Goal: Submit feedback/report problem: Submit feedback/report problem

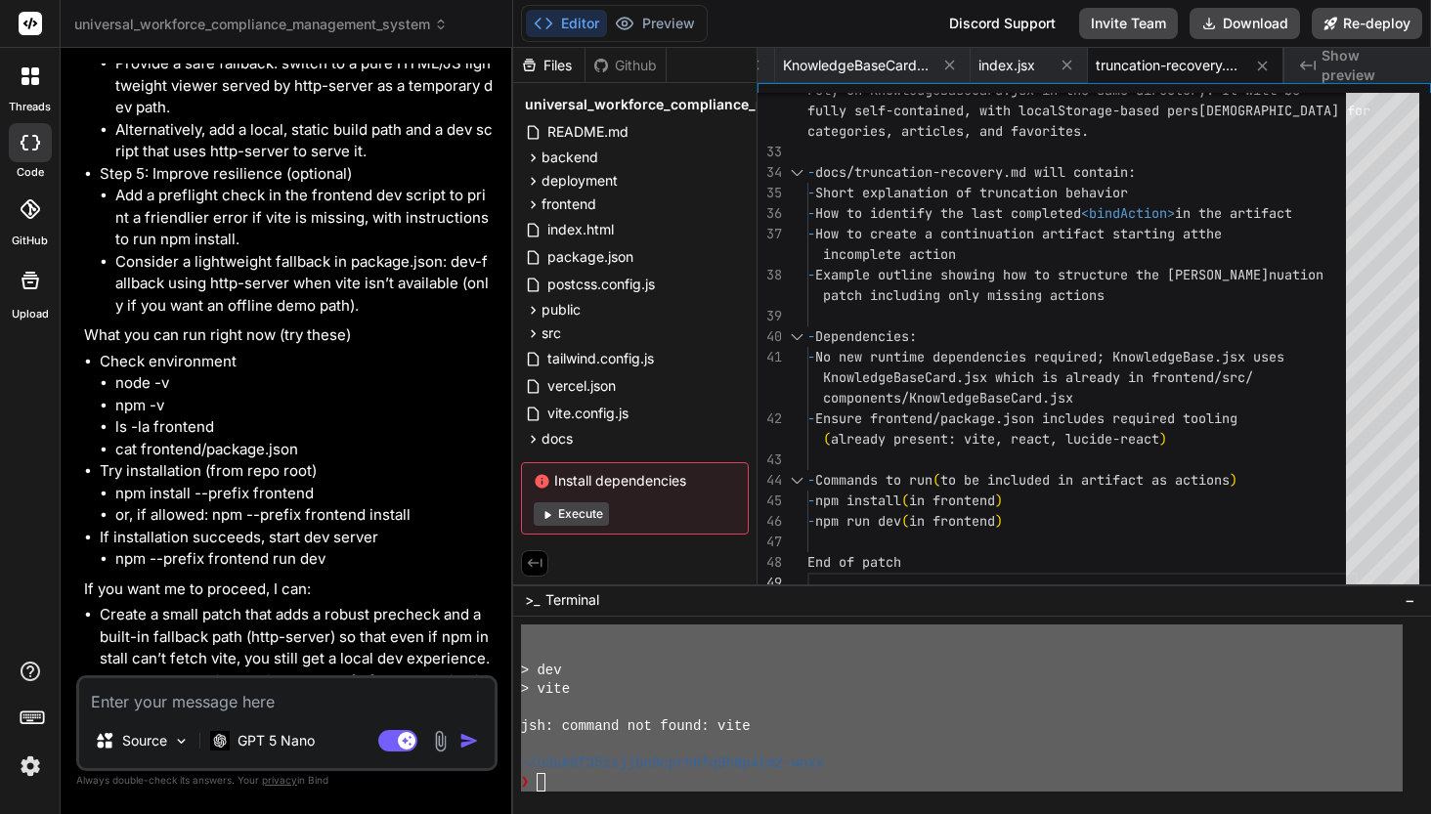
scroll to position [85150, 0]
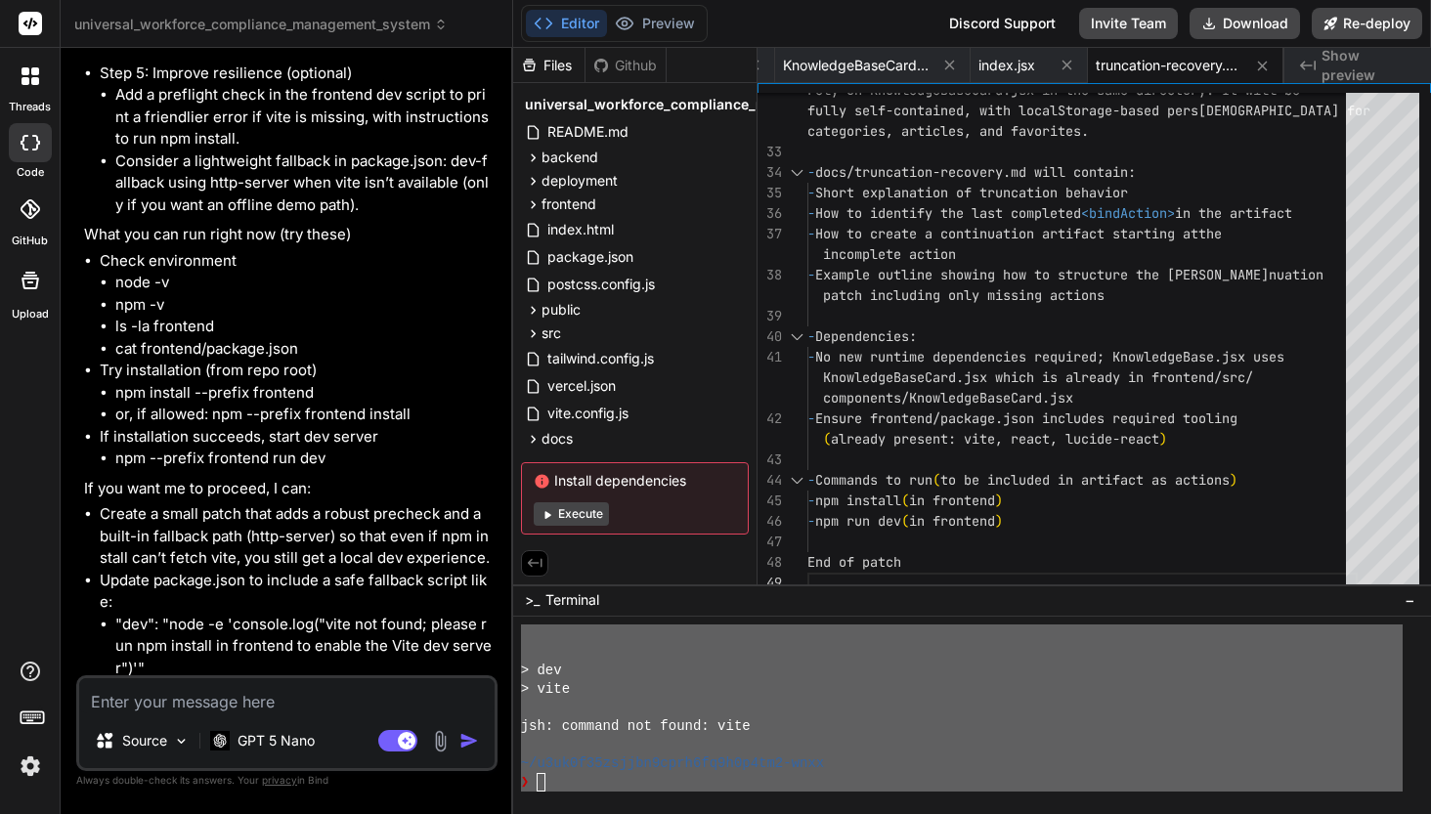
drag, startPoint x: 288, startPoint y: 651, endPoint x: 139, endPoint y: 623, distance: 152.2
copy span "This message appears to be truncated. The response may be incomplete."
click at [180, 708] on textarea at bounding box center [286, 695] width 415 height 35
type textarea "N"
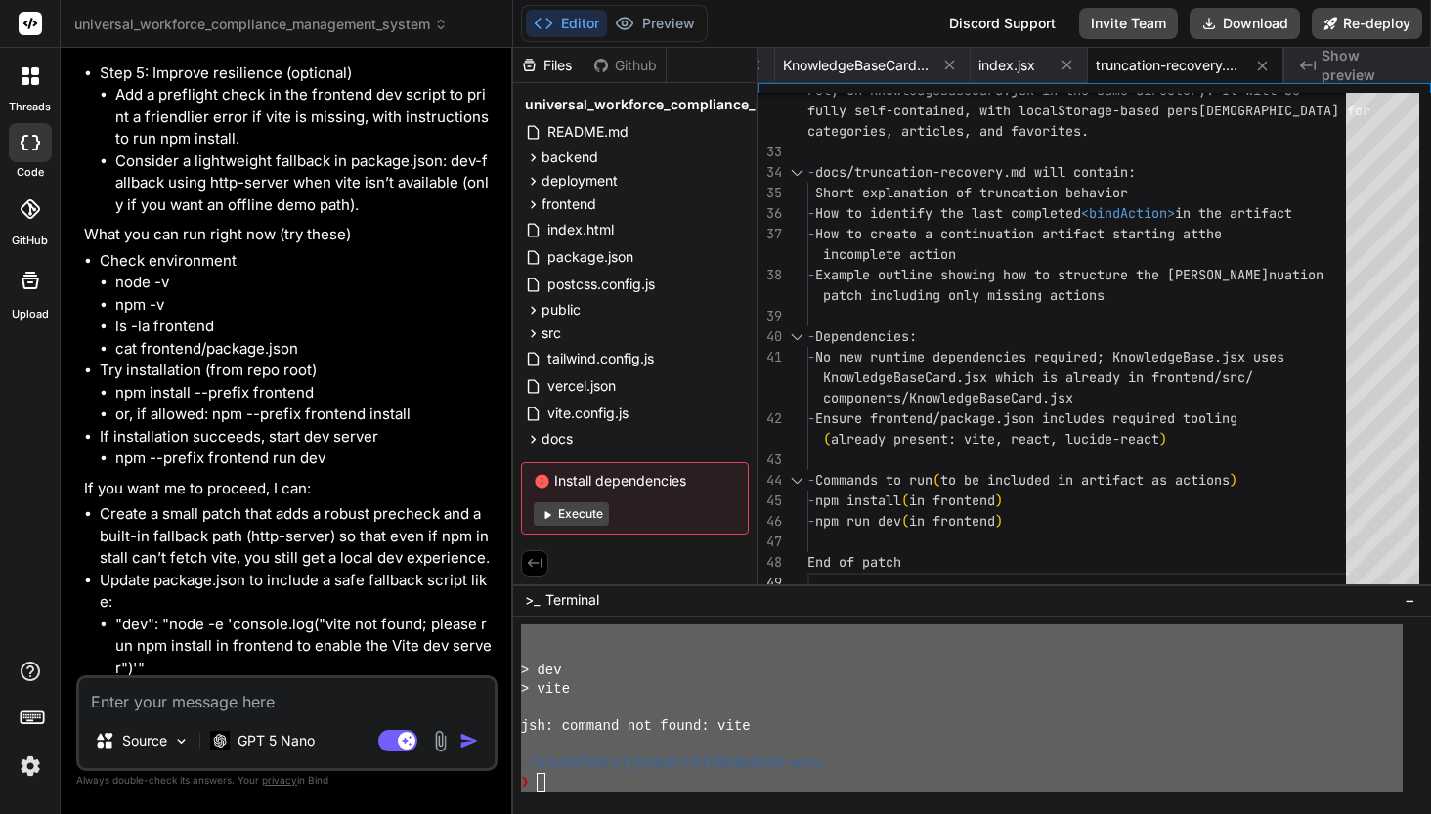
type textarea "x"
type textarea "Na"
type textarea "x"
type textarea "Nal"
type textarea "x"
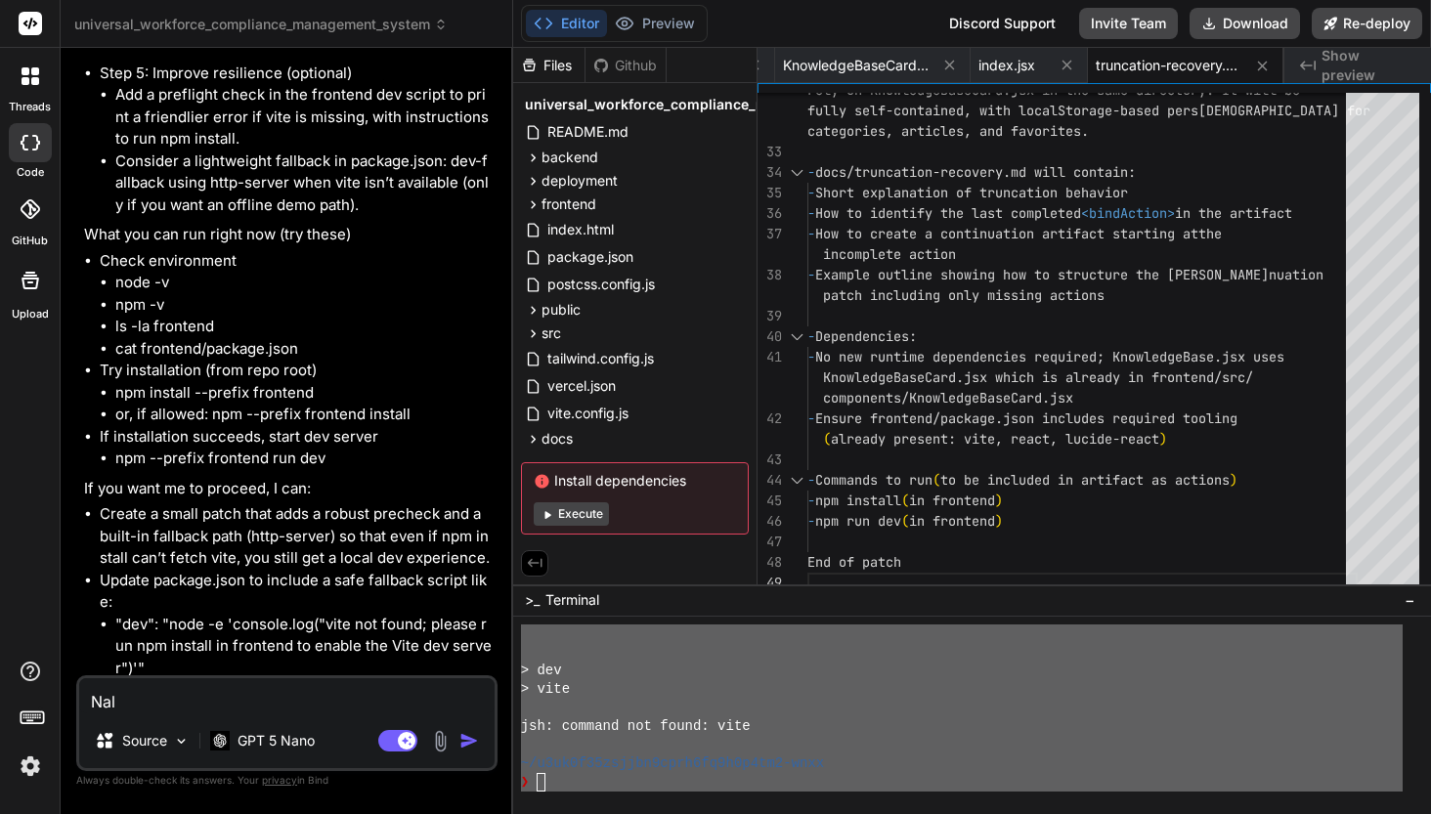
type textarea "Na"
type textarea "x"
type textarea "N"
type textarea "x"
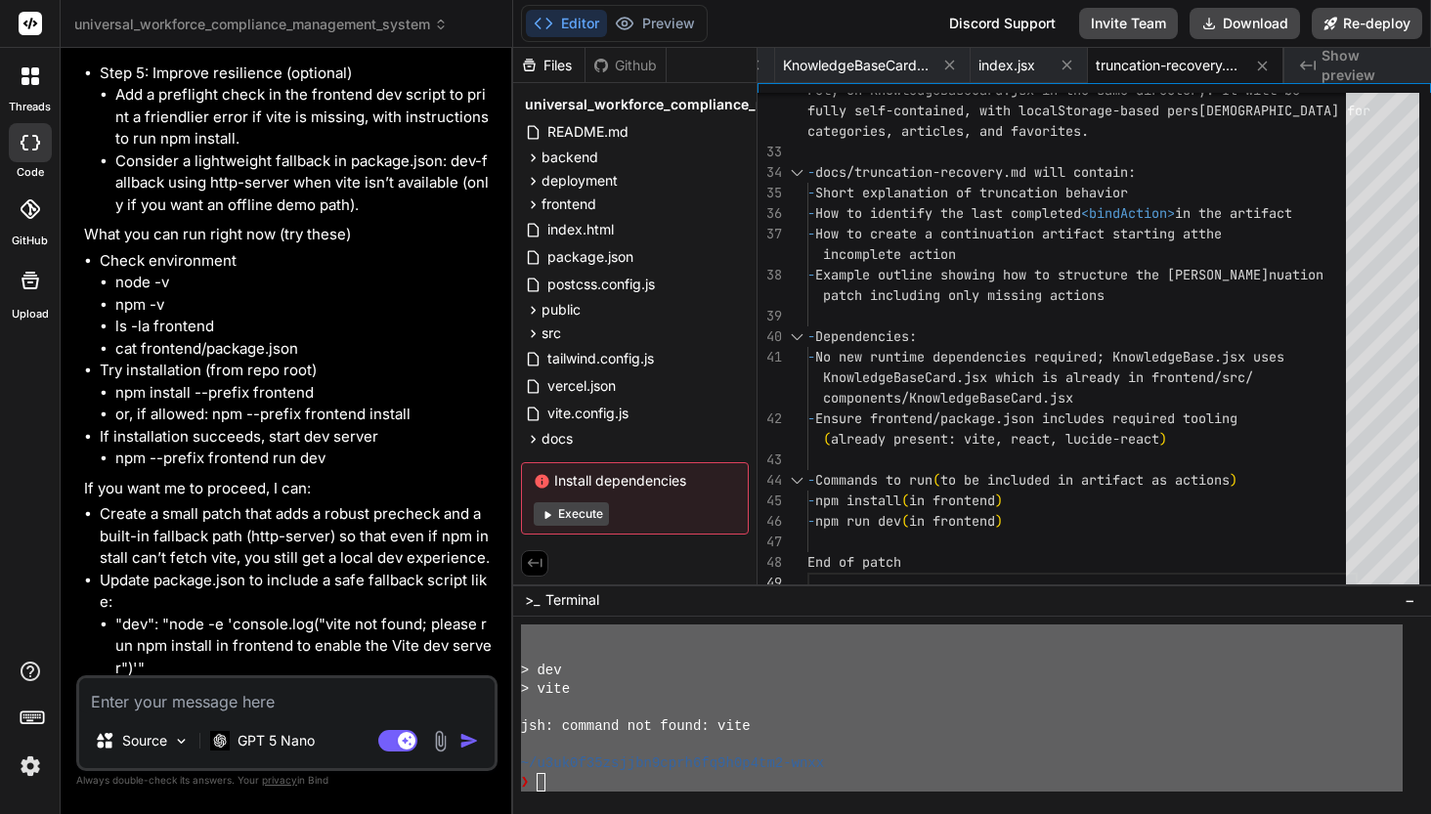
type textarea "A"
type textarea "x"
type textarea "An"
type textarea "x"
type textarea "Ana"
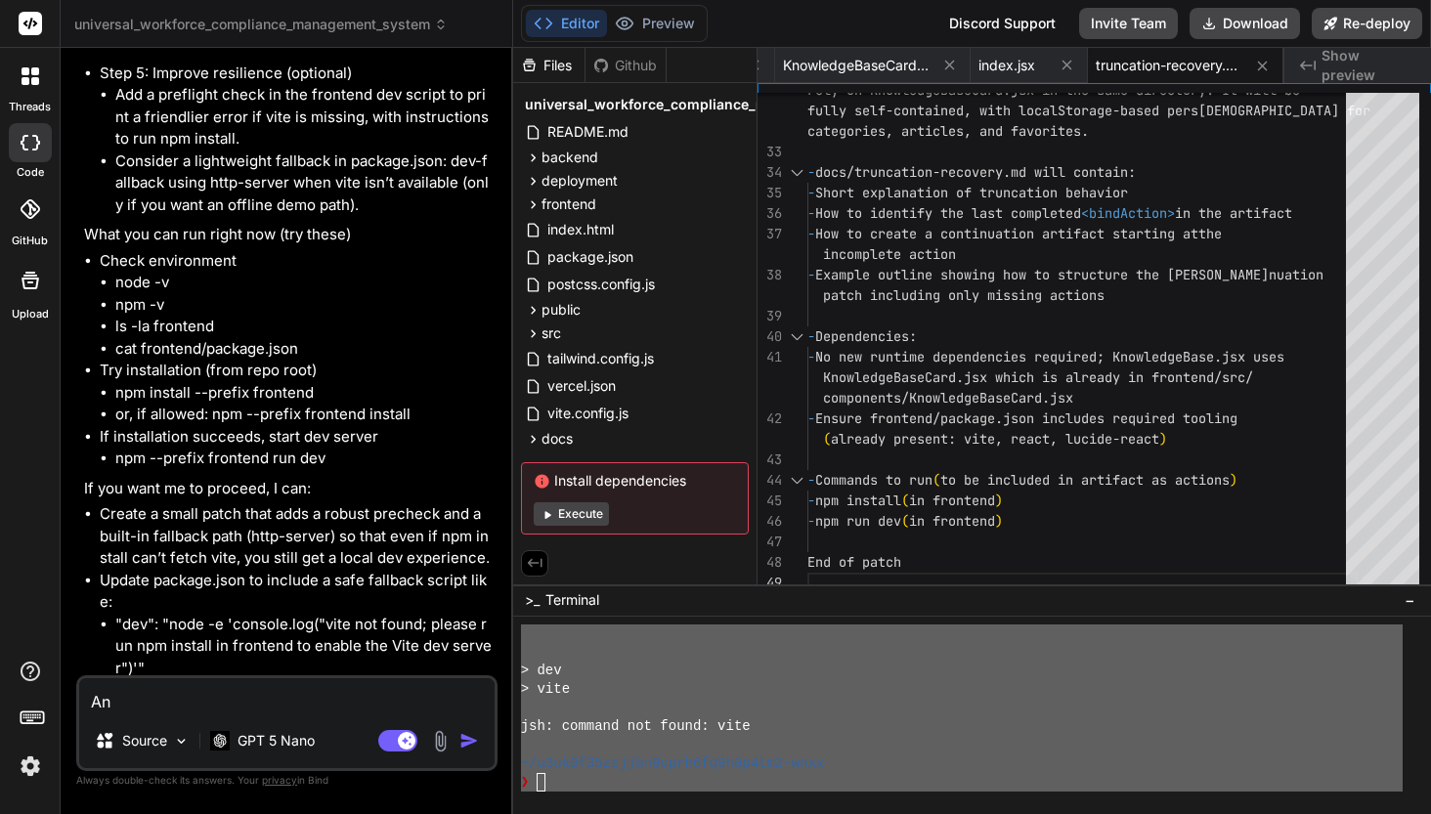
type textarea "x"
type textarea "Anal"
type textarea "x"
type textarea "Analy"
type textarea "x"
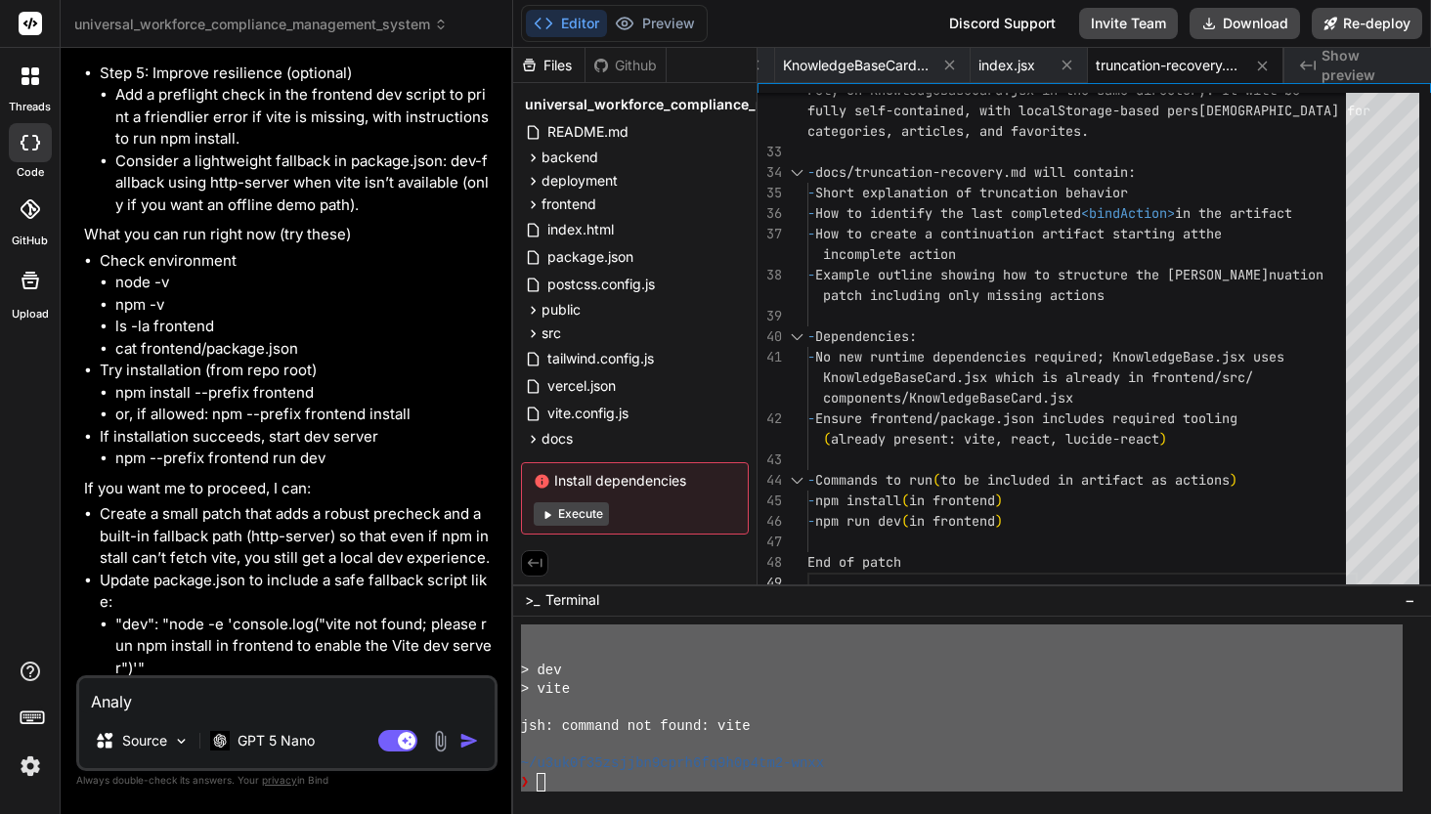
type textarea "Analys"
type textarea "x"
type textarea "Analysi"
type textarea "x"
type textarea "Analysis"
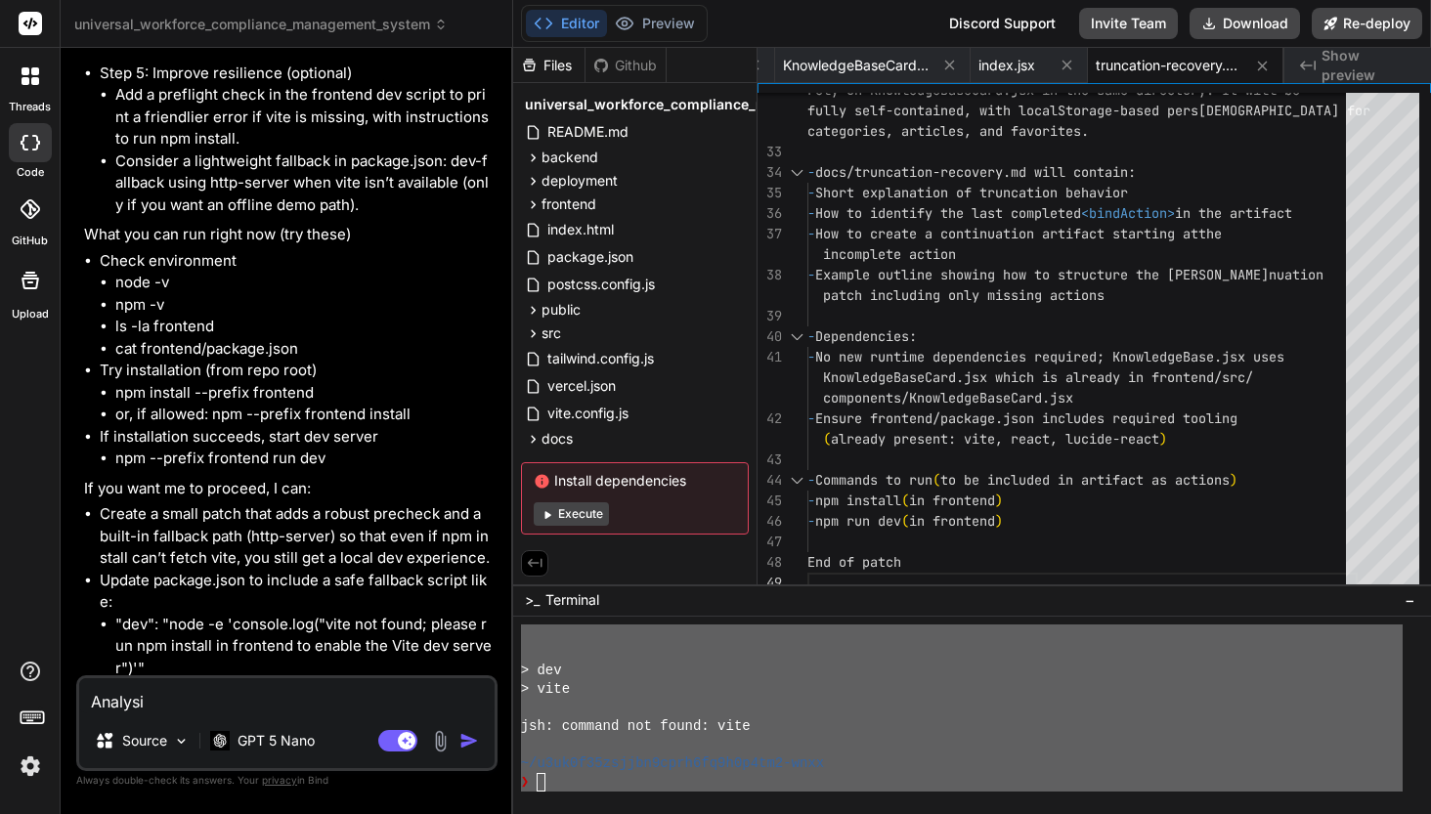
type textarea "x"
type textarea "Analysis"
type textarea "x"
type textarea "Analysis ""
type textarea "x"
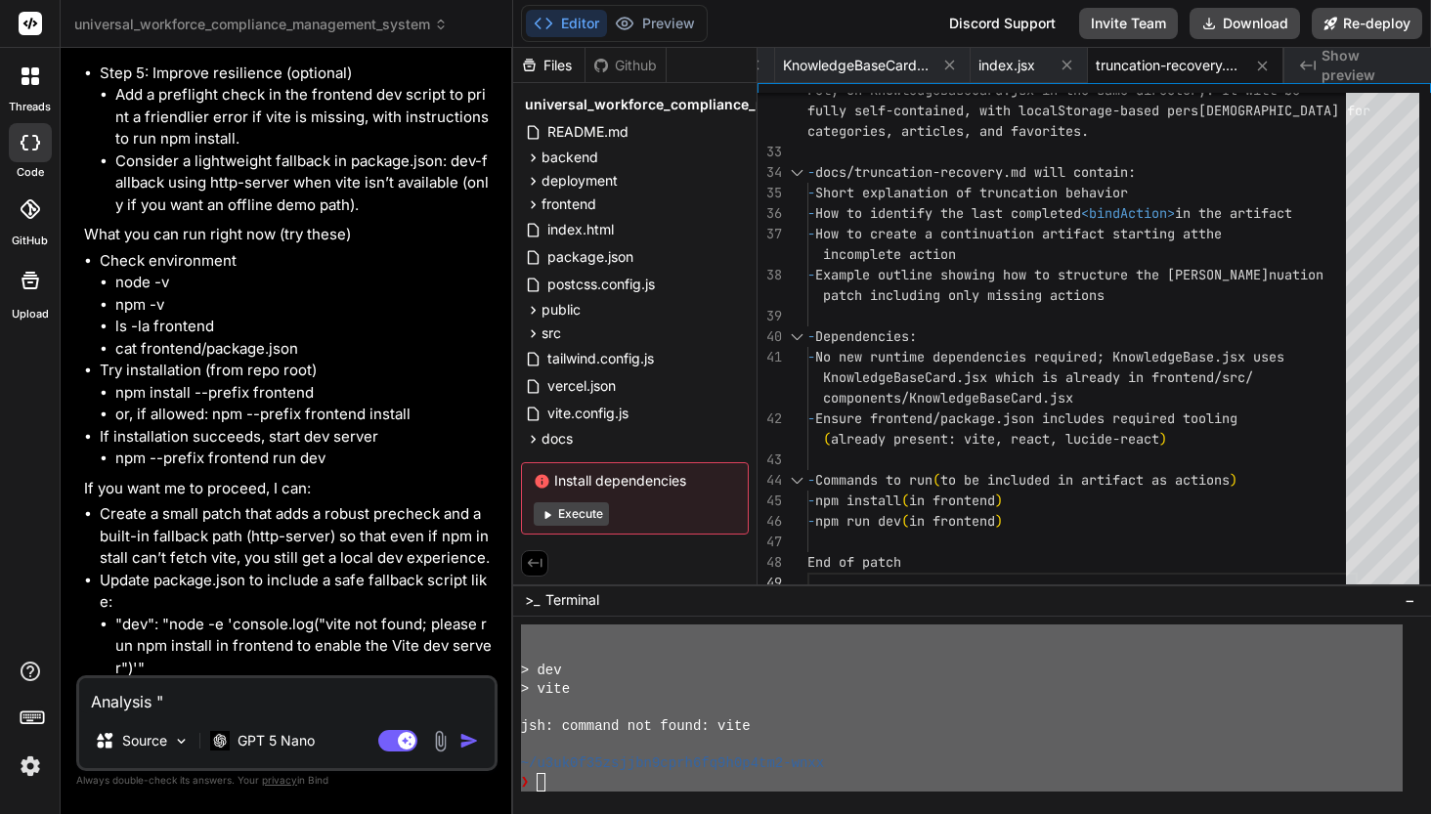
paste textarea "This message appears to be truncated. The response may be incomplete."
type textarea "Analysis "This message appears to be truncated. The response may be incomplete."
type textarea "x"
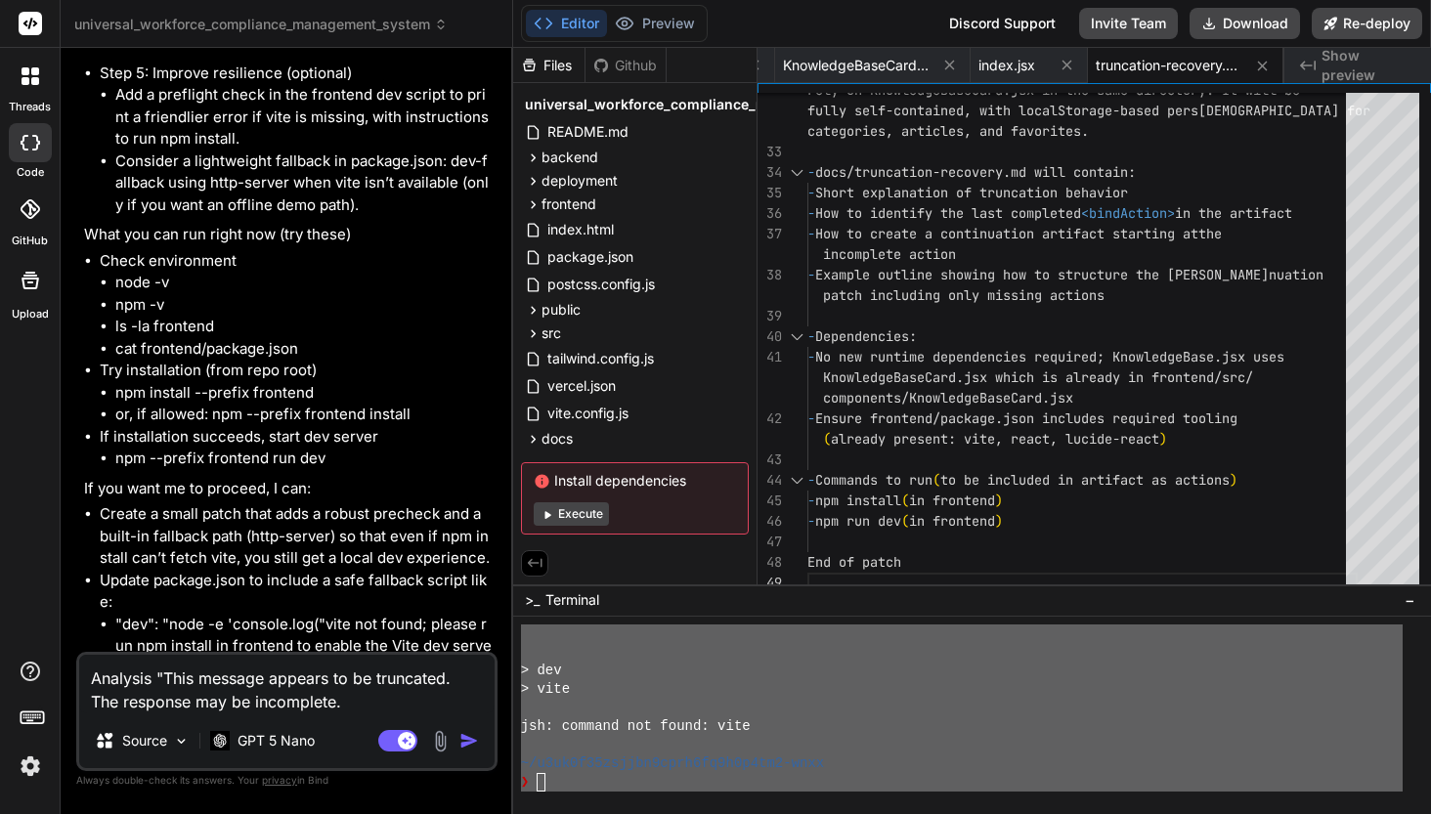
type textarea "Analysis "This message appears to be truncated. The response may be incomplete.""
type textarea "x"
type textarea "Analysis "This message appears to be truncated. The response may be incomplete.""
type textarea "x"
type textarea "Analysis "This message appears to be truncated. The response may be incomplete.…"
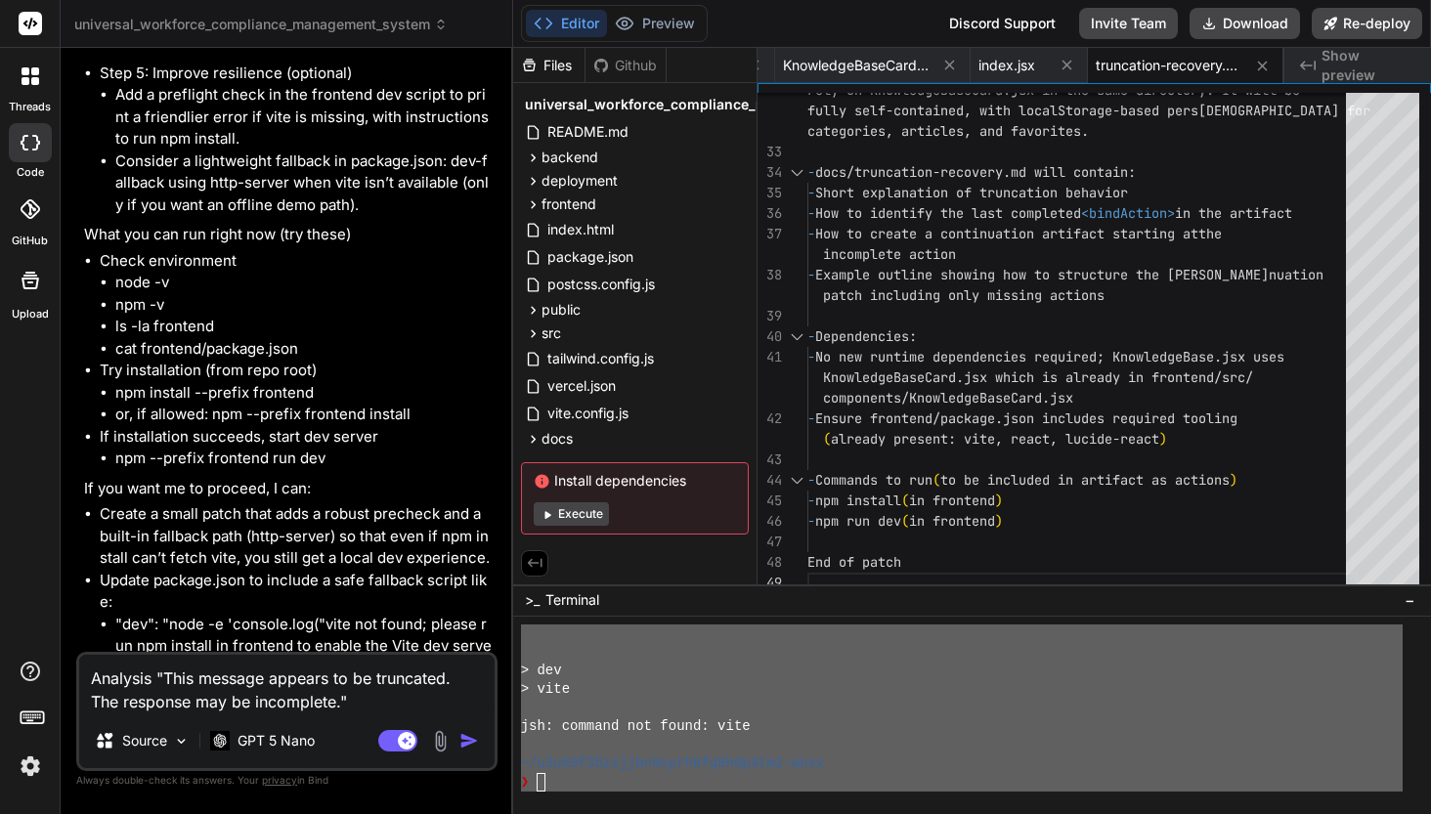
type textarea "x"
type textarea "Analysis "This message appears to be truncated. The response may be incomplete.…"
type textarea "x"
type textarea "Analysis "This message appears to be truncated. The response may be incomplete.…"
type textarea "x"
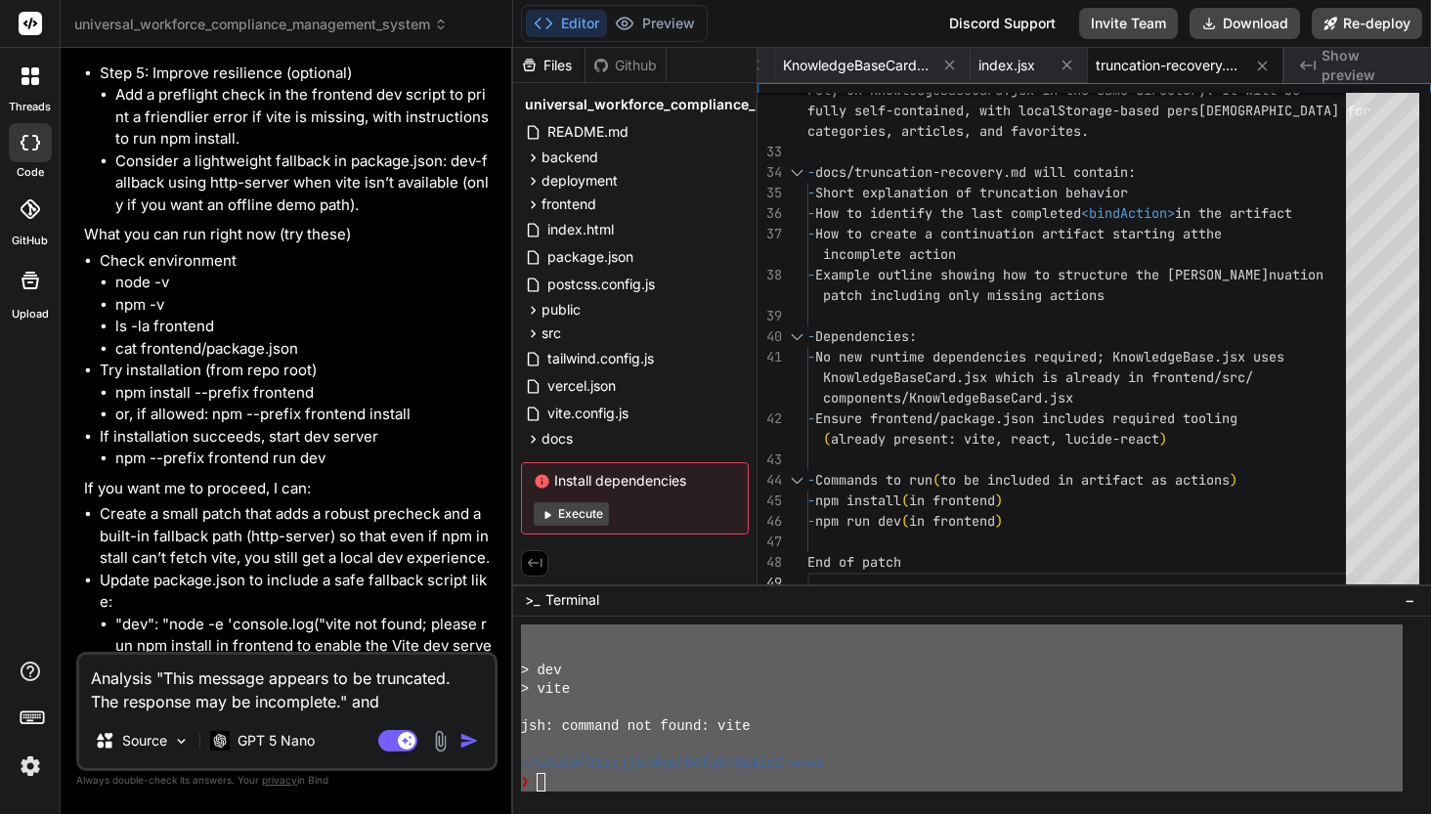
type textarea "Analysis "This message appears to be truncated. The response may be incomplete.…"
type textarea "x"
type textarea "Analysis "This message appears to be truncated. The response may be incomplete.…"
type textarea "x"
type textarea "Analysis "This message appears to be truncated. The response may be incomplete.…"
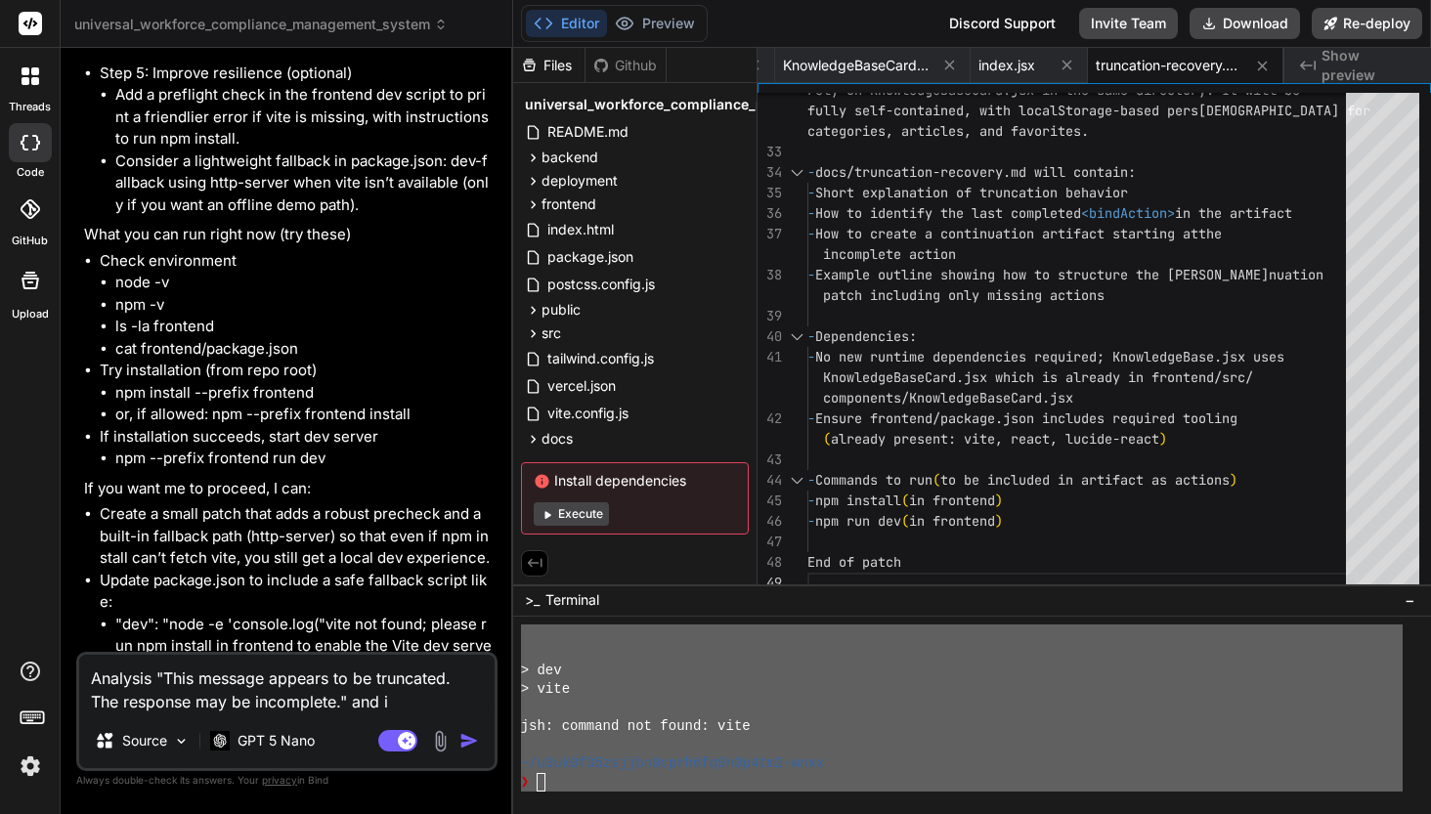
type textarea "x"
type textarea "Analysis "This message appears to be truncated. The response may be incomplete.…"
type textarea "x"
type textarea "Analysis "This message appears to be truncated. The response may be incomplete.…"
type textarea "x"
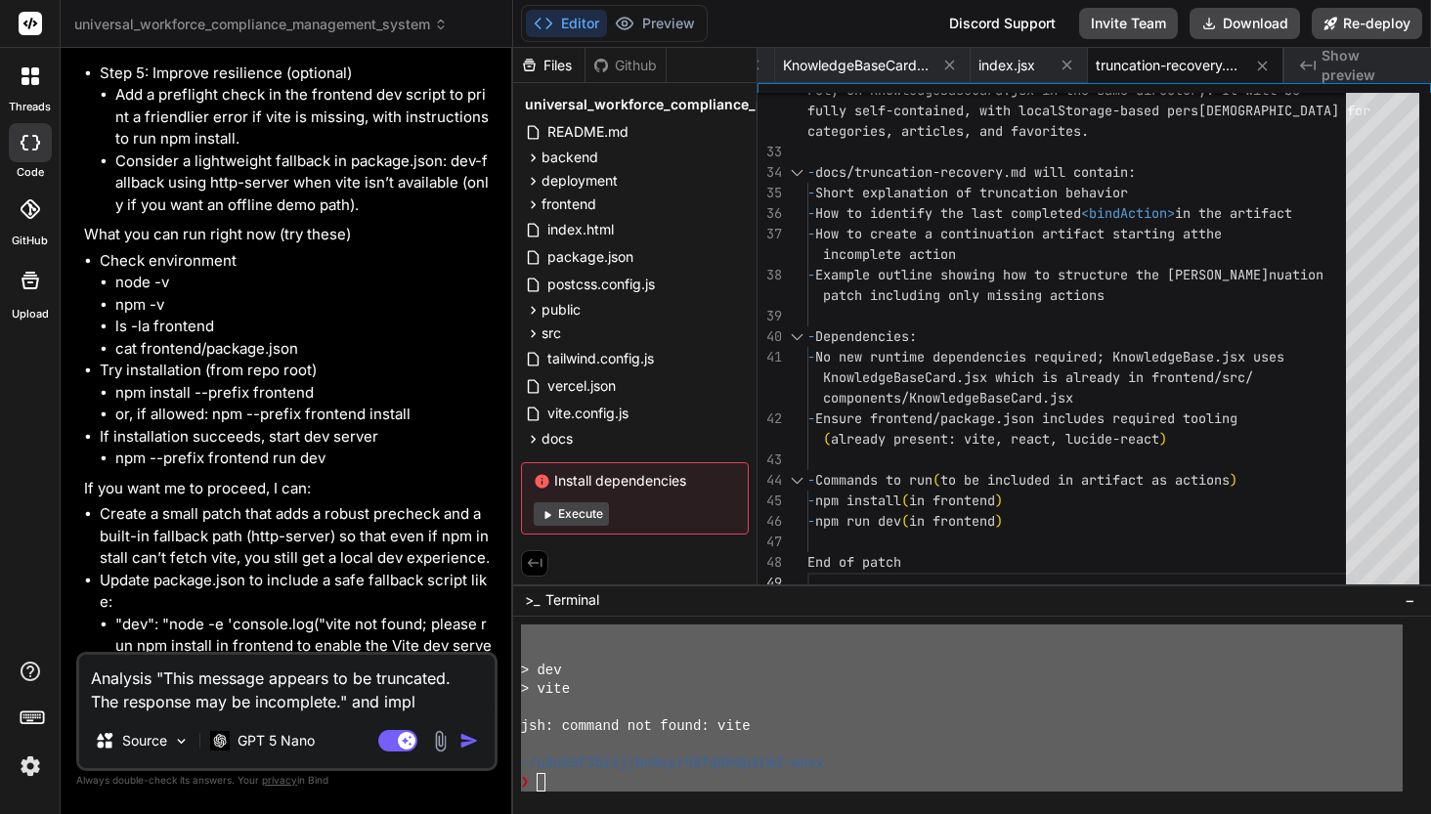
type textarea "Analysis "This message appears to be truncated. The response may be incomplete.…"
type textarea "x"
type textarea "Analysis "This message appears to be truncated. The response may be incomplete.…"
type textarea "x"
type textarea "Analysis "This message appears to be truncated. The response may be incomplete.…"
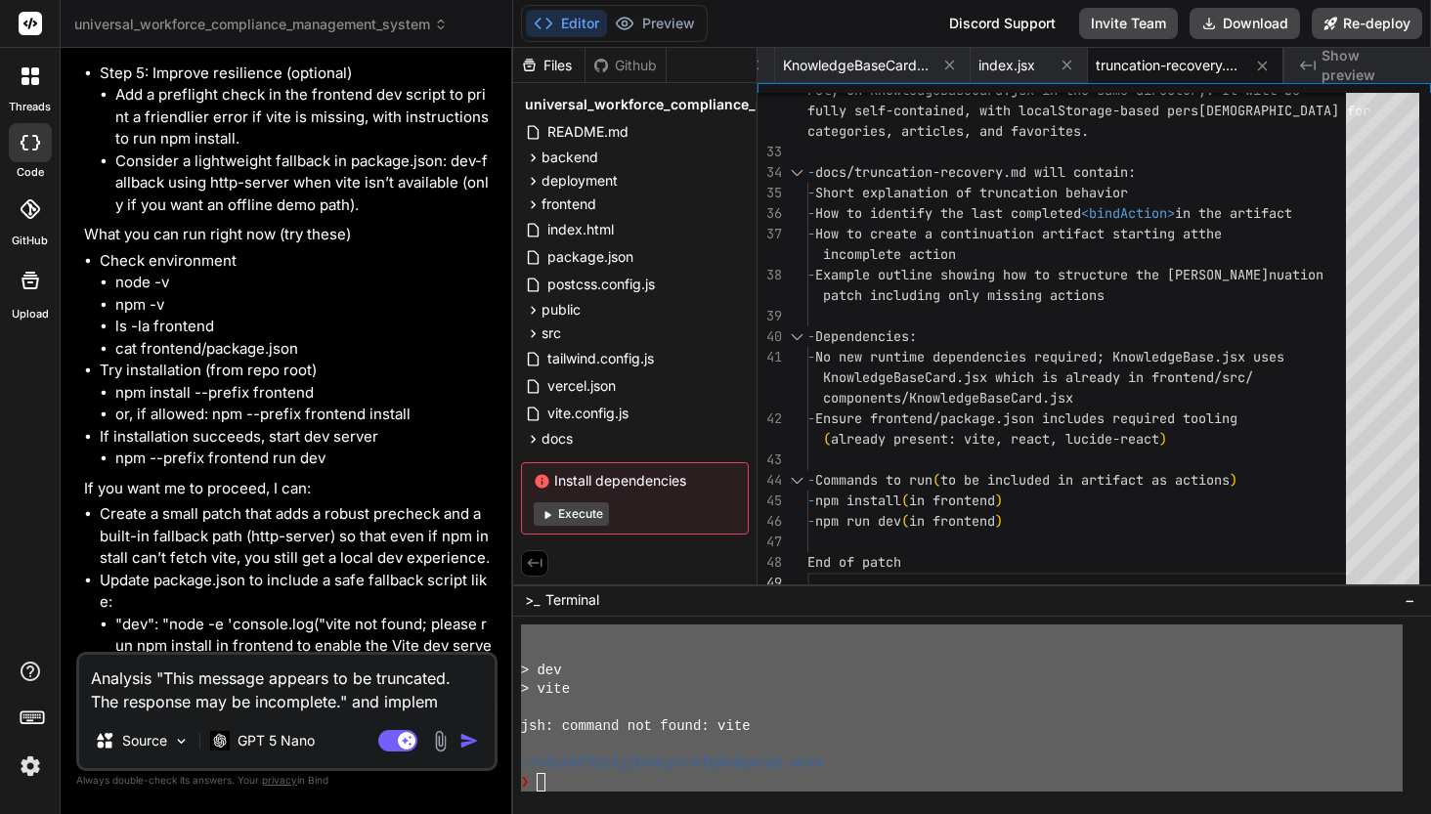
type textarea "x"
type textarea "Analysis "This message appears to be truncated. The response may be incomplete.…"
type textarea "x"
type textarea "Analysis "This message appears to be truncated. The response may be incomplete.…"
type textarea "x"
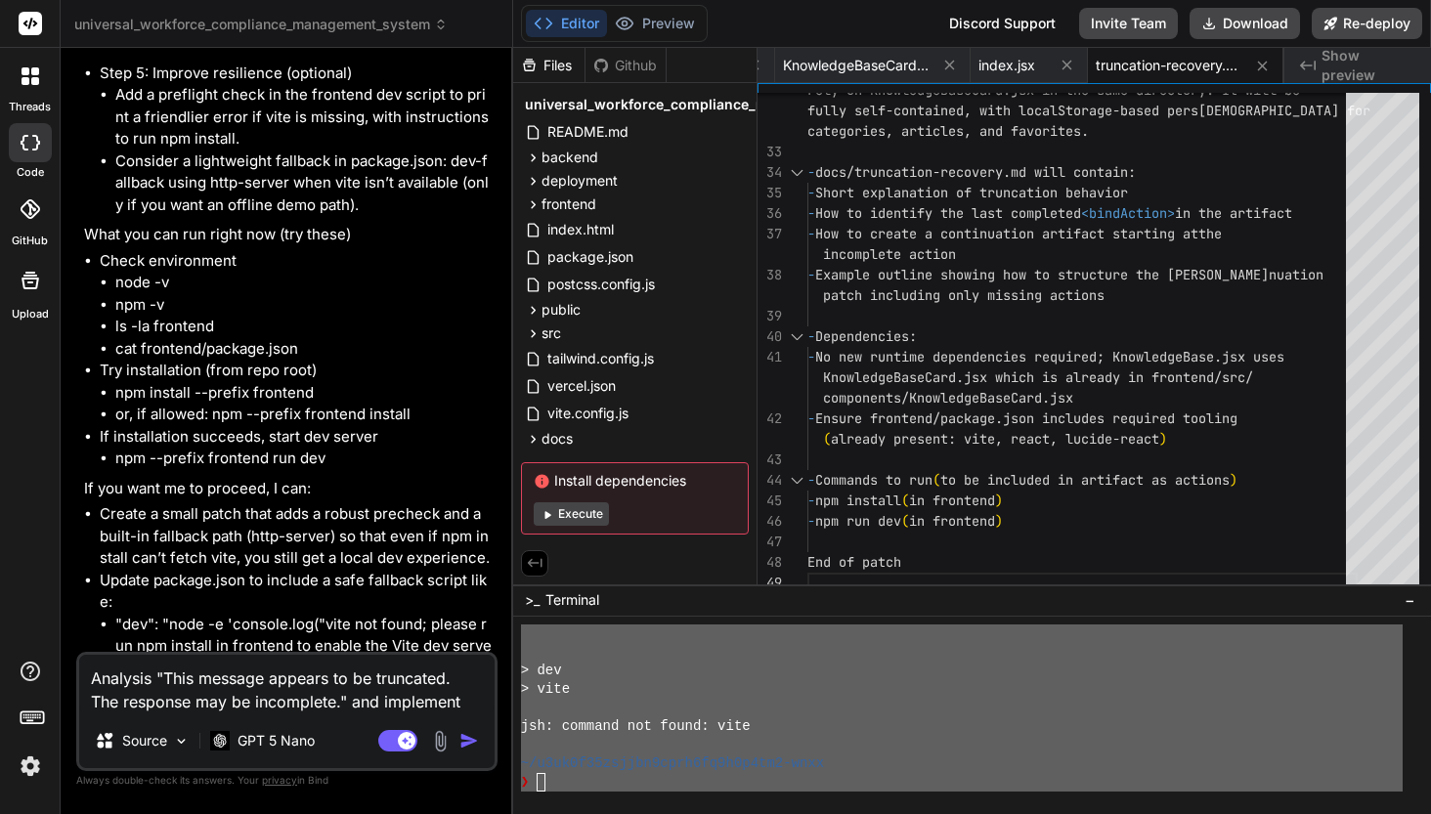
type textarea "Analysis "This message appears to be truncated. The response may be incomplete.…"
type textarea "x"
type textarea "Analysis "This message appears to be truncated. The response may be incomplete.…"
type textarea "x"
type textarea "Analysis "This message appears to be truncated. The response may be incomplete.…"
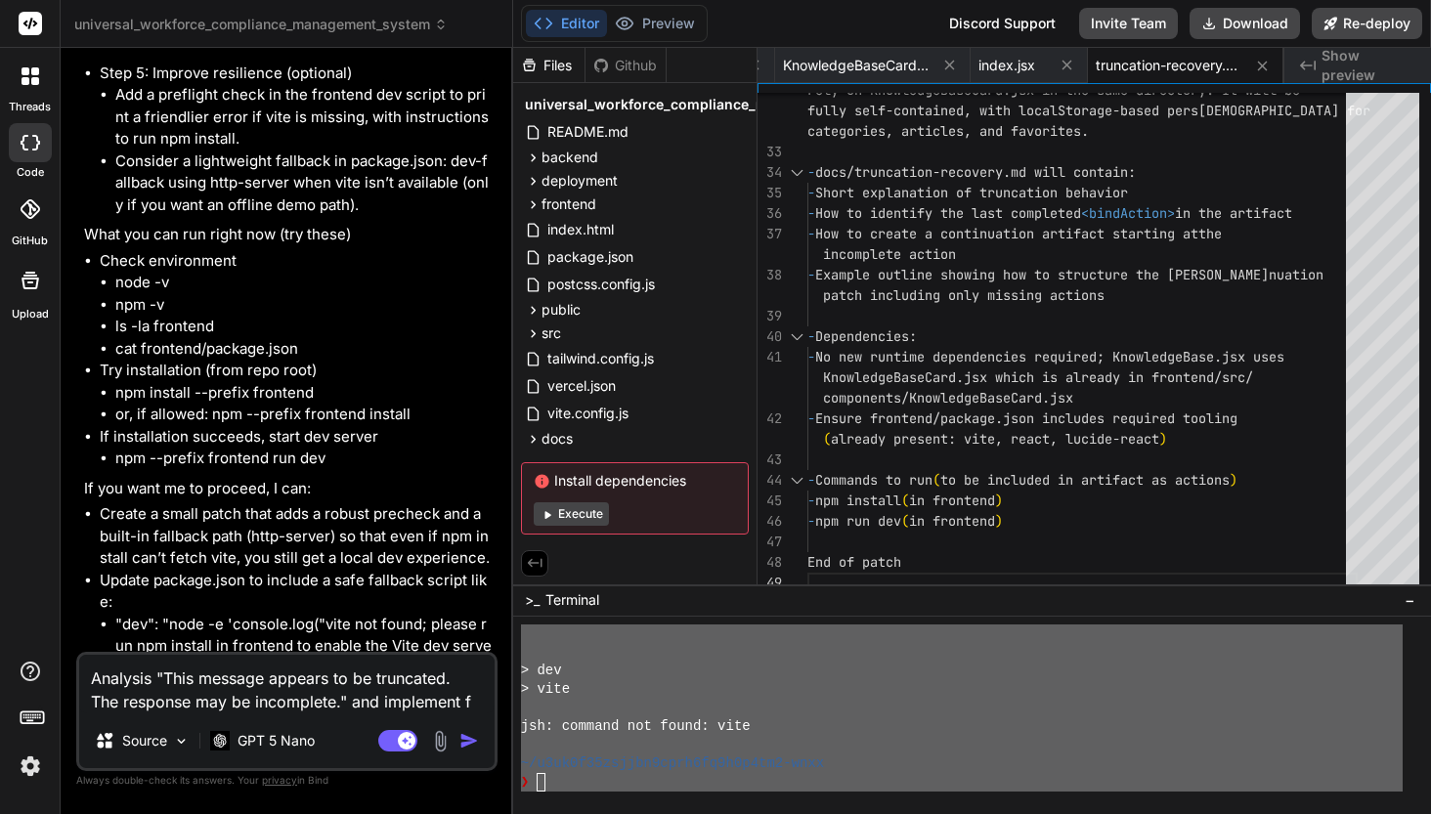
type textarea "x"
type textarea "Analysis "This message appears to be truncated. The response may be incomplete.…"
type textarea "x"
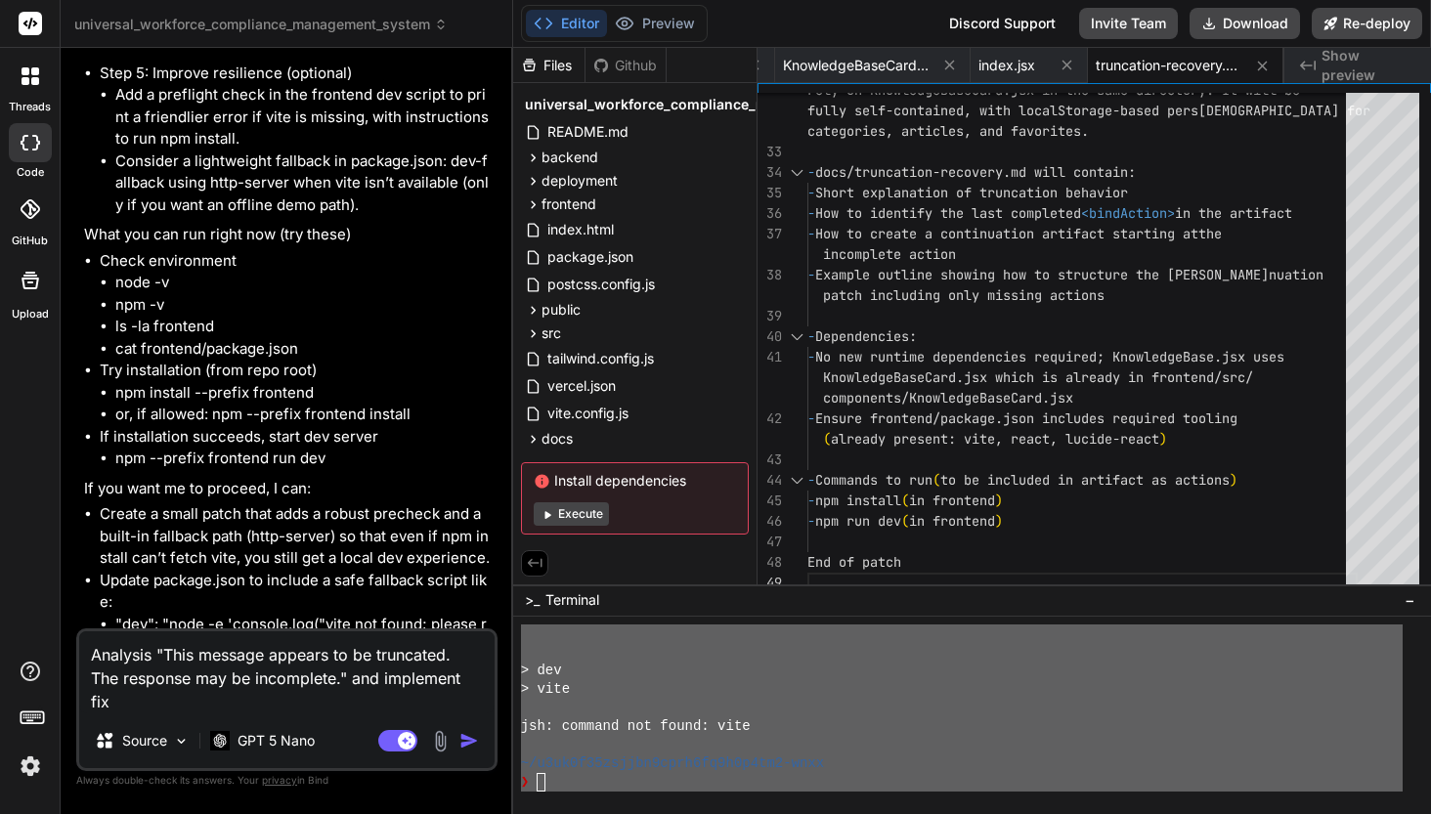
type textarea "Analysis "This message appears to be truncated. The response may be incomplete.…"
type textarea "x"
type textarea "Analysis "This message appears to be truncated. The response may be incomplete.…"
type textarea "x"
type textarea "Analysis "This message appears to be truncated. The response may be incomplete.…"
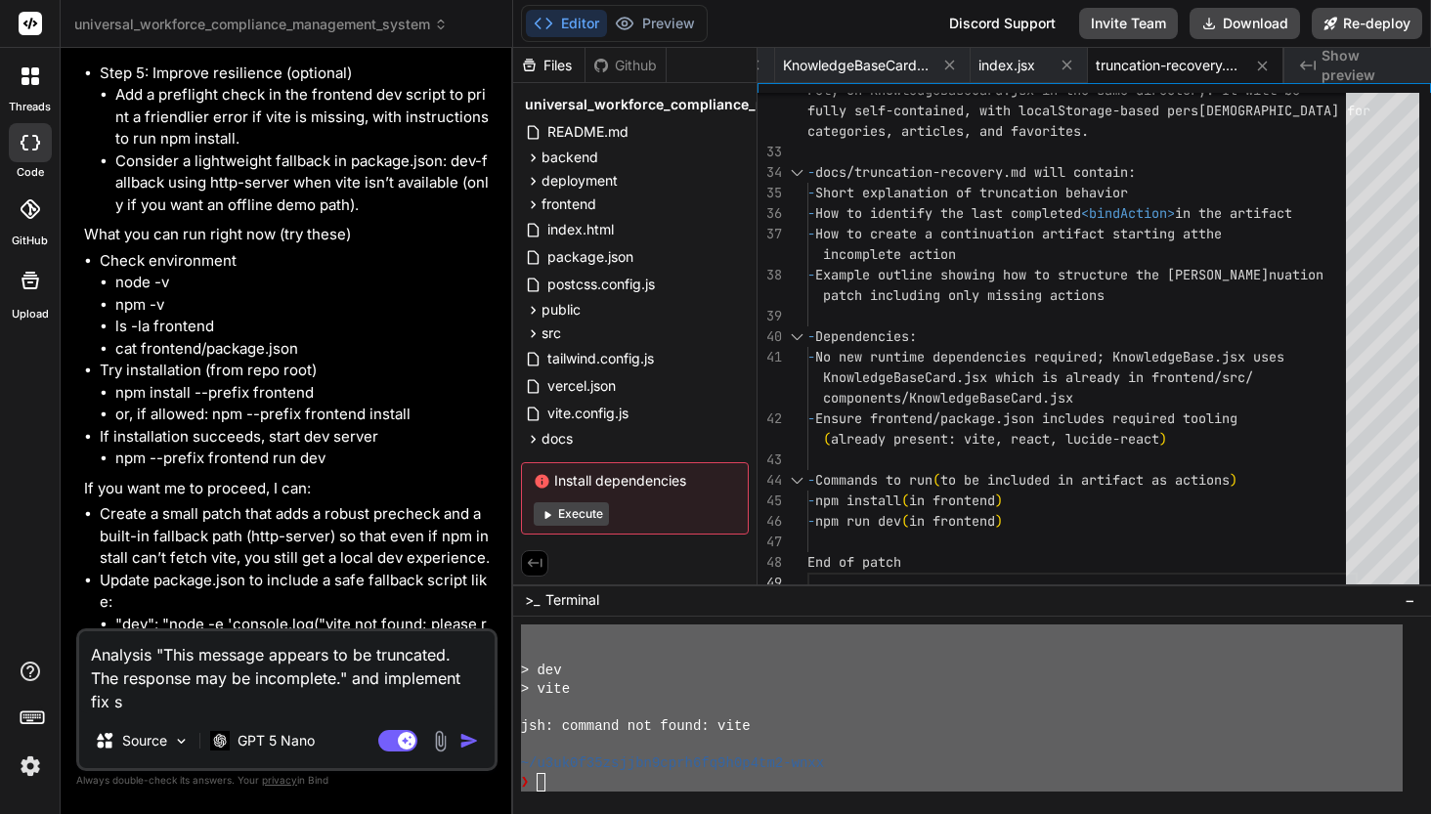
type textarea "x"
type textarea "Analysis "This message appears to be truncated. The response may be incomplete.…"
type textarea "x"
type textarea "Analysis "This message appears to be truncated. The response may be incomplete.…"
type textarea "x"
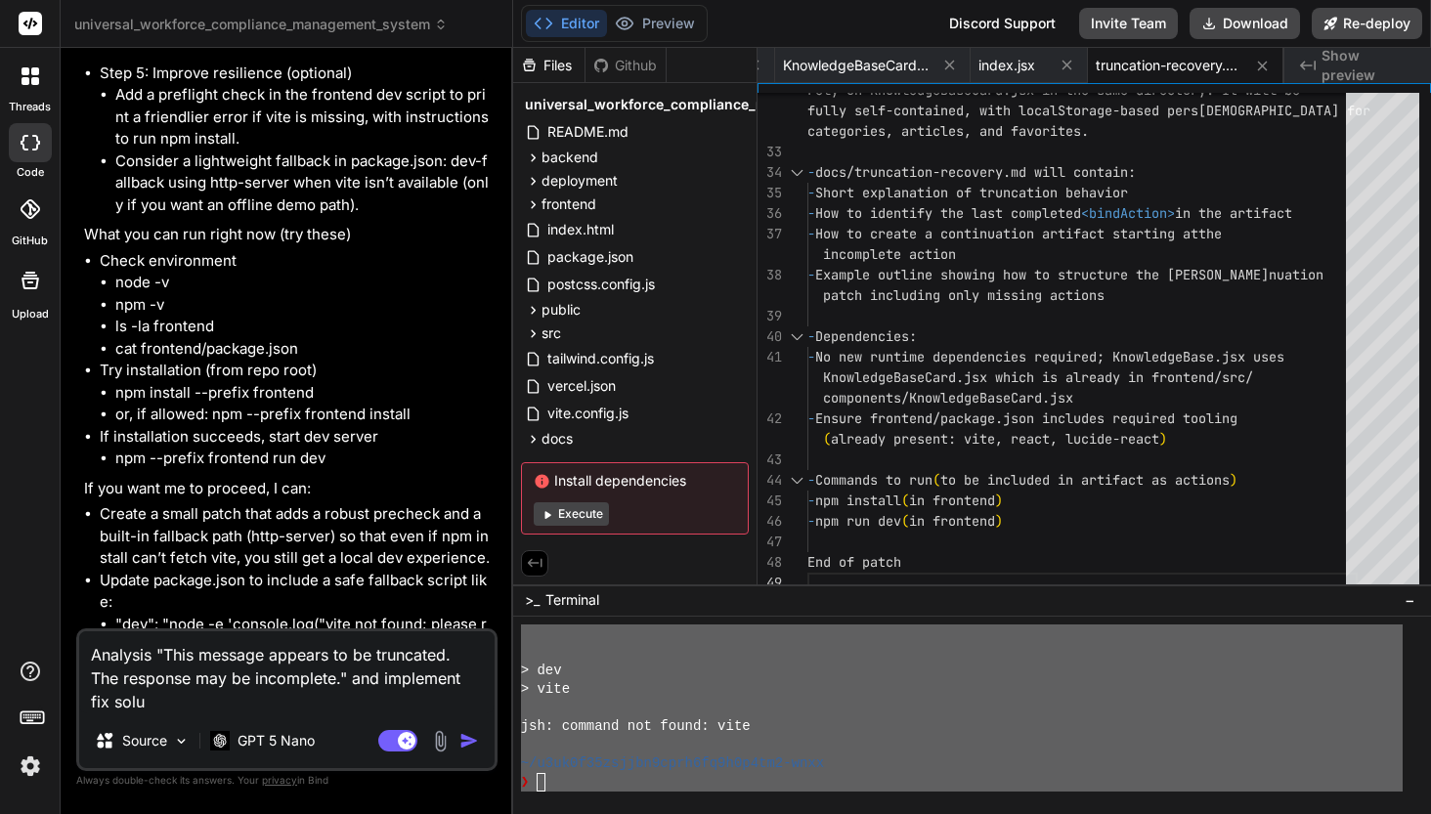
type textarea "Analysis "This message appears to be truncated. The response may be incomplete.…"
type textarea "x"
type textarea "Analysis "This message appears to be truncated. The response may be incomplete.…"
type textarea "x"
type textarea "Analysis "This message appears to be truncated. The response may be incomplete.…"
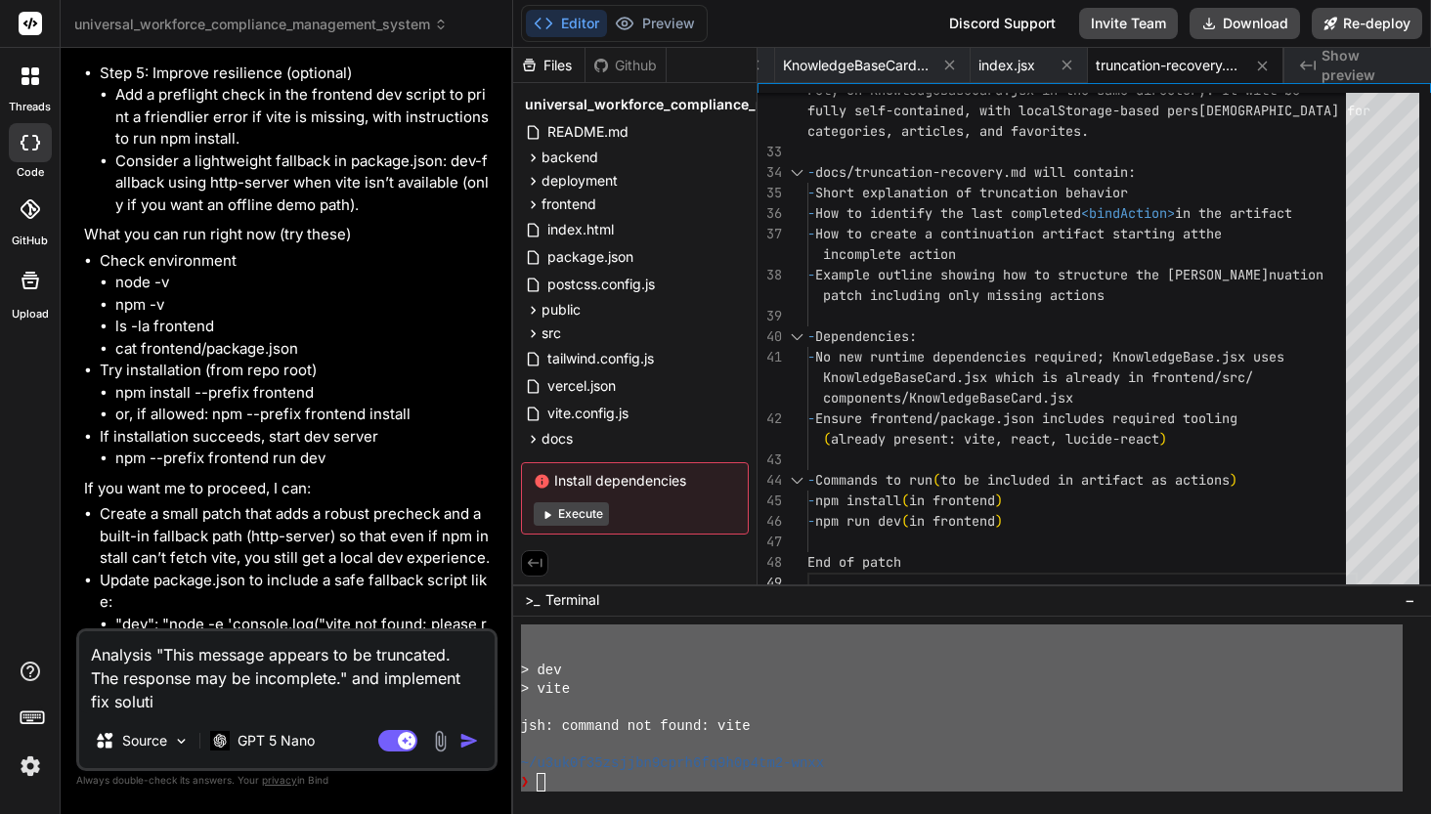
type textarea "x"
type textarea "Analysis "This message appears to be truncated. The response may be incomplete.…"
type textarea "x"
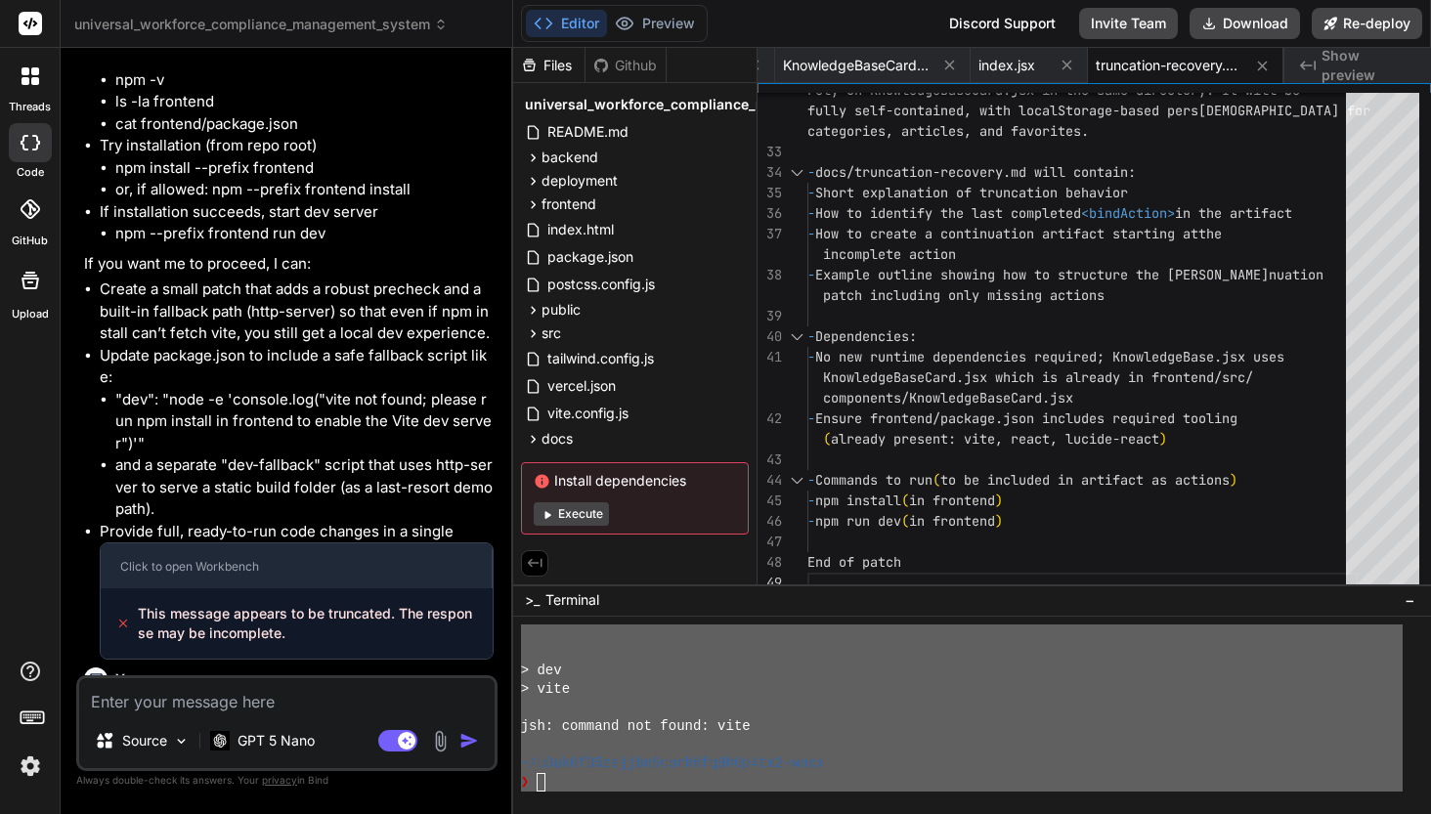
scroll to position [85375, 0]
type textarea "x"
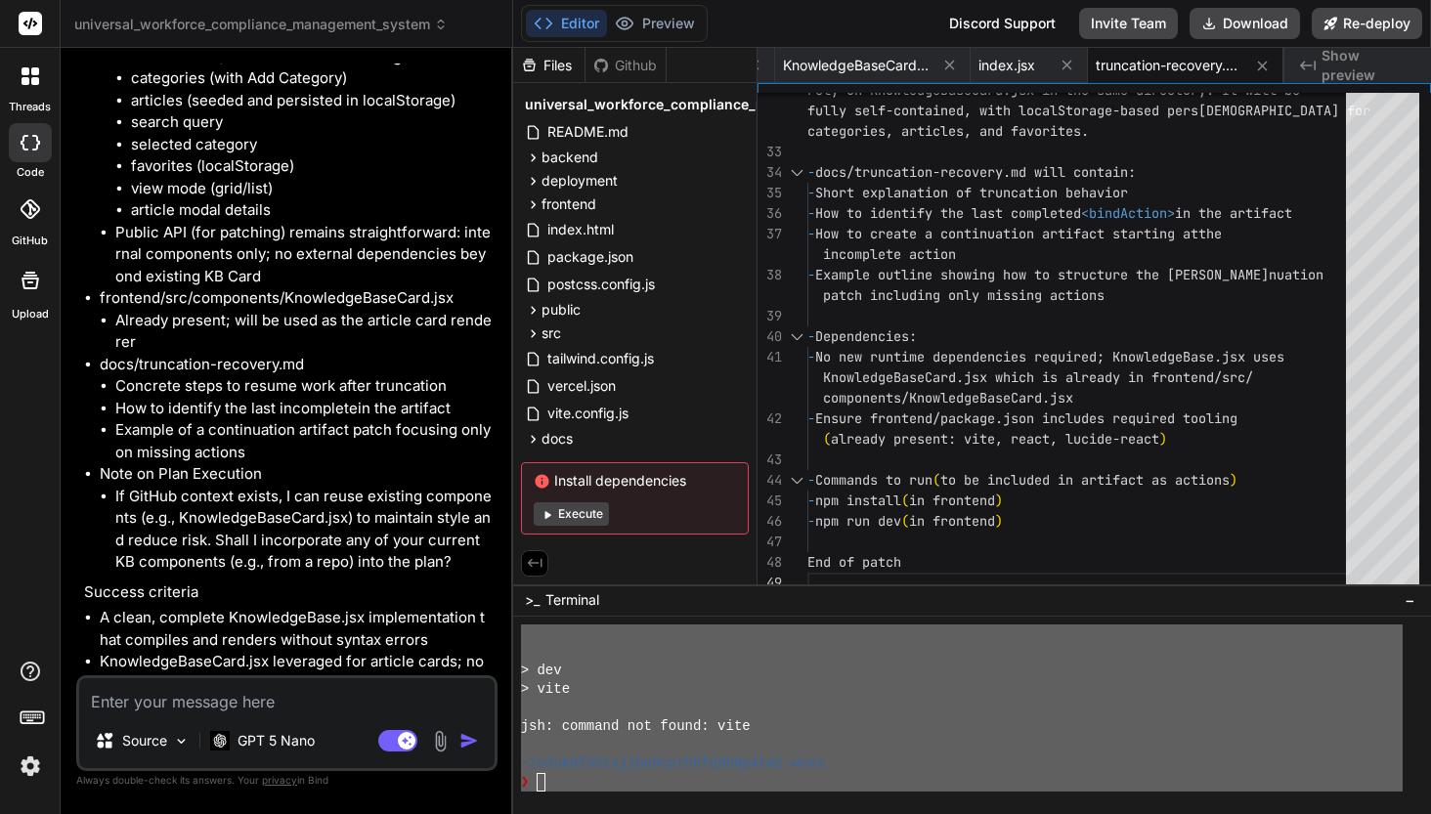
scroll to position [87391, 0]
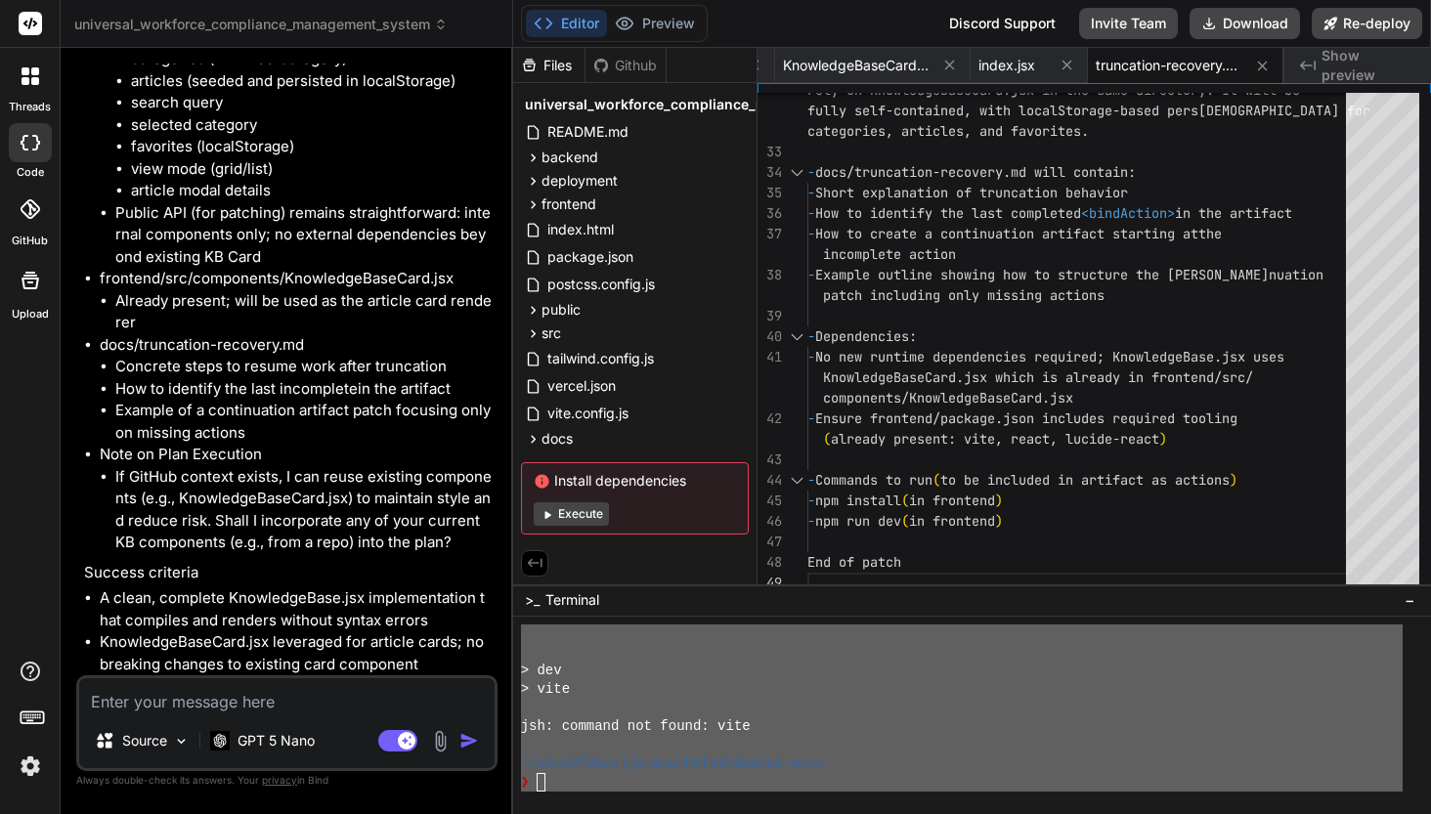
click at [230, 710] on textarea at bounding box center [286, 695] width 415 height 35
type textarea "Y"
type textarea "x"
type textarea "YE"
type textarea "x"
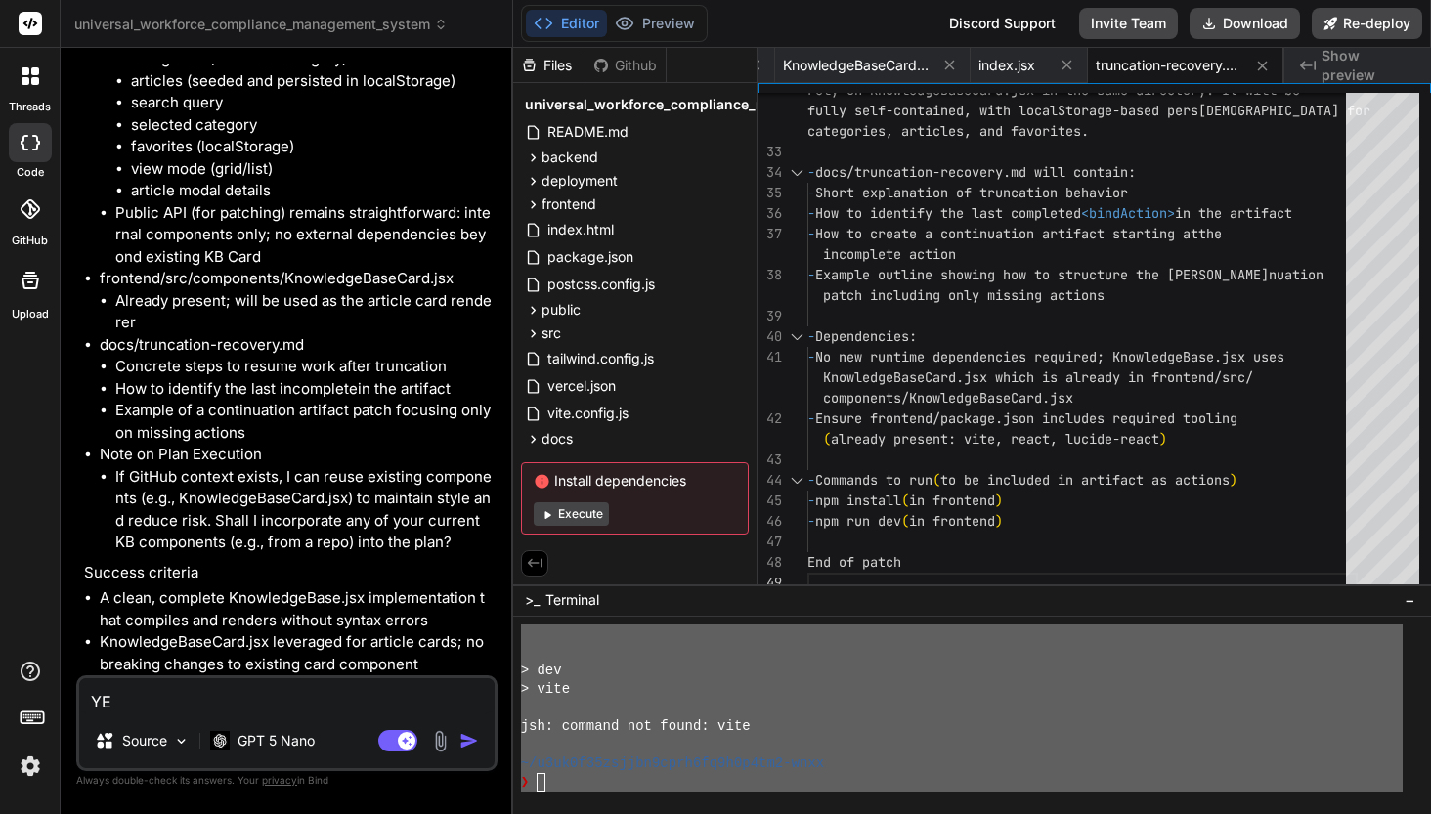
type textarea "YES"
type textarea "x"
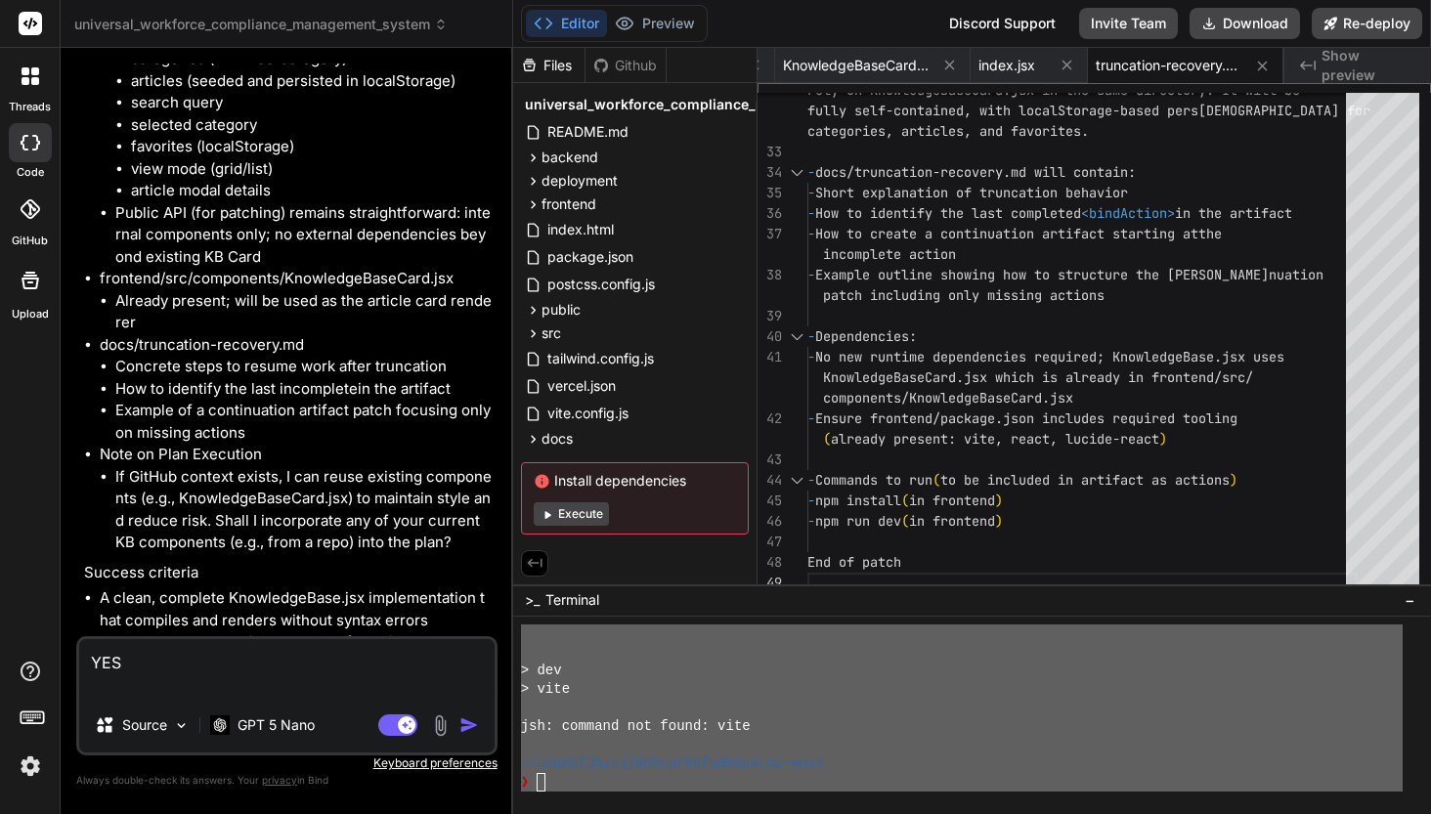
type textarea "YES"
click at [465, 727] on img "button" at bounding box center [469, 726] width 20 height 20
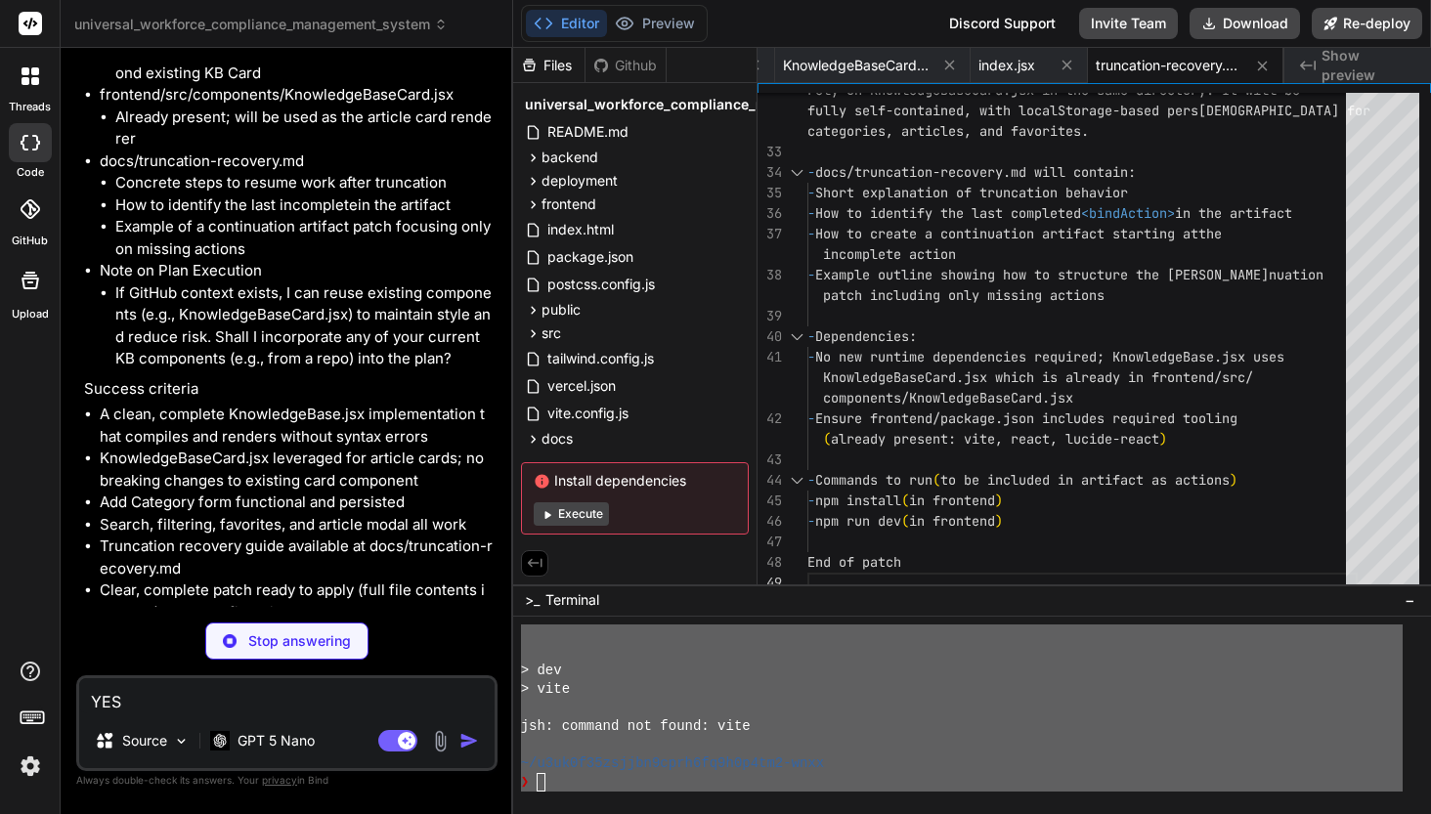
scroll to position [87594, 0]
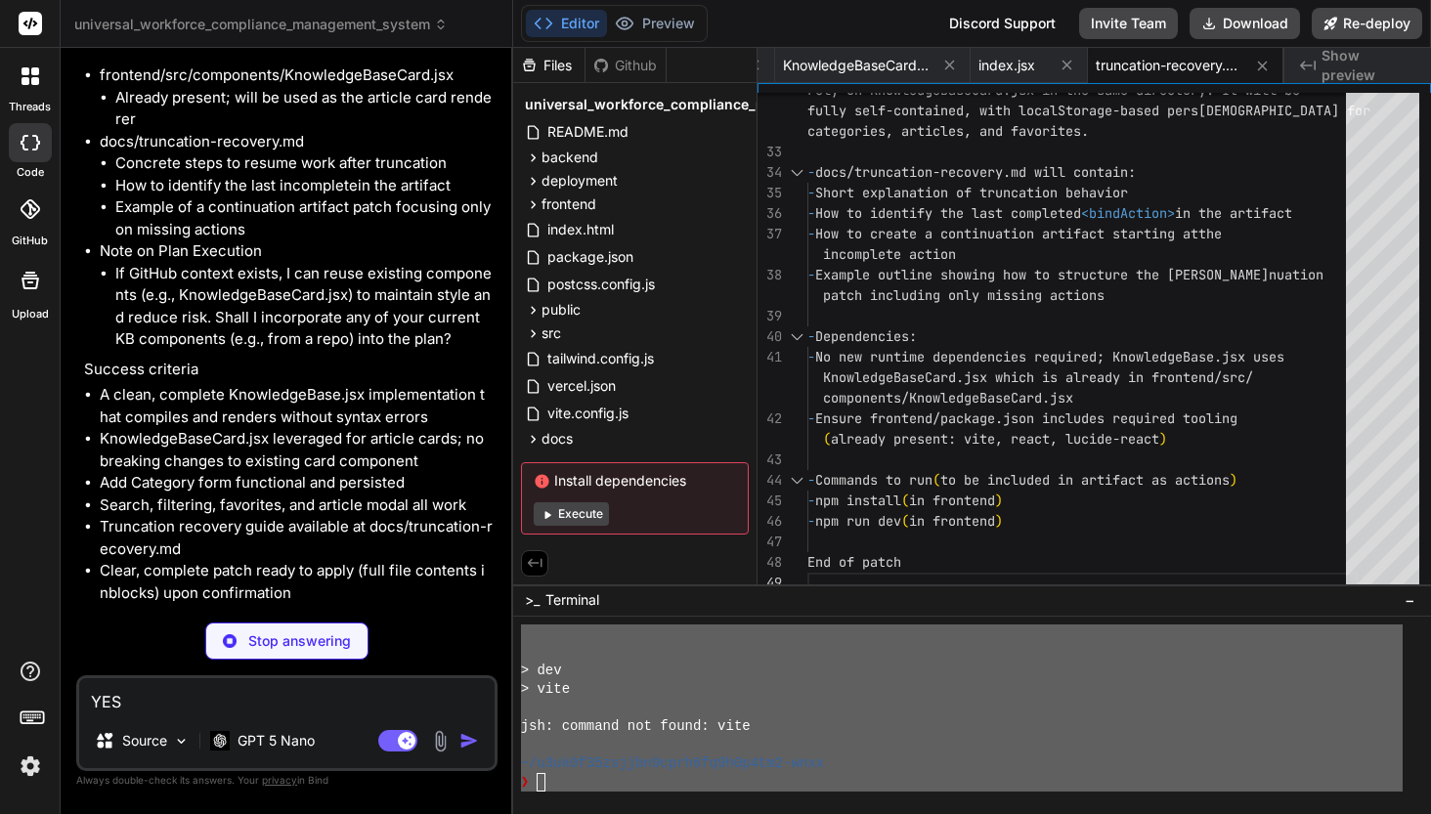
type textarea "x"
type textarea "__html: selectedArticle.content }} /> </div> </div> )} </div> ) }"
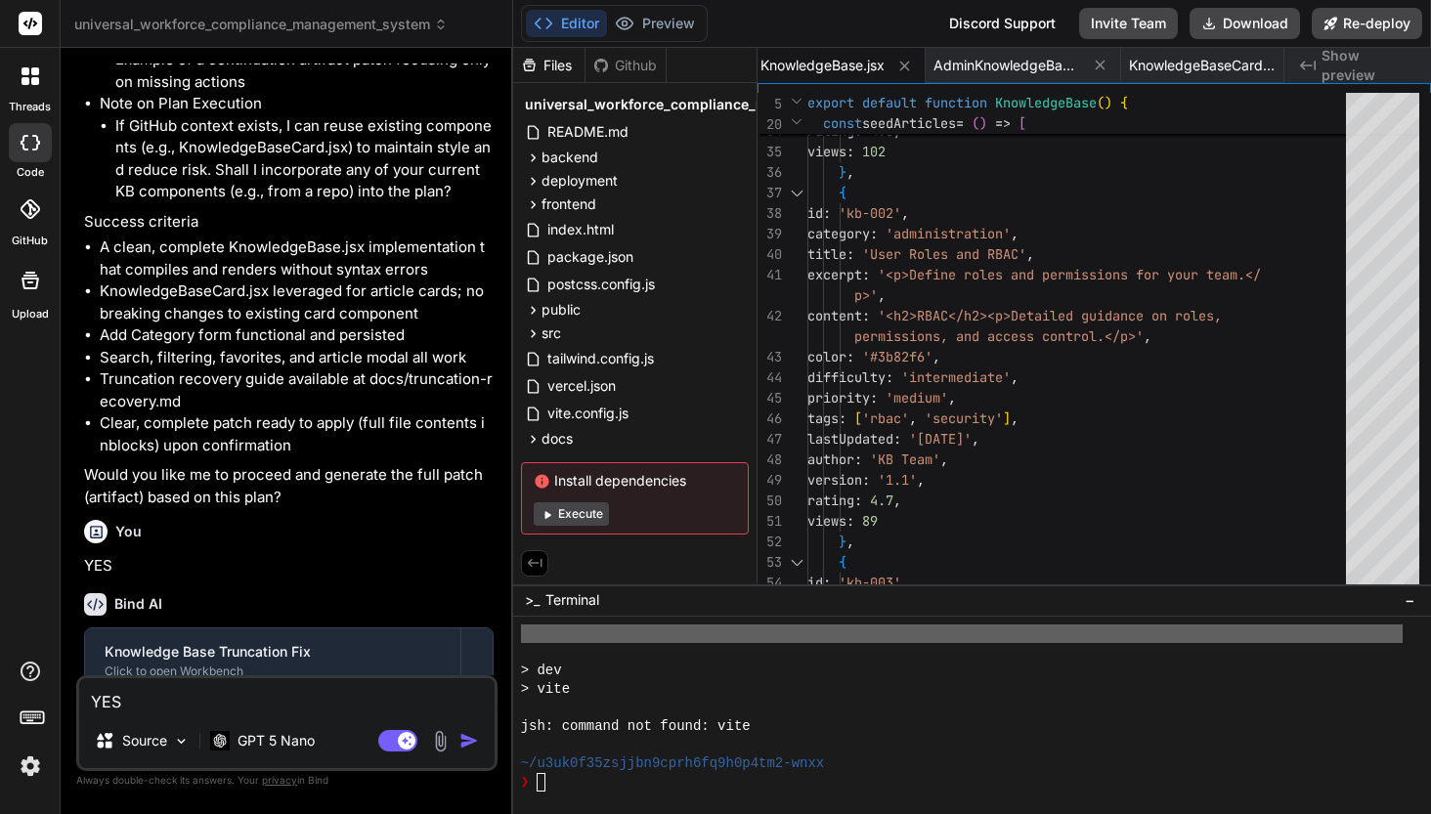
scroll to position [88003, 0]
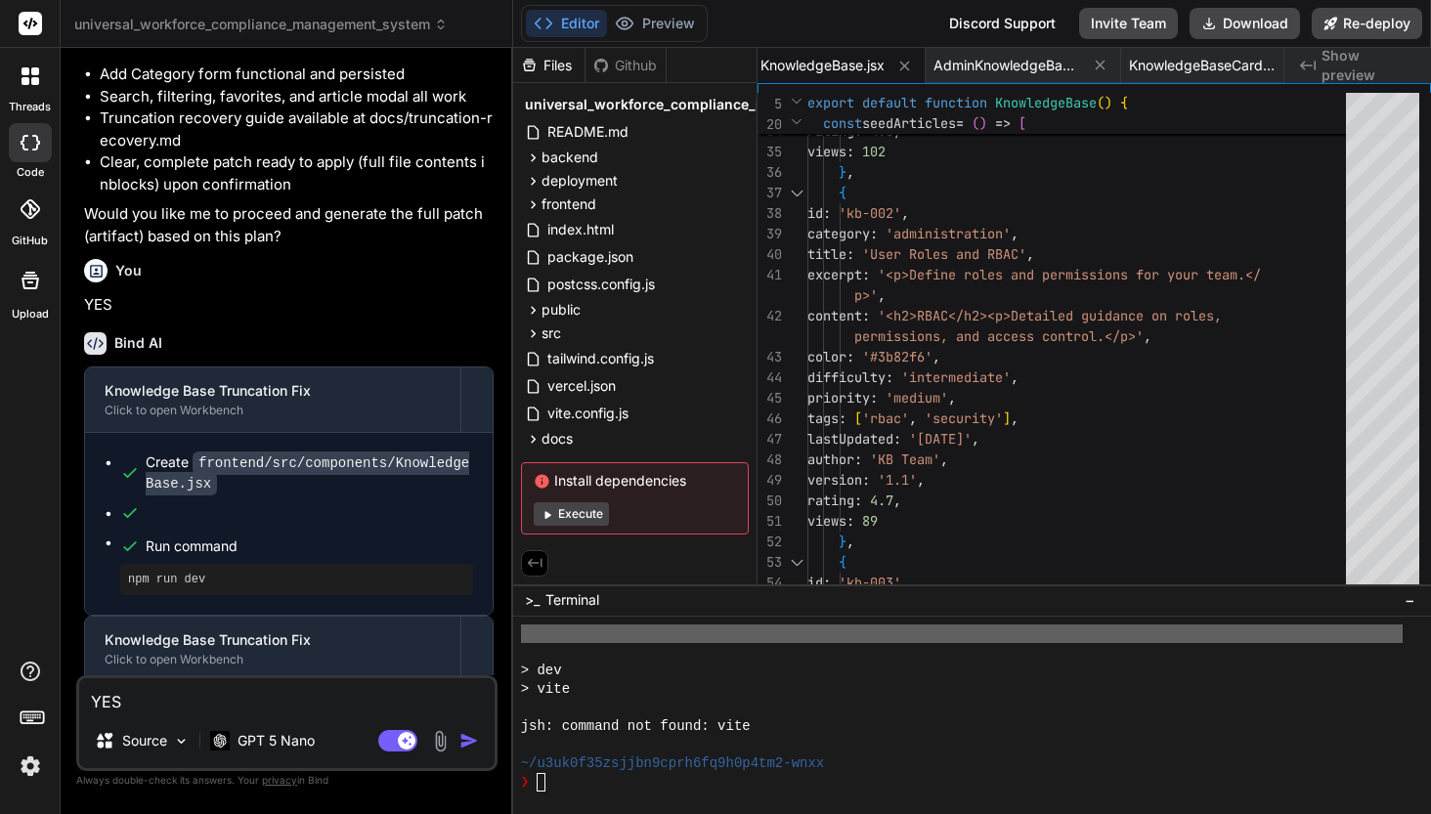
type textarea "x"
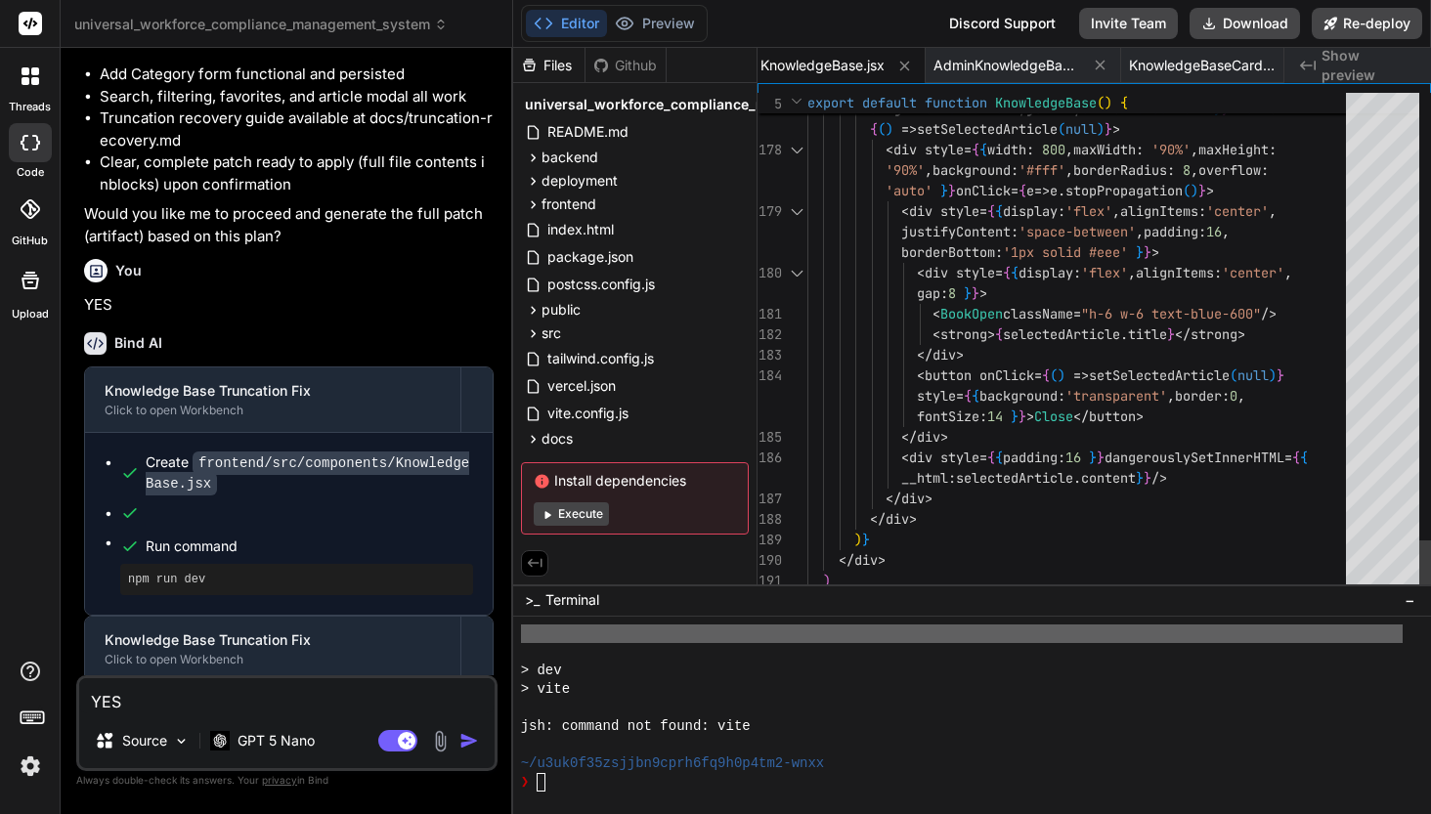
scroll to position [144, 0]
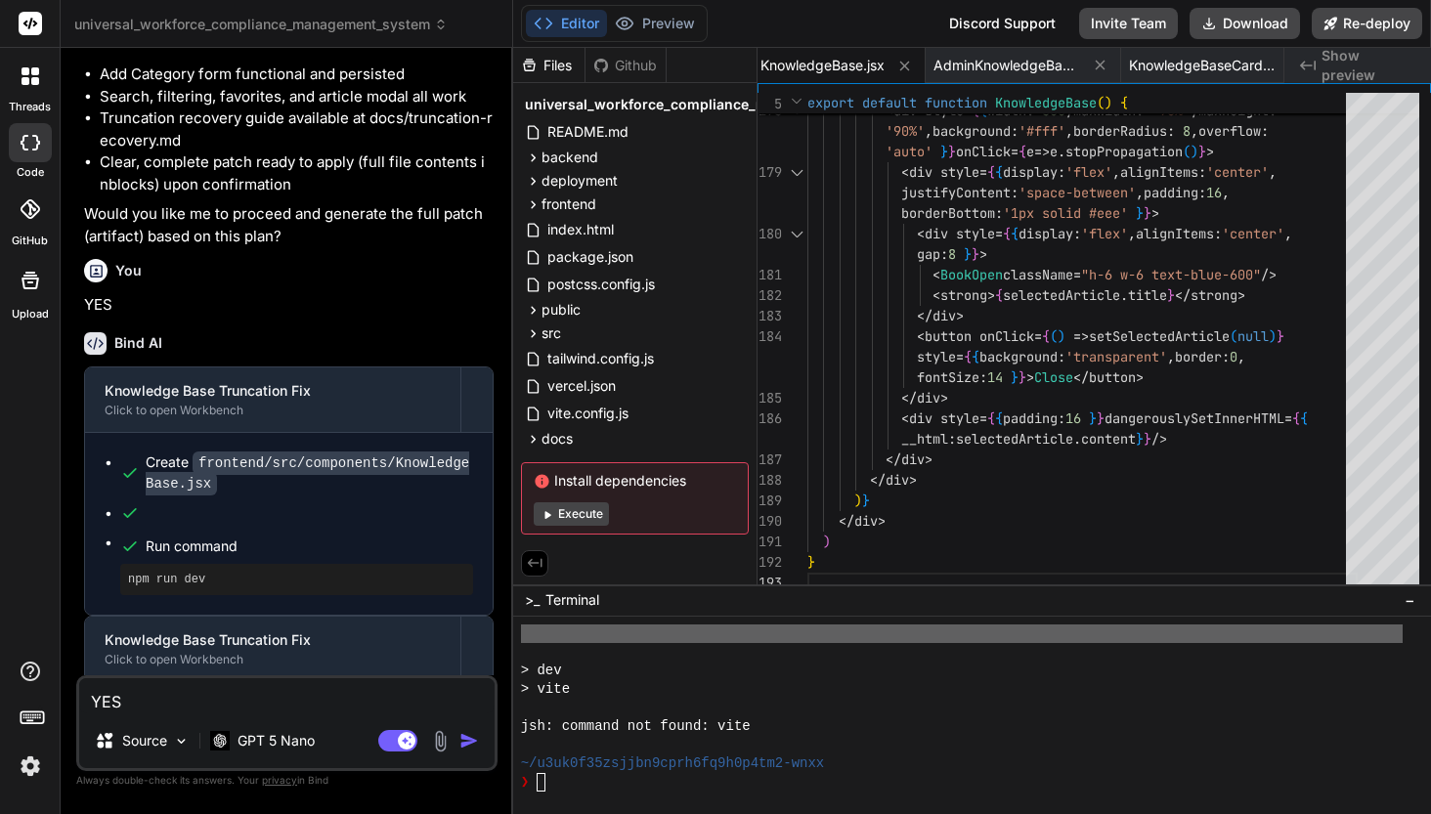
click at [547, 779] on div "❯" at bounding box center [962, 782] width 882 height 19
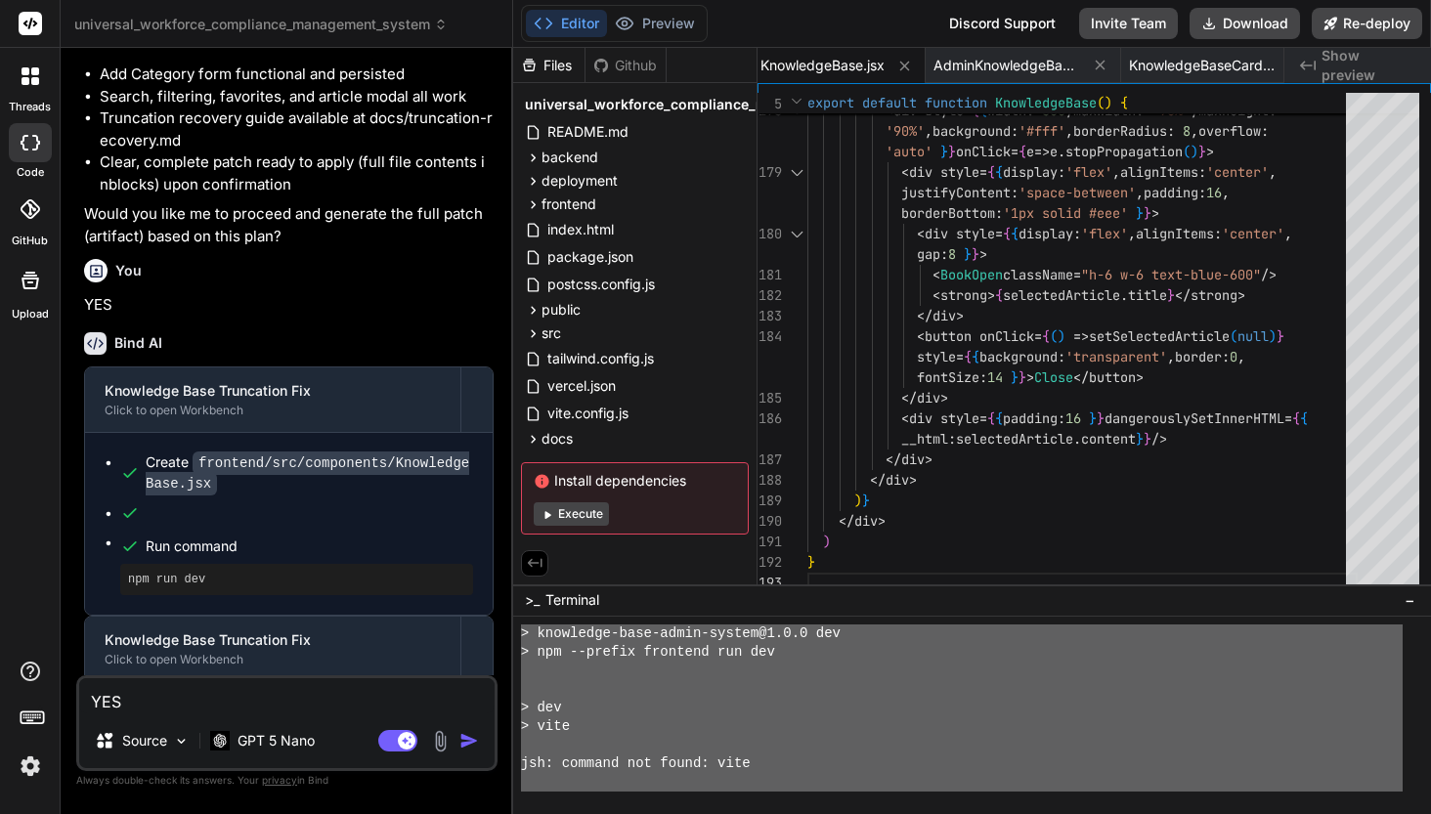
scroll to position [7503, 0]
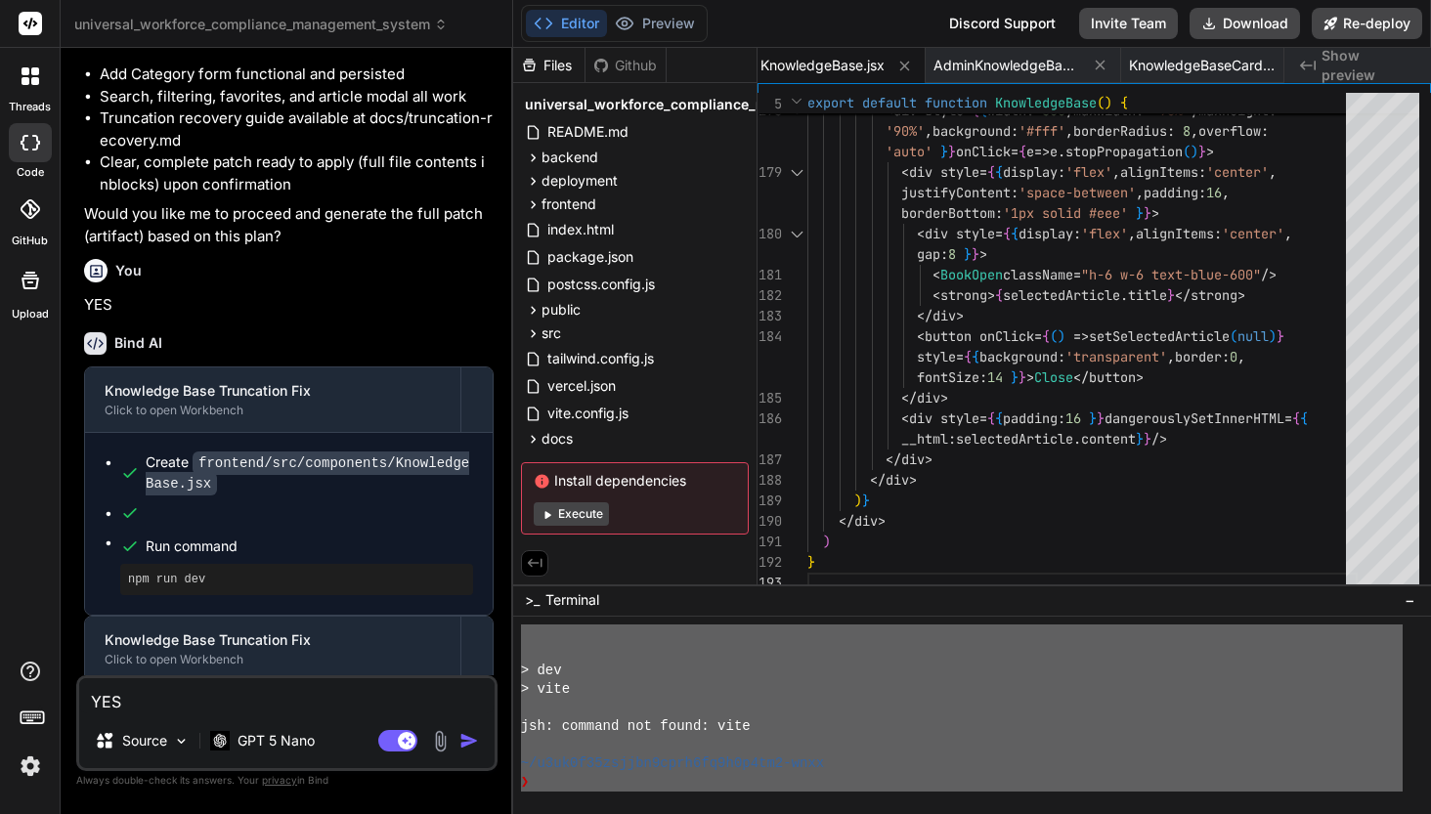
drag, startPoint x: 522, startPoint y: 634, endPoint x: 652, endPoint y: 788, distance: 201.1
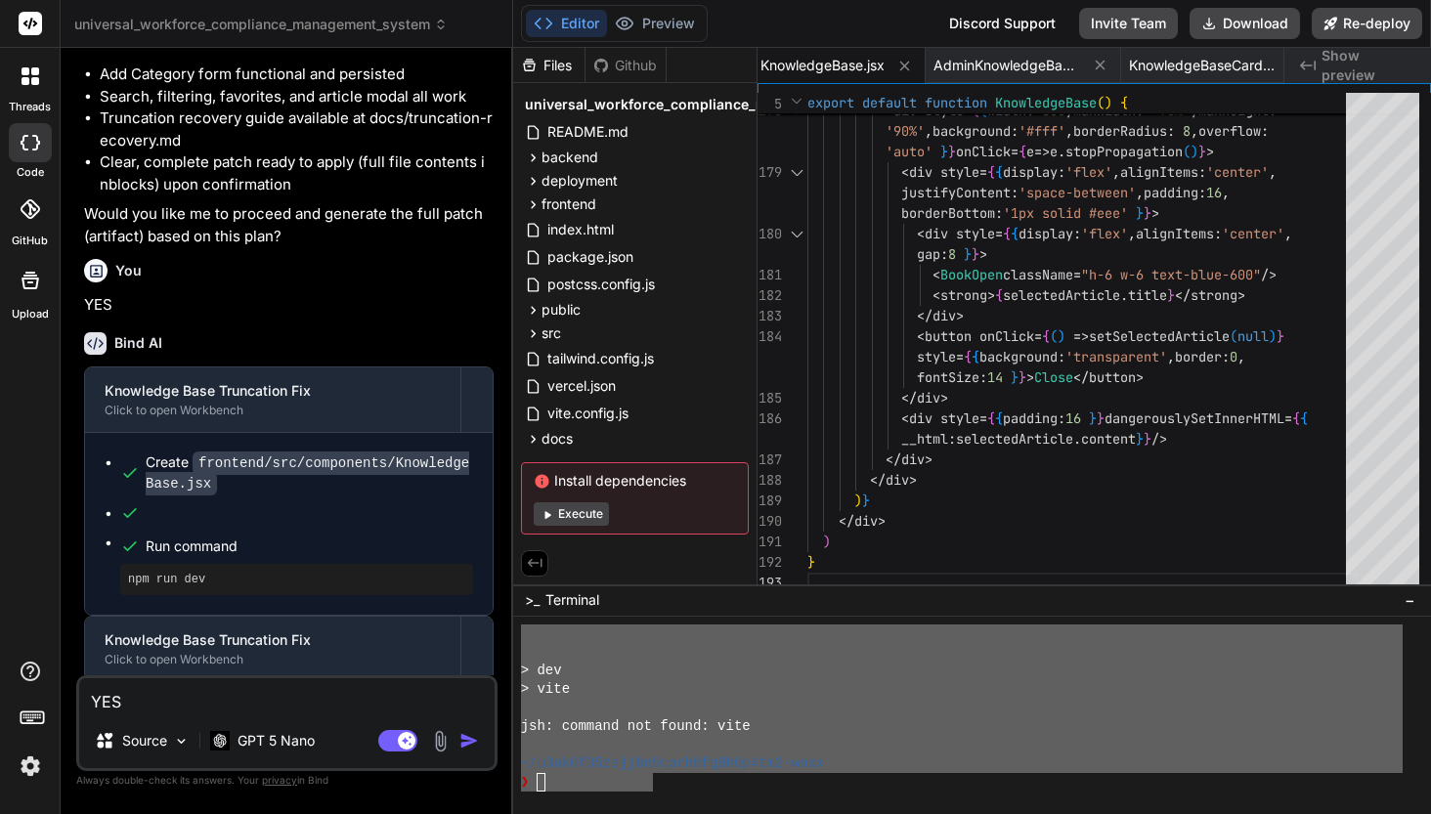
click at [165, 714] on div "YES Source GPT 5 Nano Agent Mode. When this toggle is activated, AI automatical…" at bounding box center [286, 723] width 421 height 96
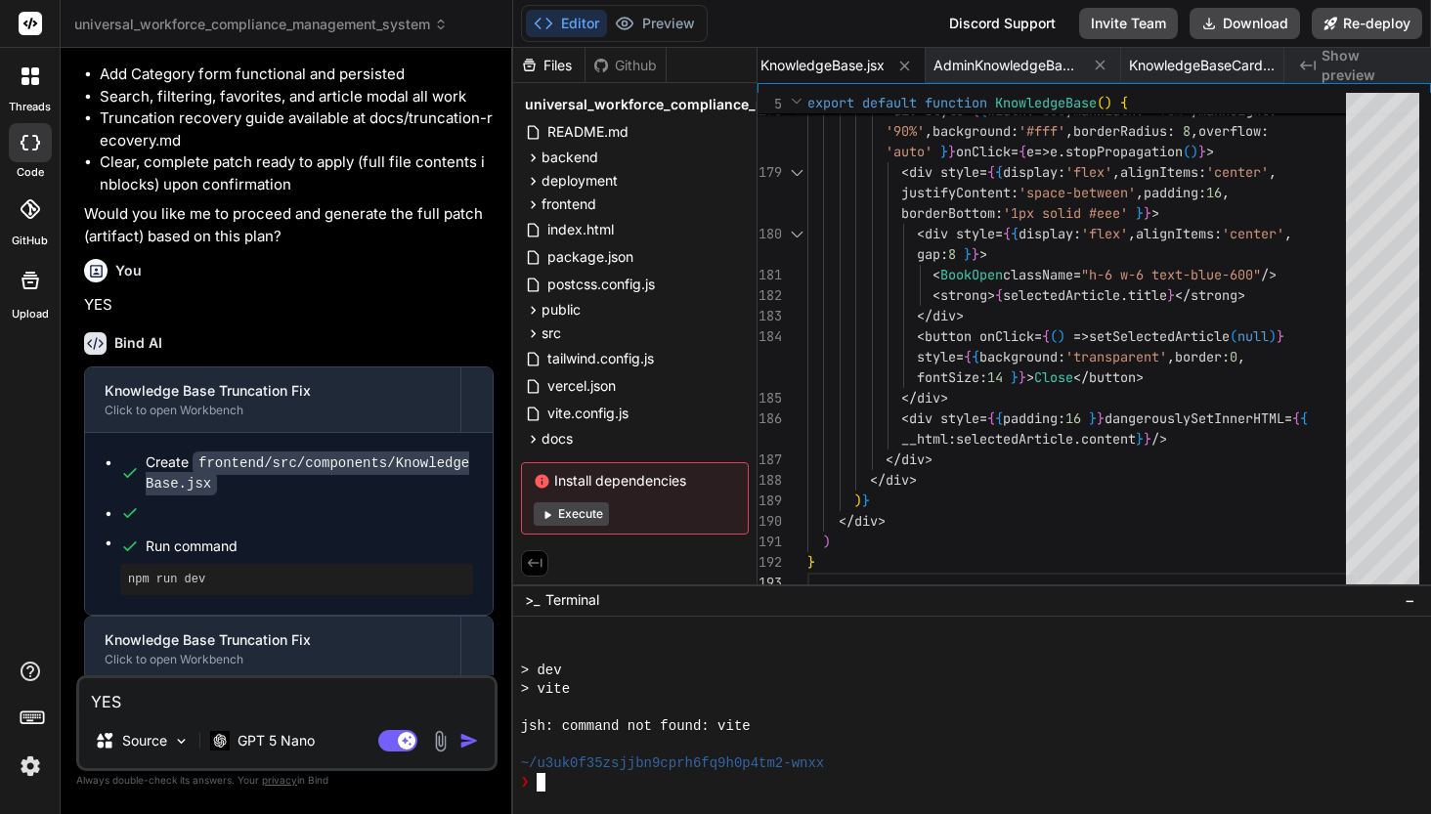
click at [546, 780] on div "❯" at bounding box center [962, 782] width 882 height 19
click at [233, 705] on textarea "YES" at bounding box center [286, 695] width 415 height 35
type textarea "E"
type textarea "x"
type textarea "Er"
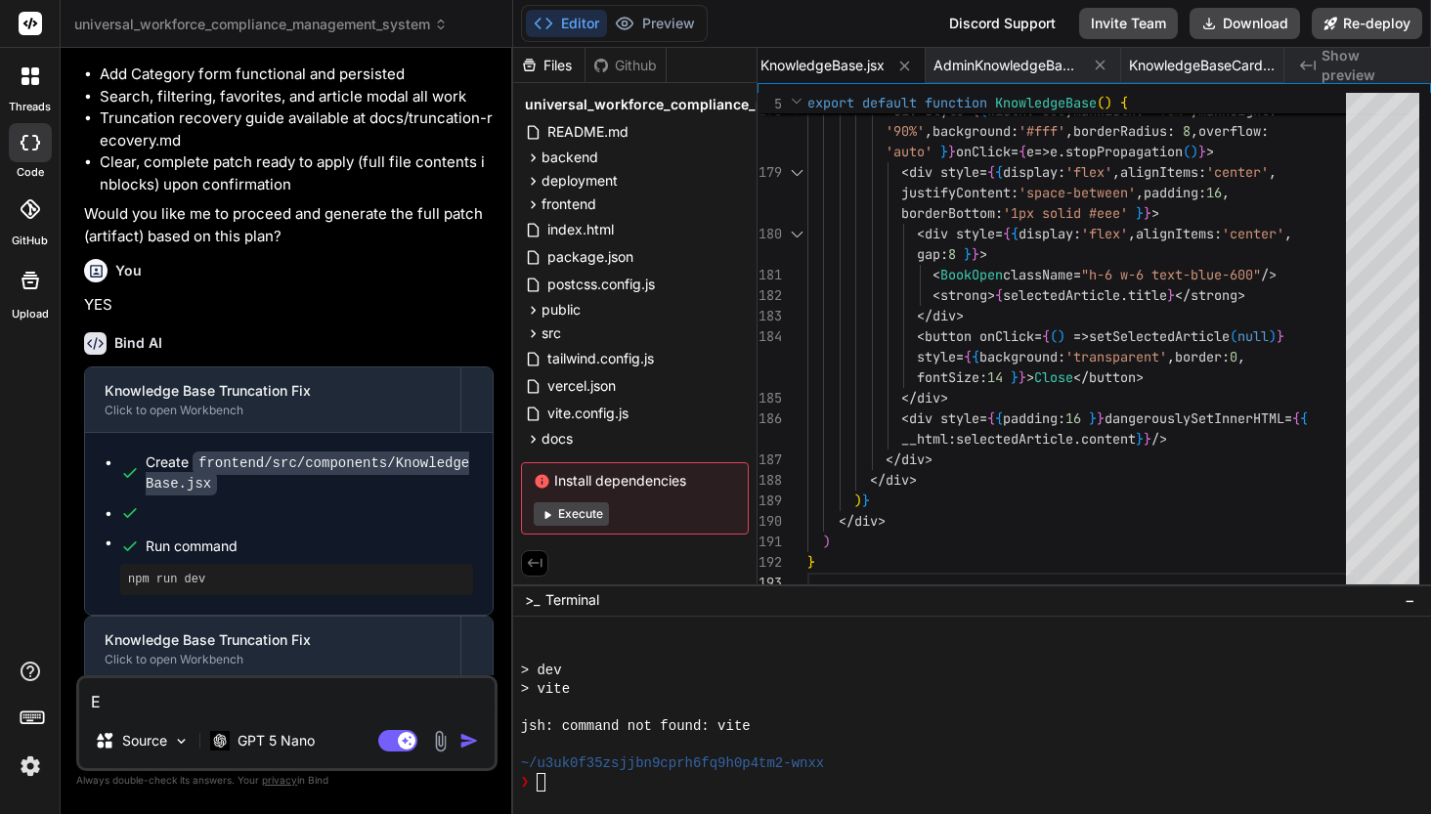
type textarea "x"
type textarea "Err"
type textarea "x"
type textarea "Erro"
type textarea "x"
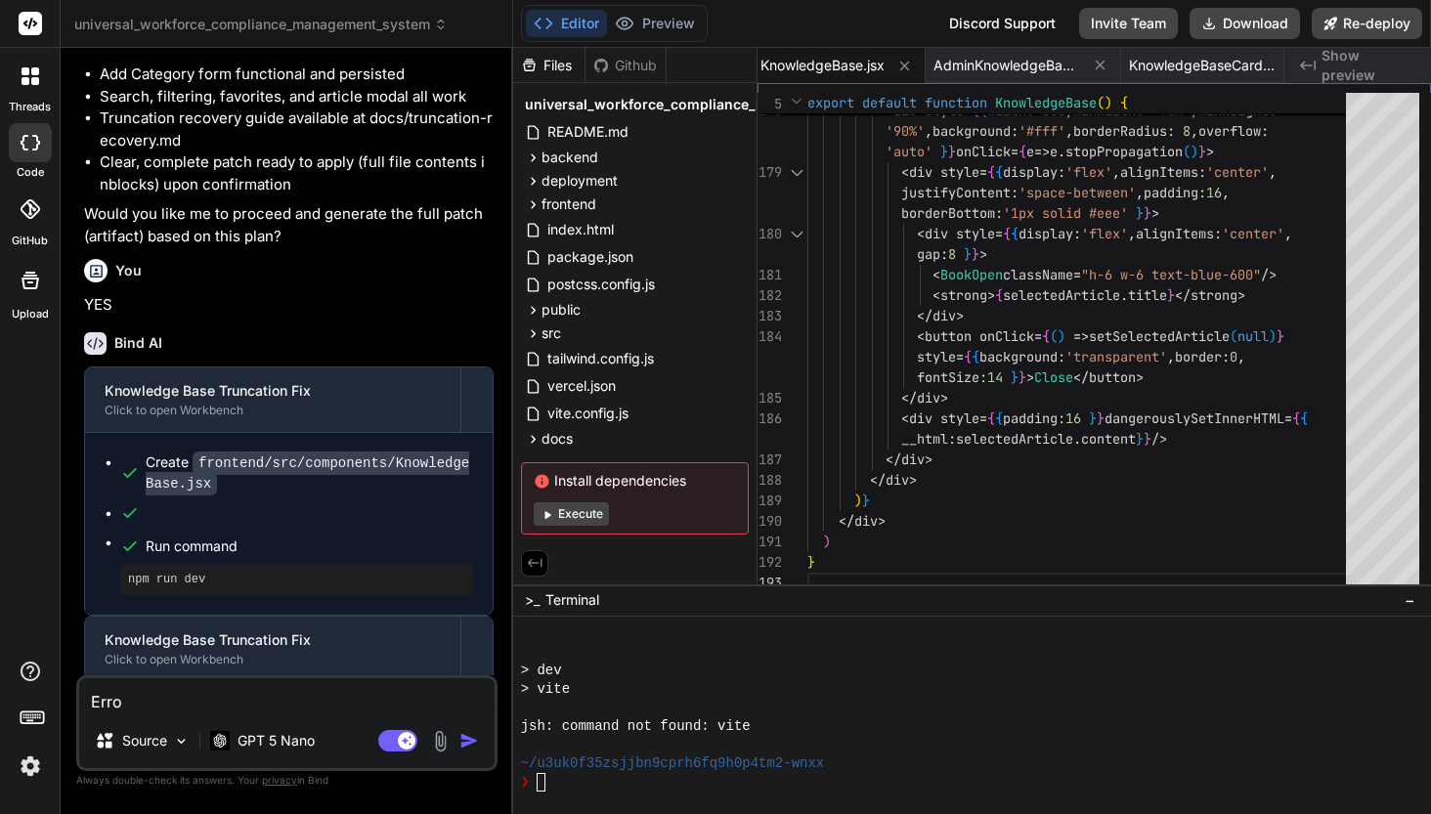
type textarea "Error"
type textarea "x"
type textarea "Errors"
type textarea "x"
type textarea "Errors"
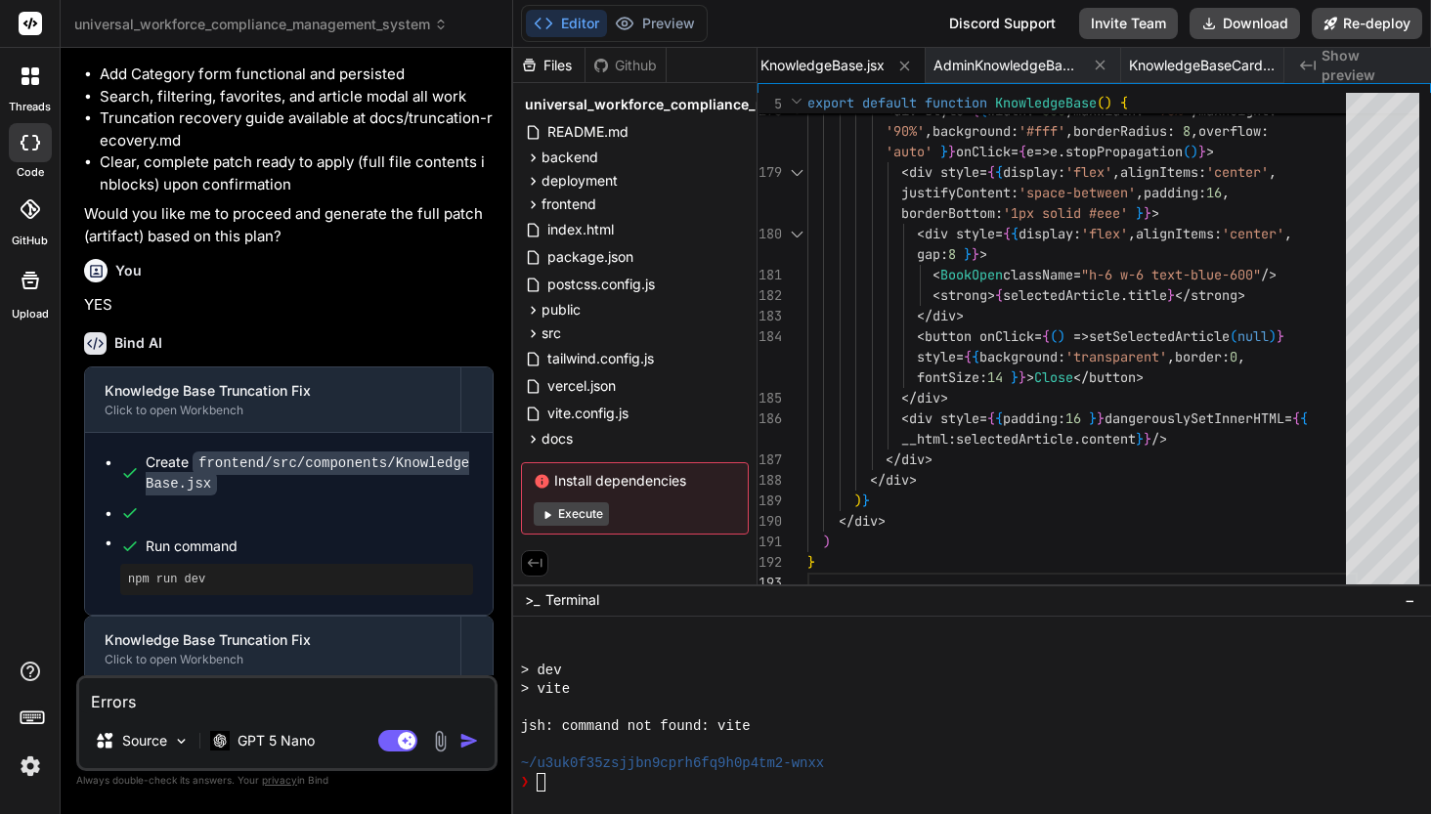
type textarea "x"
type textarea "Errors ""
type textarea "x"
paste textarea "~/u3uk0f35zsjjbn9cprh6fq9h0p4tm2-wnxx ❯ npm run dev > knowledge-base-admin-syst…"
type textarea "Errors "~/u3uk0f35zsjjbn9cprh6fq9h0p4tm2-wnxx ❯ npm run dev > knowledge-base-ad…"
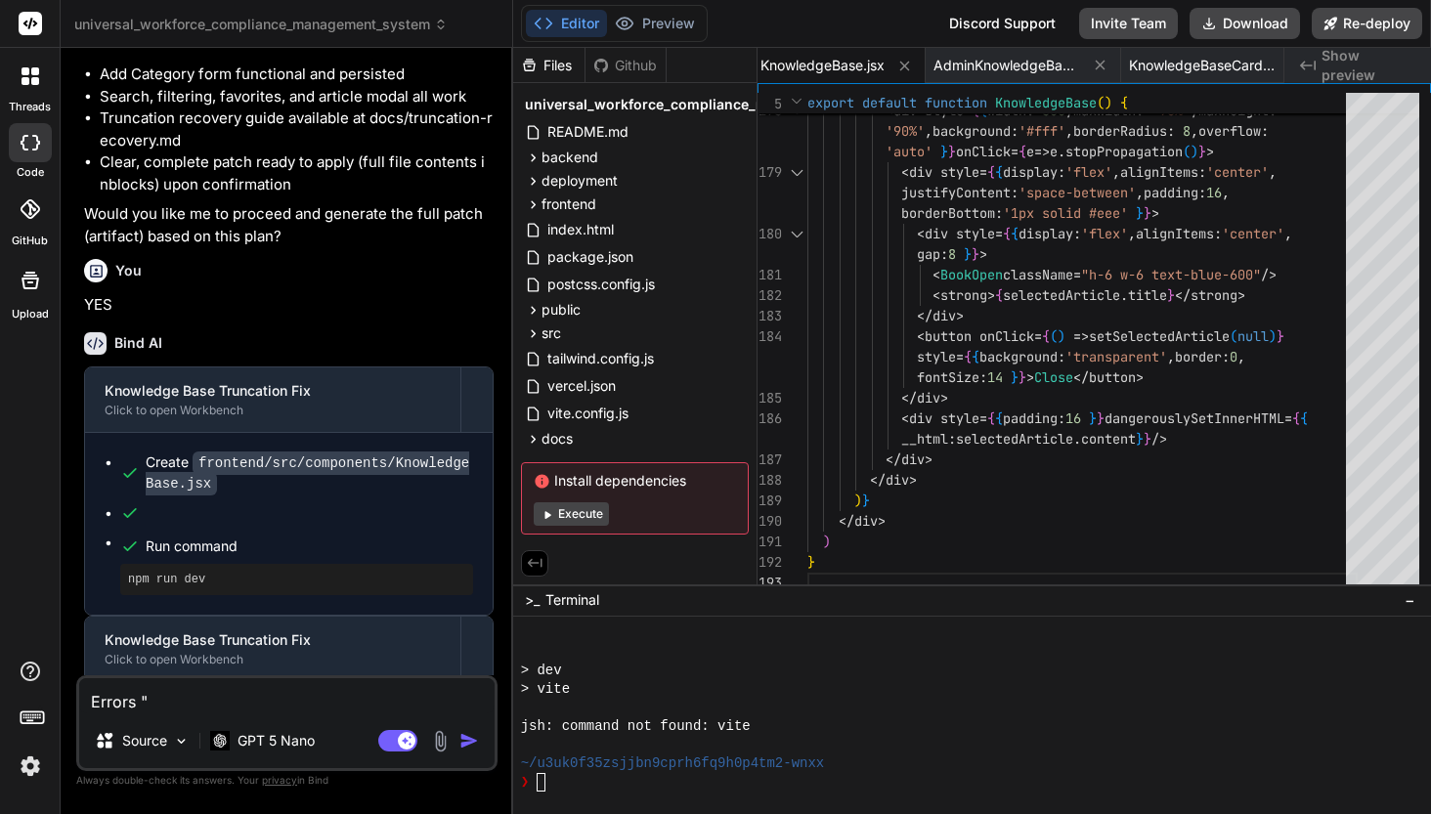
type textarea "x"
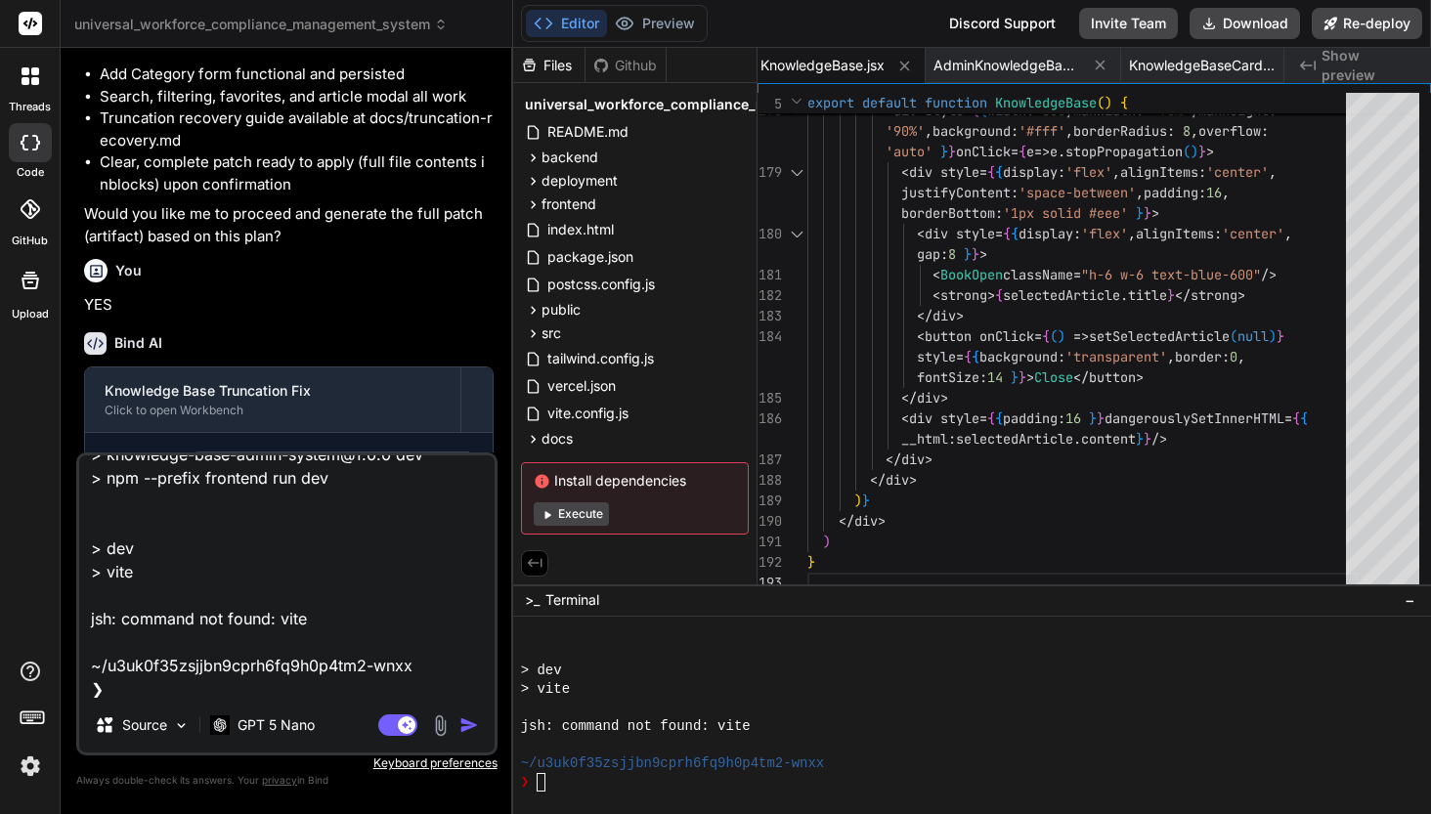
type textarea "Errors "~/u3uk0f35zsjjbn9cprh6fq9h0p4tm2-wnxx ❯ npm run dev > knowledge-base-ad…"
type textarea "x"
type textarea "Errors "~/u3uk0f35zsjjbn9cprh6fq9h0p4tm2-wnxx ❯ npm run dev > knowledge-base-ad…"
type textarea "x"
type textarea "Errors "~/u3uk0f35zsjjbn9cprh6fq9h0p4tm2-wnxx ❯ npm run dev > knowledge-base-ad…"
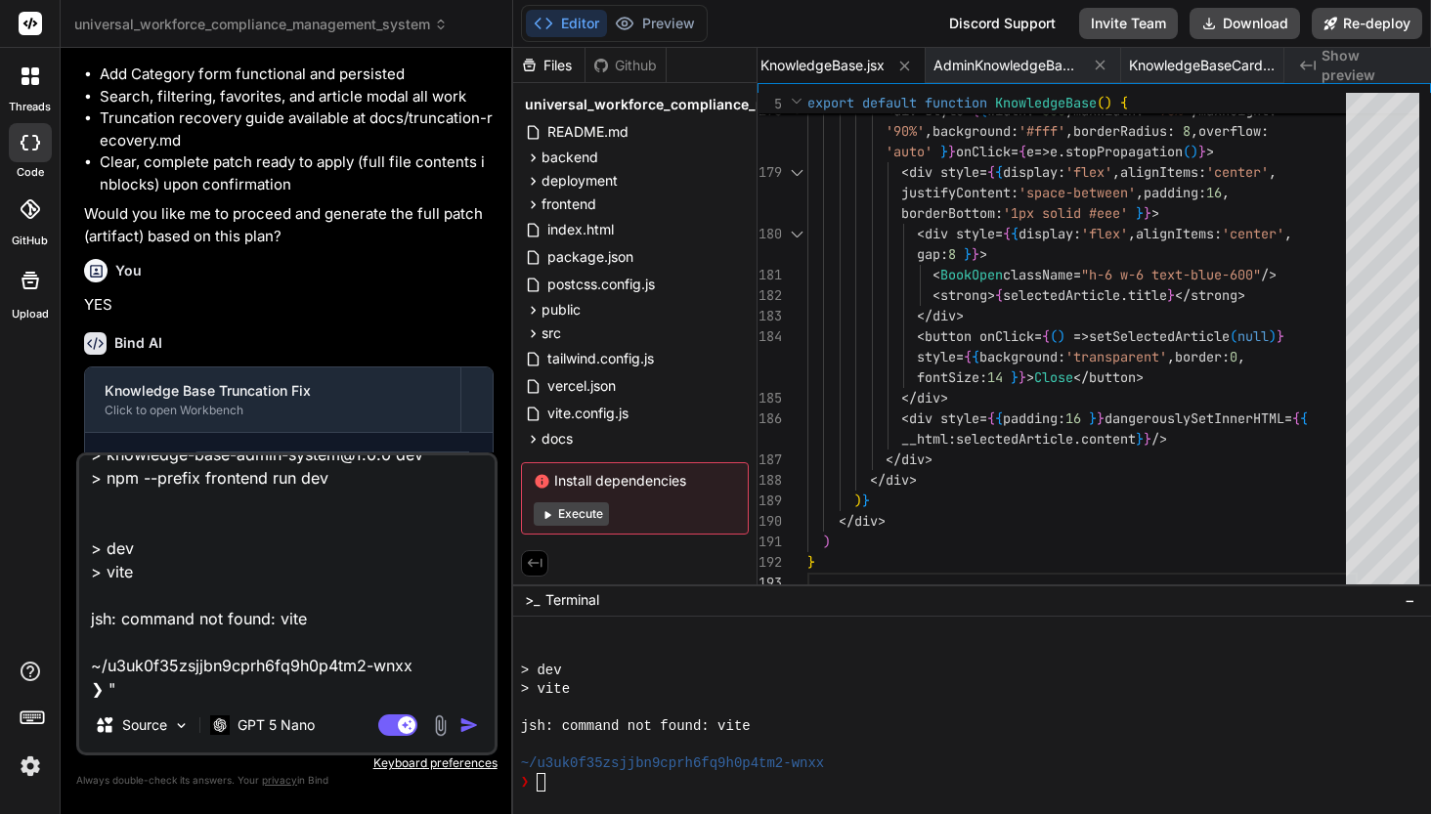
type textarea "x"
type textarea "Errors "~/u3uk0f35zsjjbn9cprh6fq9h0p4tm2-wnxx ❯ npm run dev > knowledge-base-ad…"
type textarea "x"
type textarea "Errors "~/u3uk0f35zsjjbn9cprh6fq9h0p4tm2-wnxx ❯ npm run dev > knowledge-base-ad…"
type textarea "x"
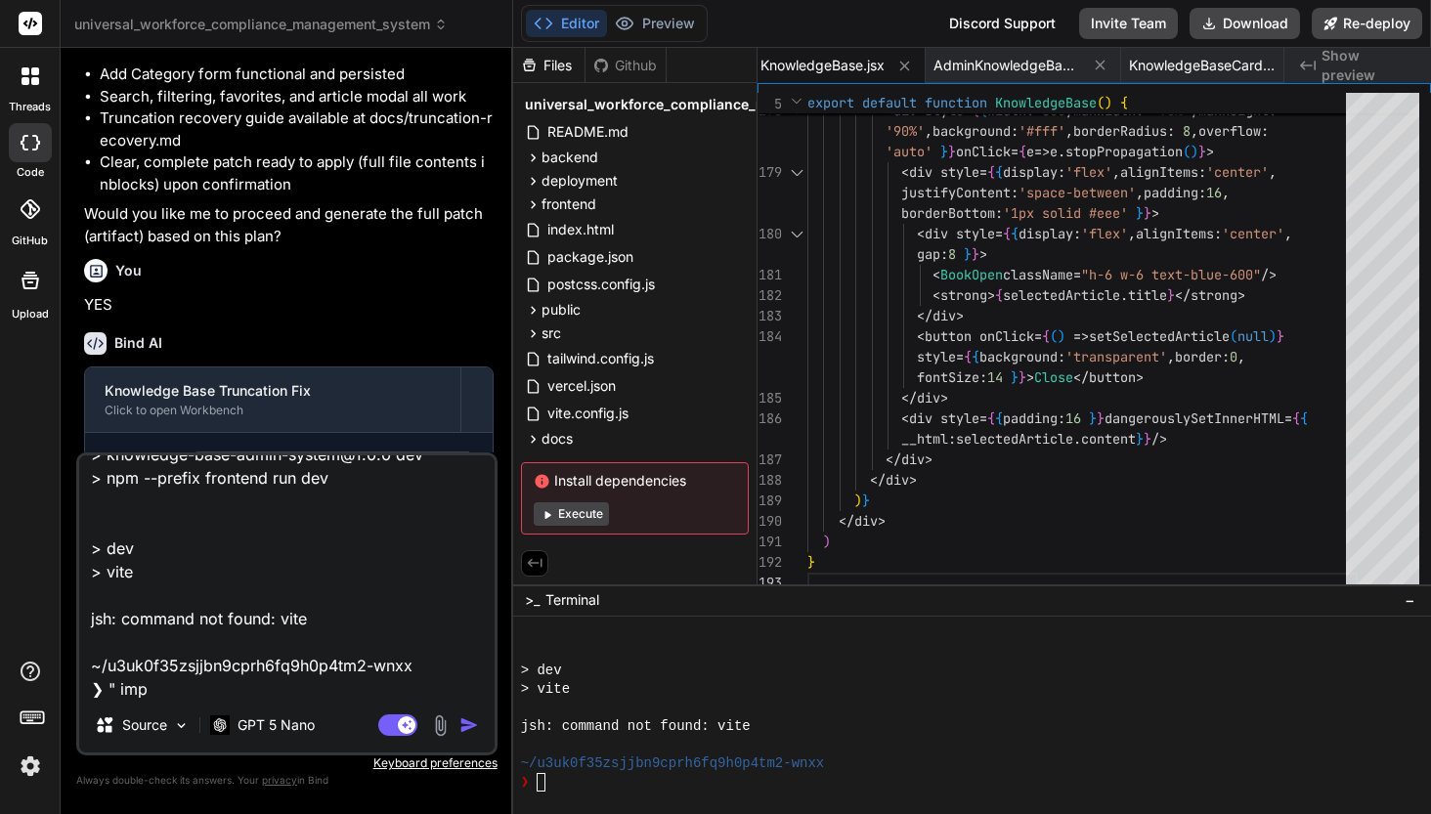
type textarea "Errors "~/u3uk0f35zsjjbn9cprh6fq9h0p4tm2-wnxx ❯ npm run dev > knowledge-base-ad…"
type textarea "x"
type textarea "Errors "~/u3uk0f35zsjjbn9cprh6fq9h0p4tm2-wnxx ❯ npm run dev > knowledge-base-ad…"
type textarea "x"
type textarea "Errors "~/u3uk0f35zsjjbn9cprh6fq9h0p4tm2-wnxx ❯ npm run dev > knowledge-base-ad…"
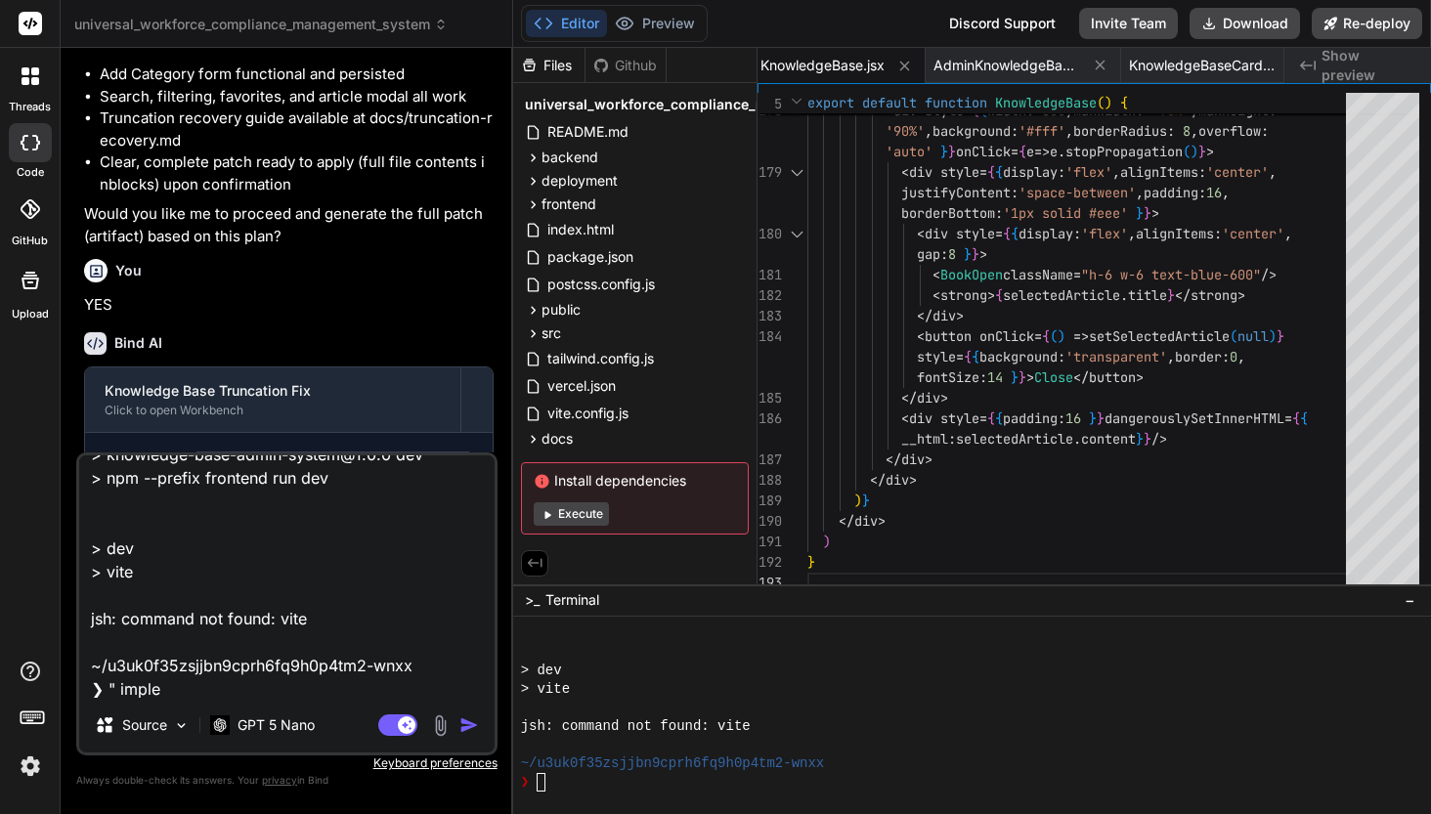
type textarea "x"
type textarea "Errors "~/u3uk0f35zsjjbn9cprh6fq9h0p4tm2-wnxx ❯ npm run dev > knowledge-base-ad…"
type textarea "x"
type textarea "Errors "~/u3uk0f35zsjjbn9cprh6fq9h0p4tm2-wnxx ❯ npm run dev > knowledge-base-ad…"
type textarea "x"
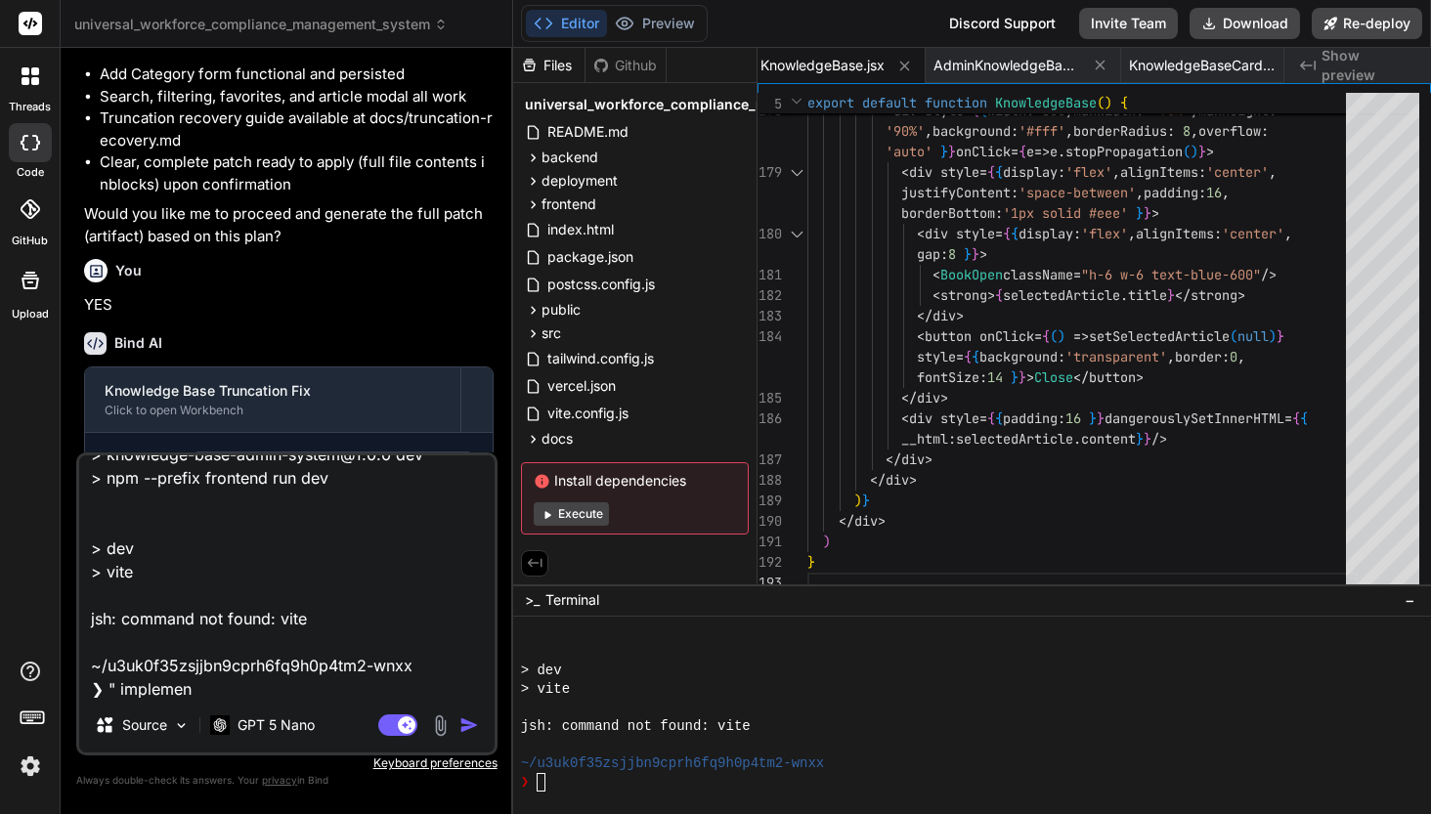
type textarea "Errors "~/u3uk0f35zsjjbn9cprh6fq9h0p4tm2-wnxx ❯ npm run dev > knowledge-base-ad…"
type textarea "x"
type textarea "Errors "~/u3uk0f35zsjjbn9cprh6fq9h0p4tm2-wnxx ❯ npm run dev > knowledge-base-ad…"
type textarea "x"
type textarea "Errors "~/u3uk0f35zsjjbn9cprh6fq9h0p4tm2-wnxx ❯ npm run dev > knowledge-base-ad…"
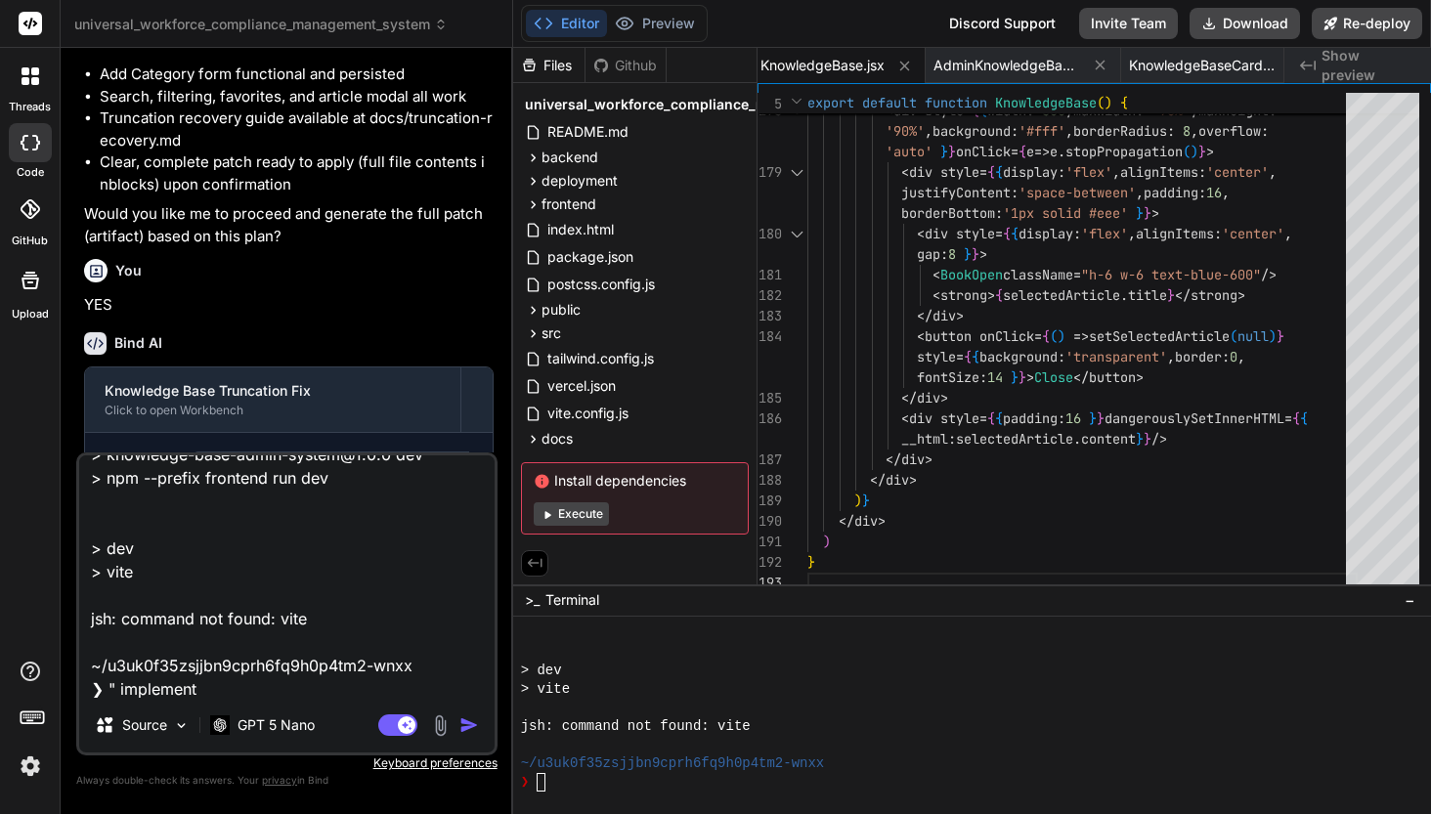
type textarea "x"
type textarea "Errors "~/u3uk0f35zsjjbn9cprh6fq9h0p4tm2-wnxx ❯ npm run dev > knowledge-base-ad…"
type textarea "x"
type textarea "Errors "~/u3uk0f35zsjjbn9cprh6fq9h0p4tm2-wnxx ❯ npm run dev > knowledge-base-ad…"
type textarea "x"
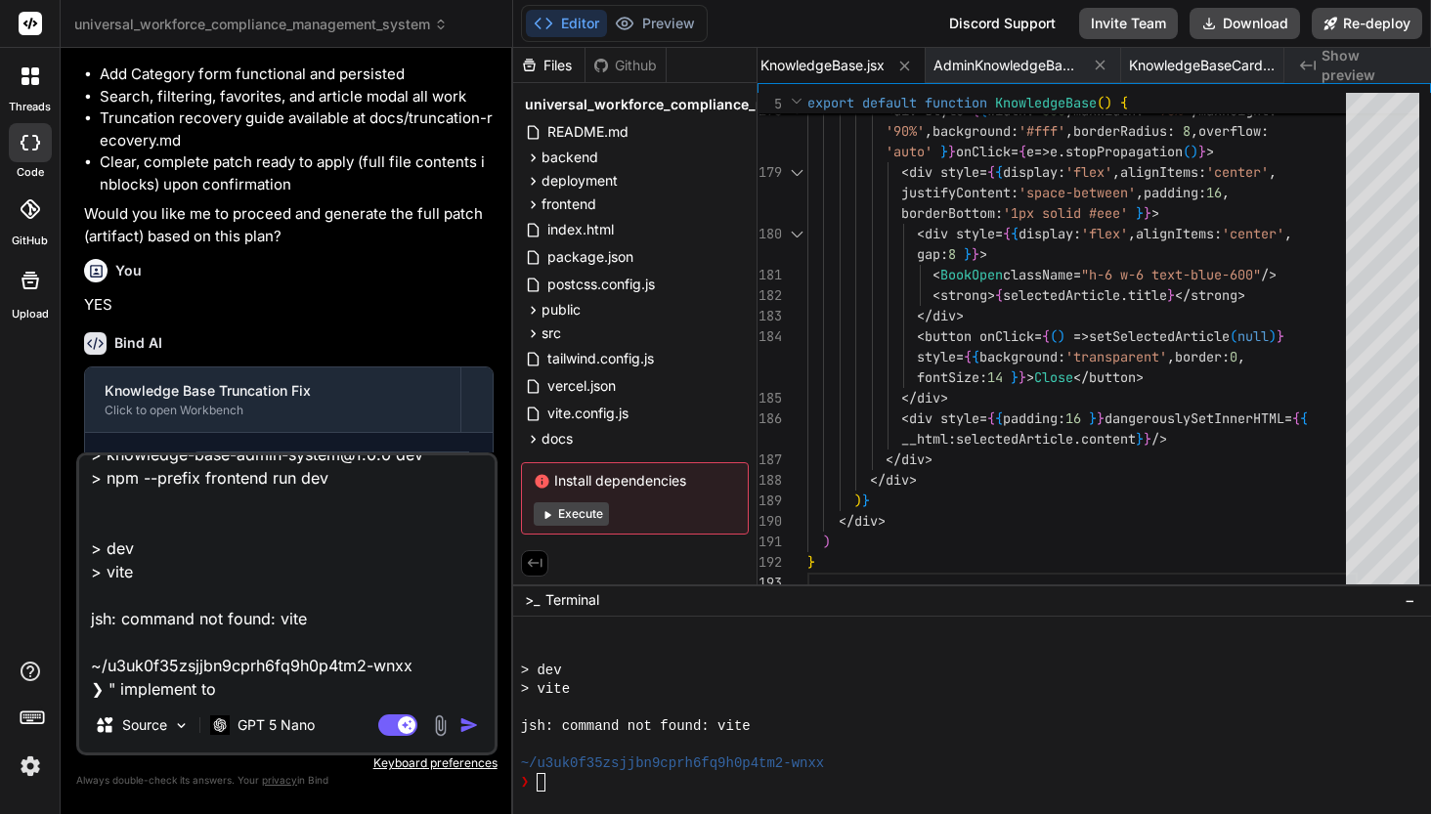
type textarea "Errors "~/u3uk0f35zsjjbn9cprh6fq9h0p4tm2-wnxx ❯ npm run dev > knowledge-base-ad…"
type textarea "x"
type textarea "Errors "~/u3uk0f35zsjjbn9cprh6fq9h0p4tm2-wnxx ❯ npm run dev > knowledge-base-ad…"
type textarea "x"
type textarea "Errors "~/u3uk0f35zsjjbn9cprh6fq9h0p4tm2-wnxx ❯ npm run dev > knowledge-base-ad…"
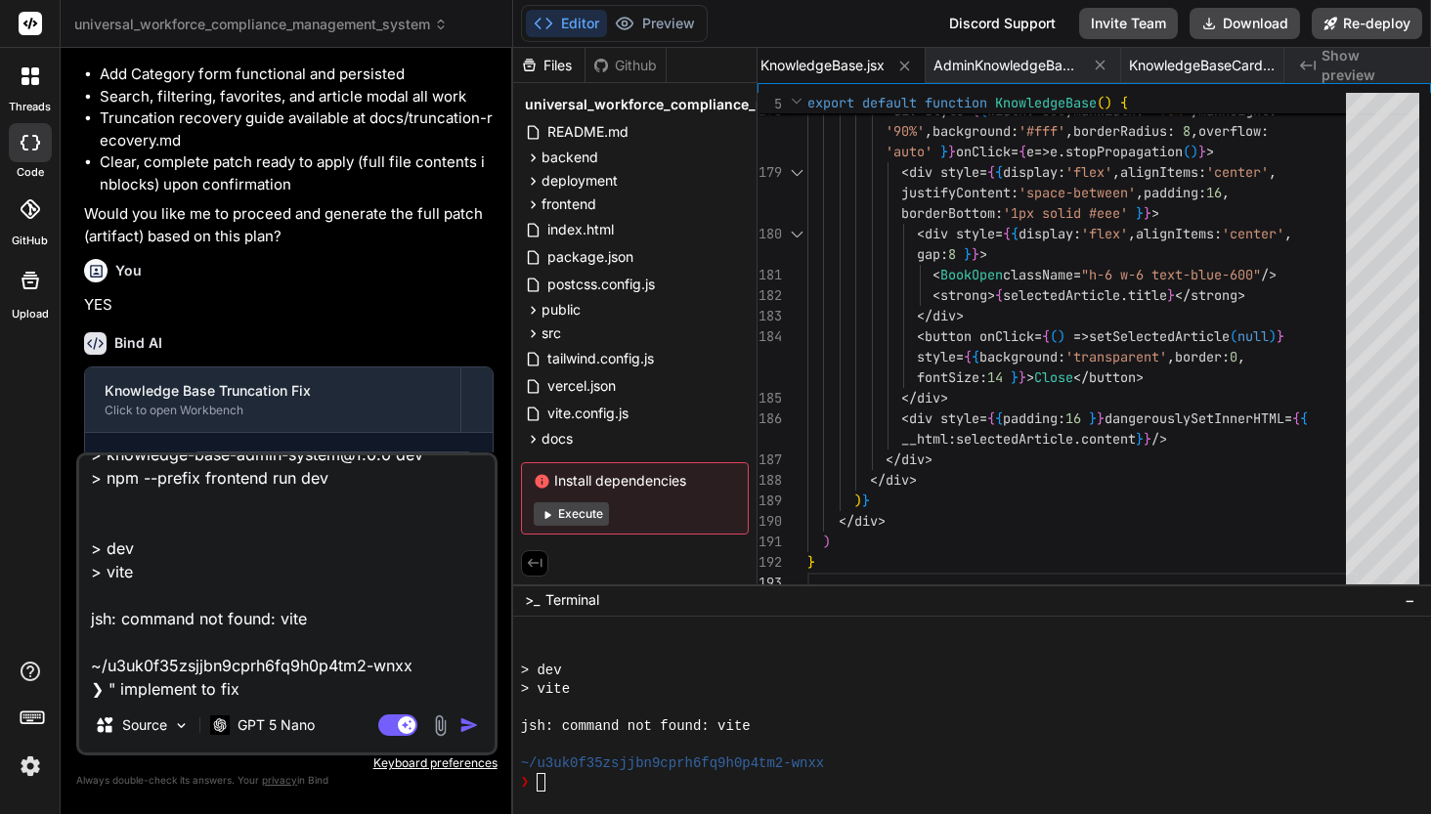
type textarea "x"
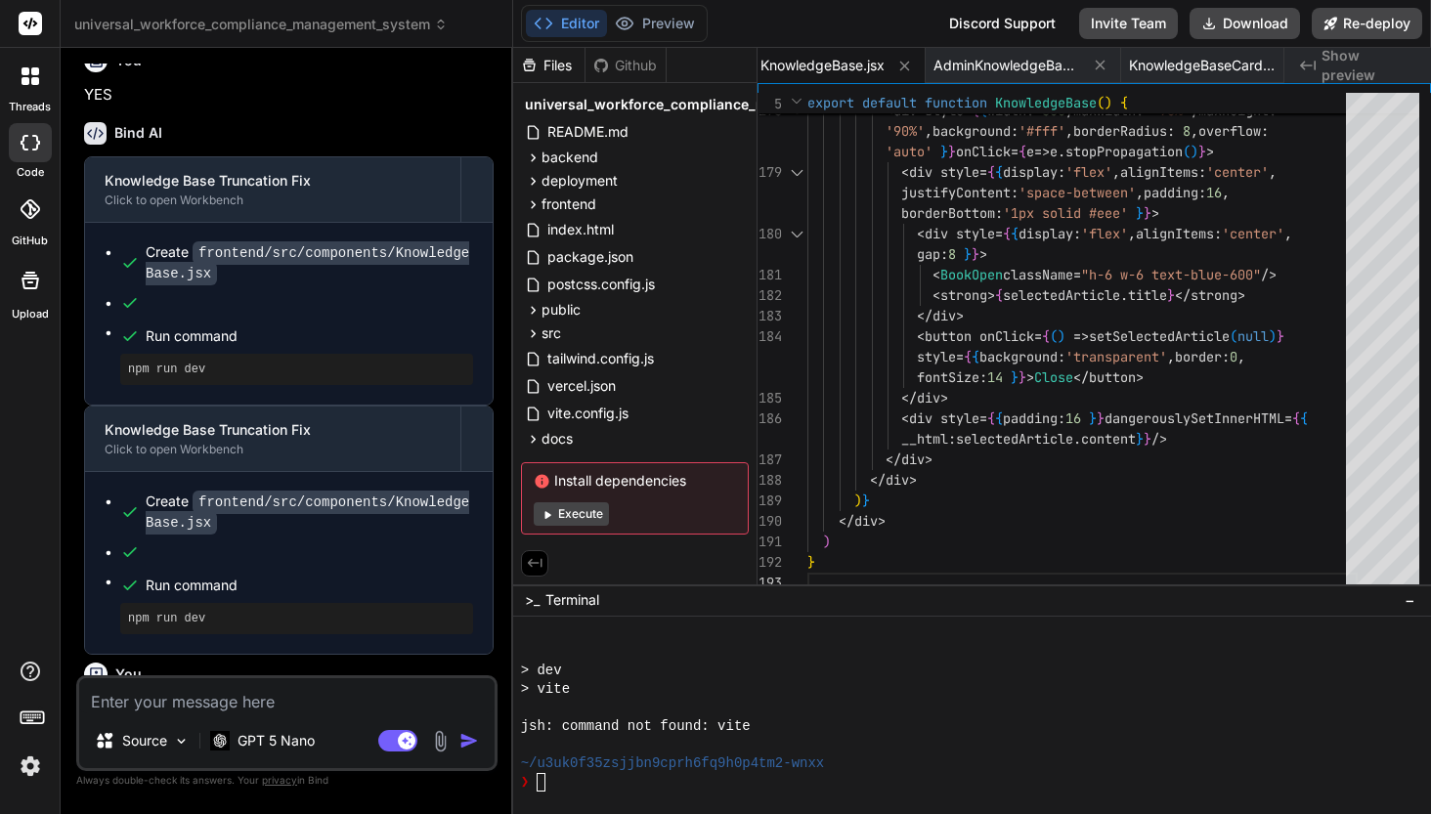
scroll to position [88293, 0]
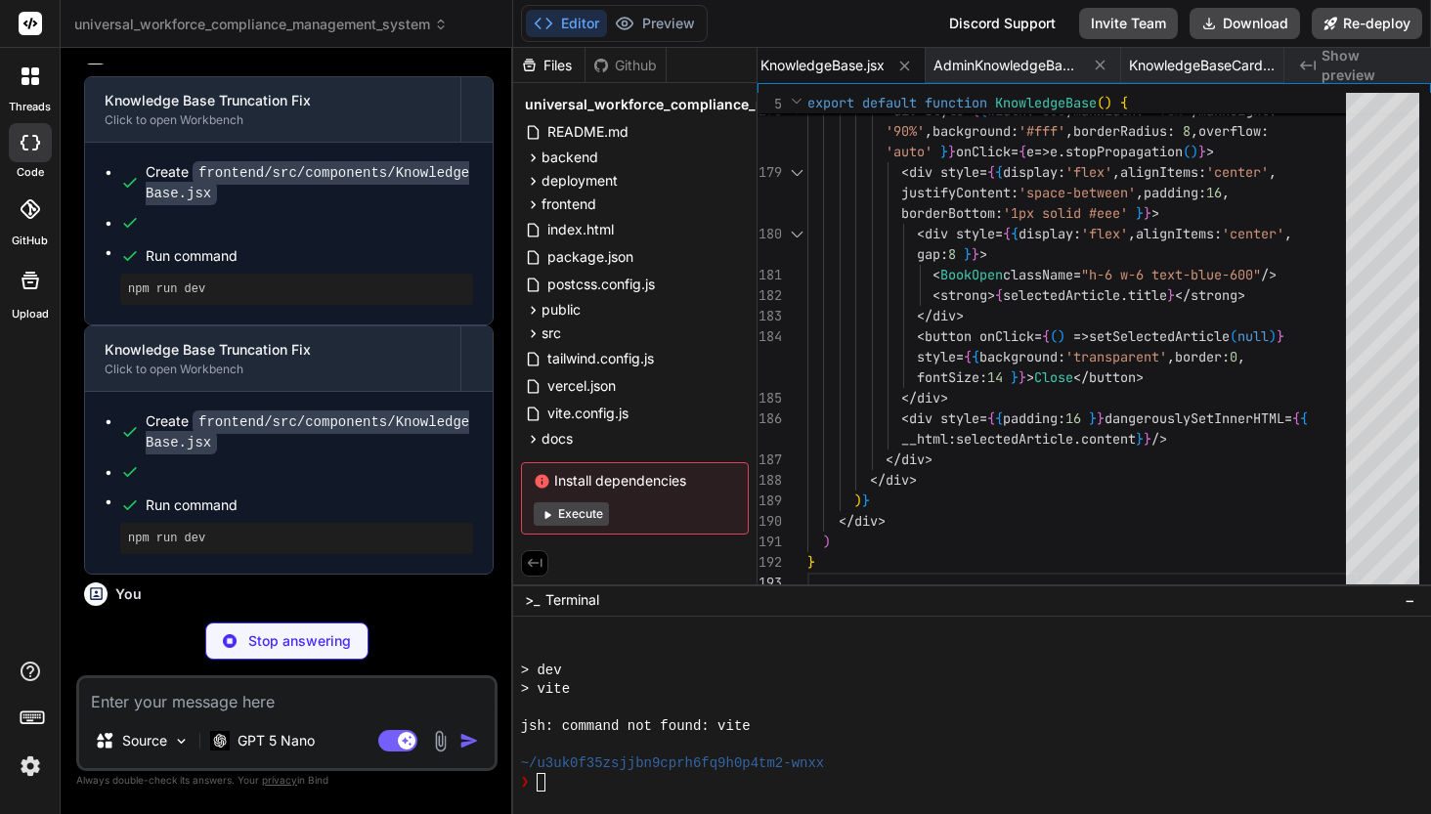
type textarea "x"
type textarea "} })()"
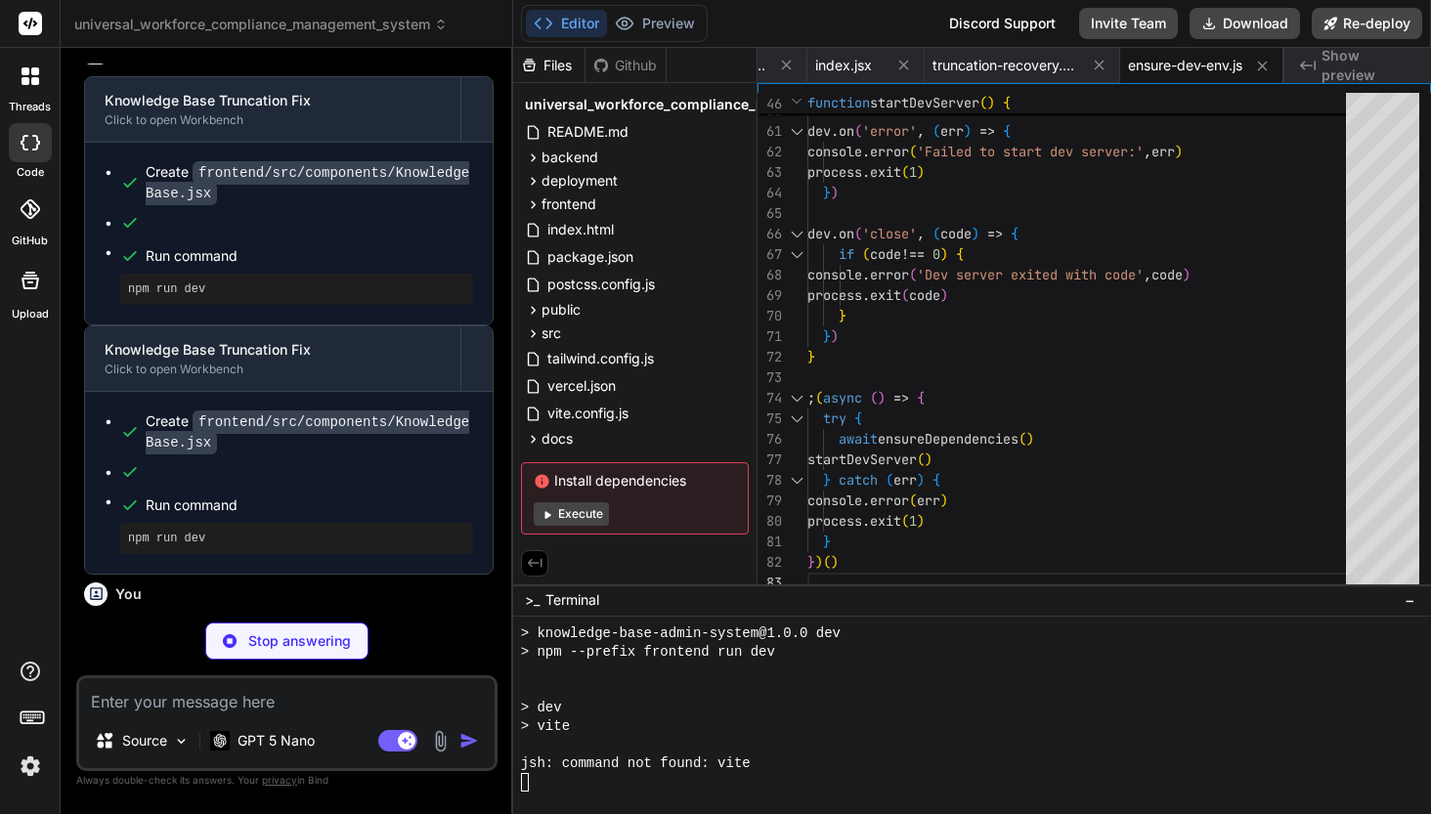
scroll to position [8079, 0]
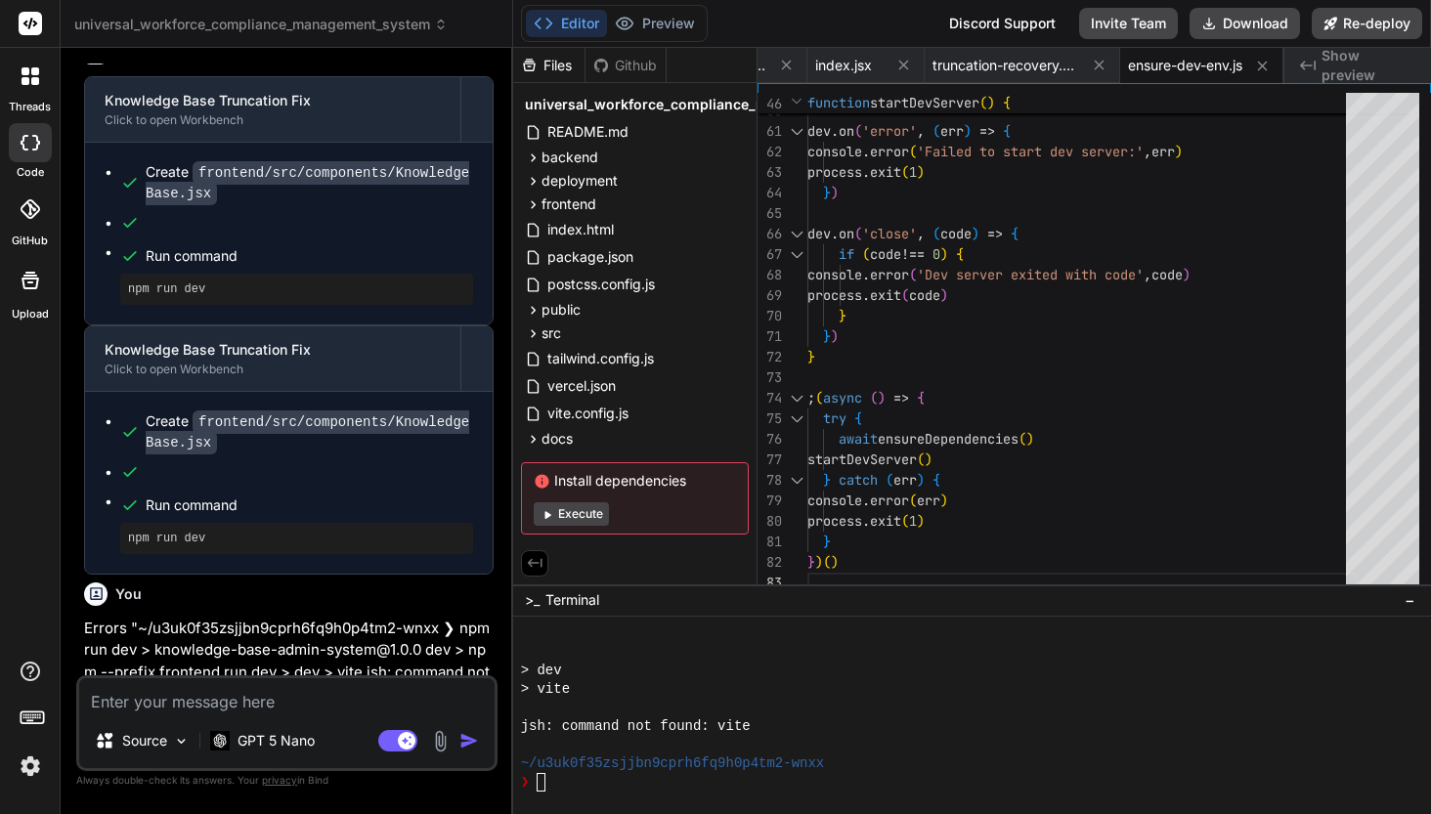
type textarea "x"
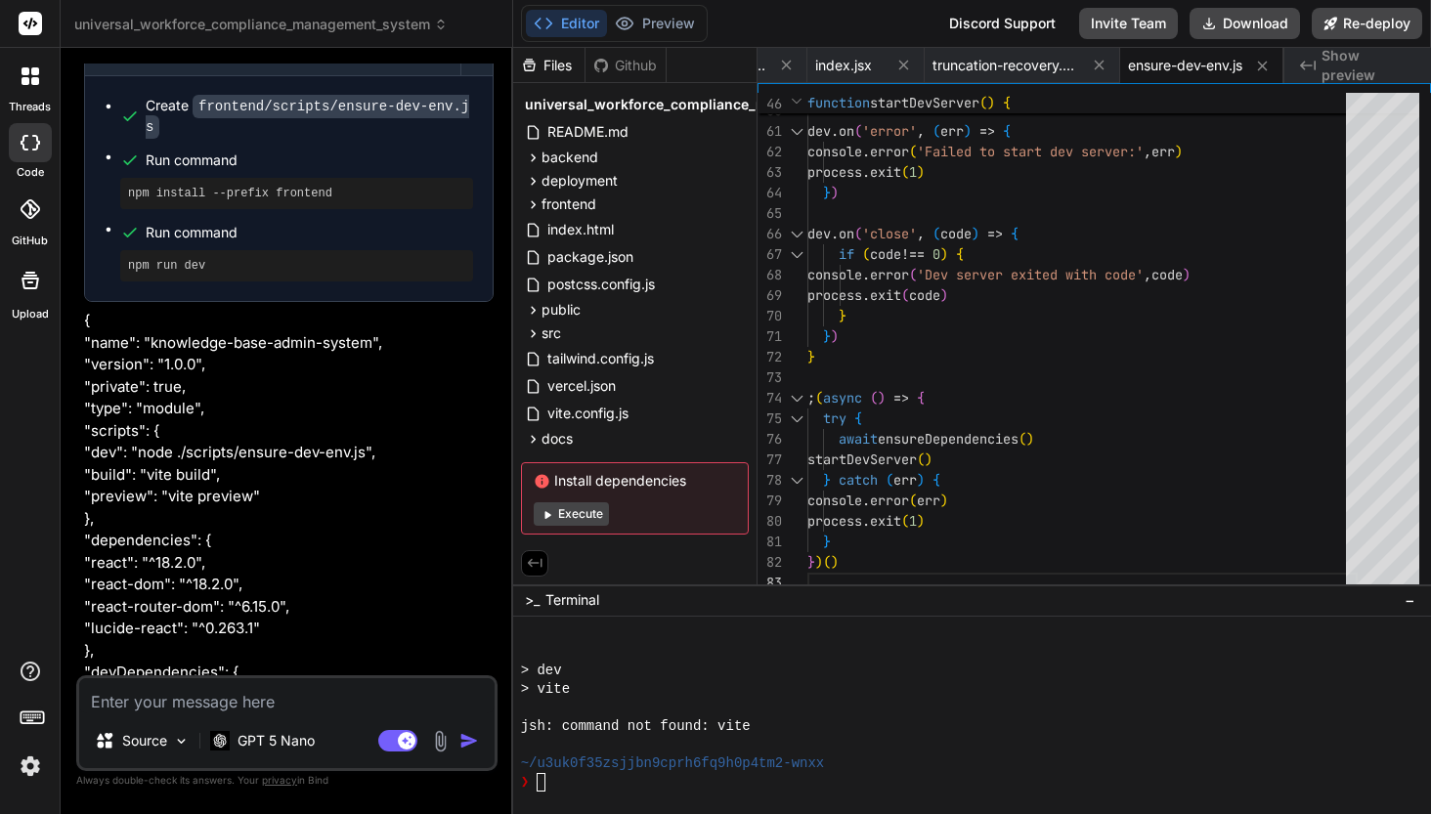
scroll to position [89095, 0]
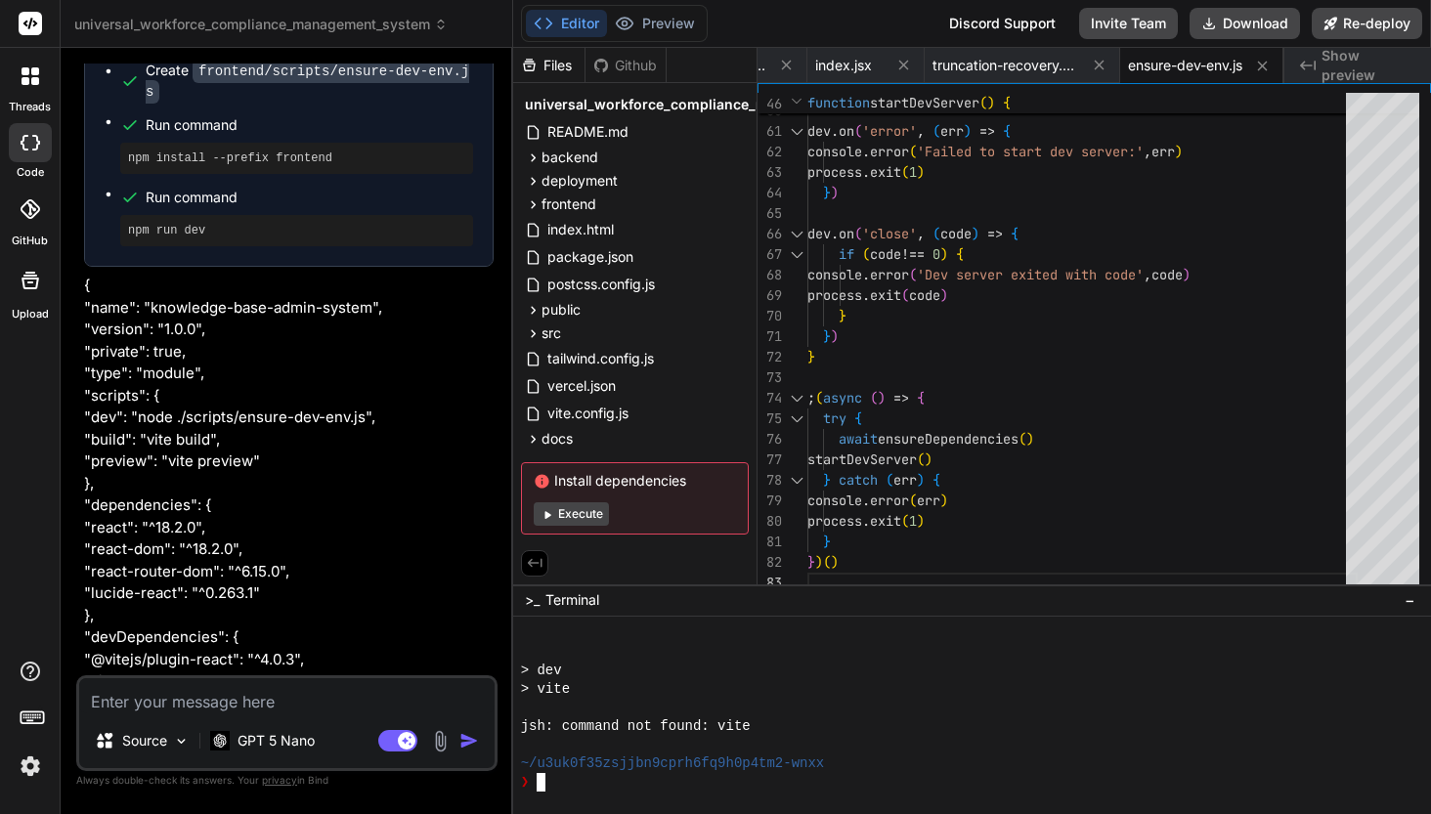
click at [538, 784] on textarea "Terminal input" at bounding box center [542, 782] width 8 height 19
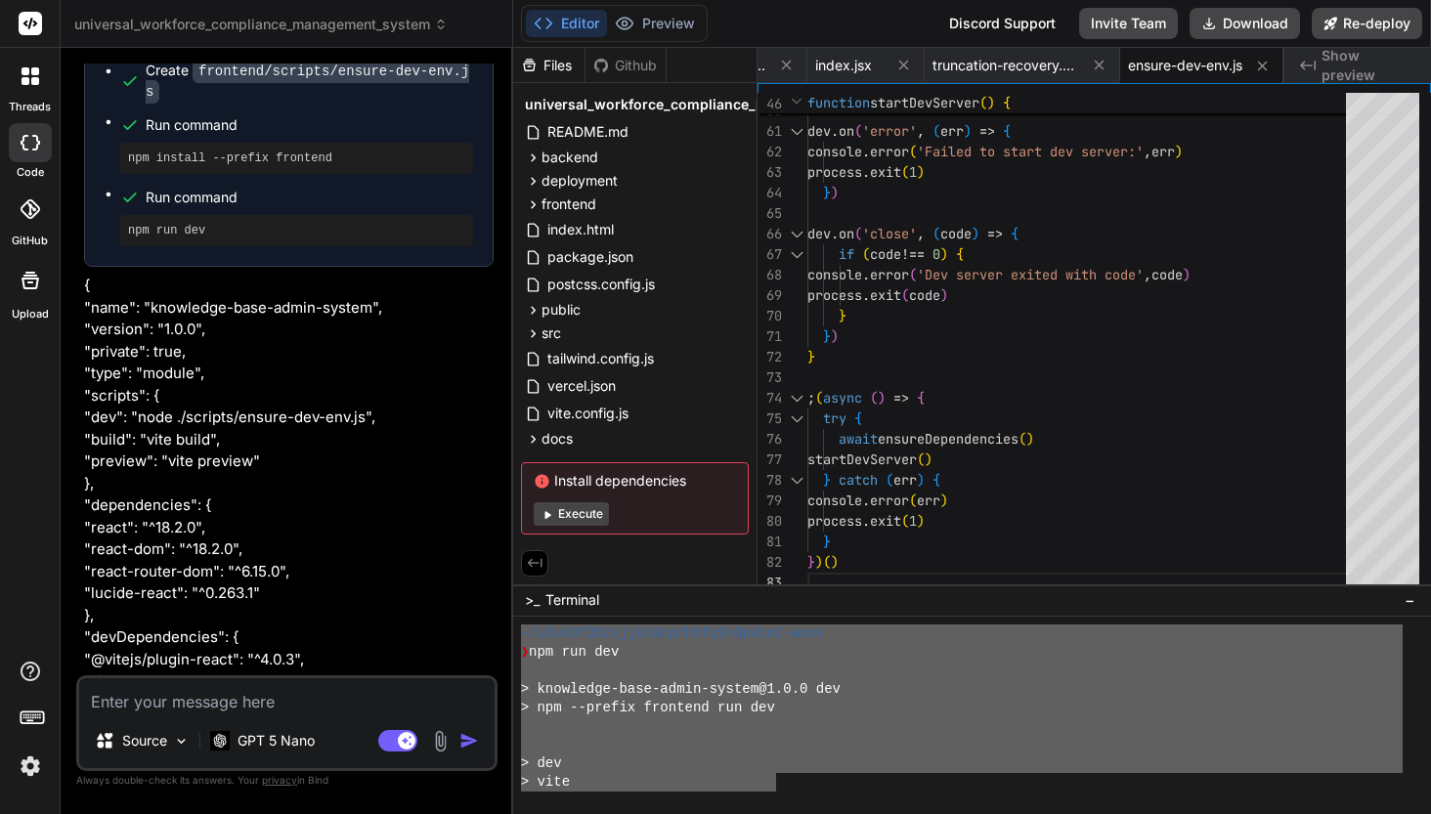
scroll to position [8302, 0]
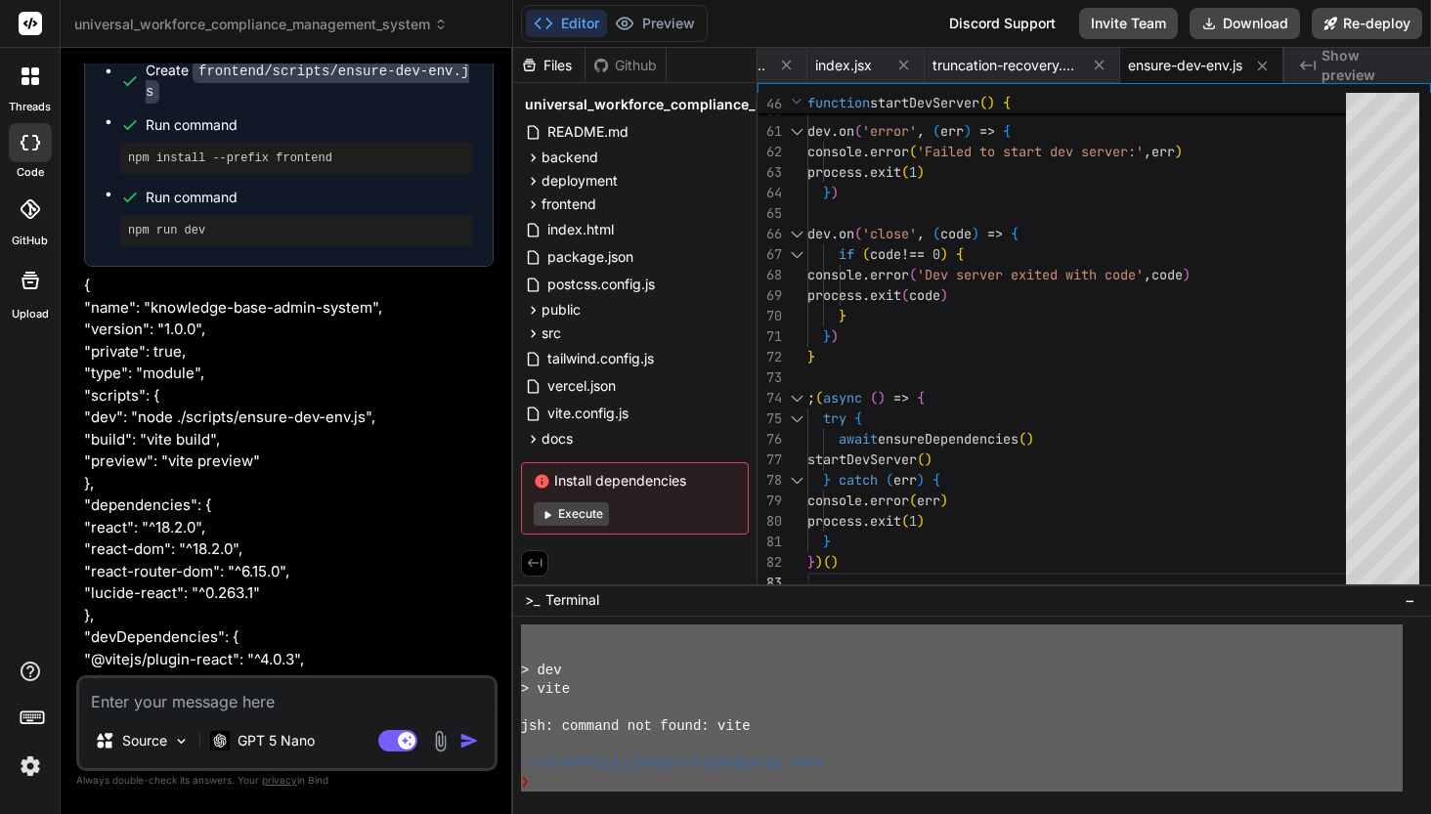
drag, startPoint x: 522, startPoint y: 634, endPoint x: 783, endPoint y: 811, distance: 315.3
click at [223, 704] on textarea at bounding box center [286, 695] width 415 height 35
type textarea "A"
type textarea "x"
type textarea "An"
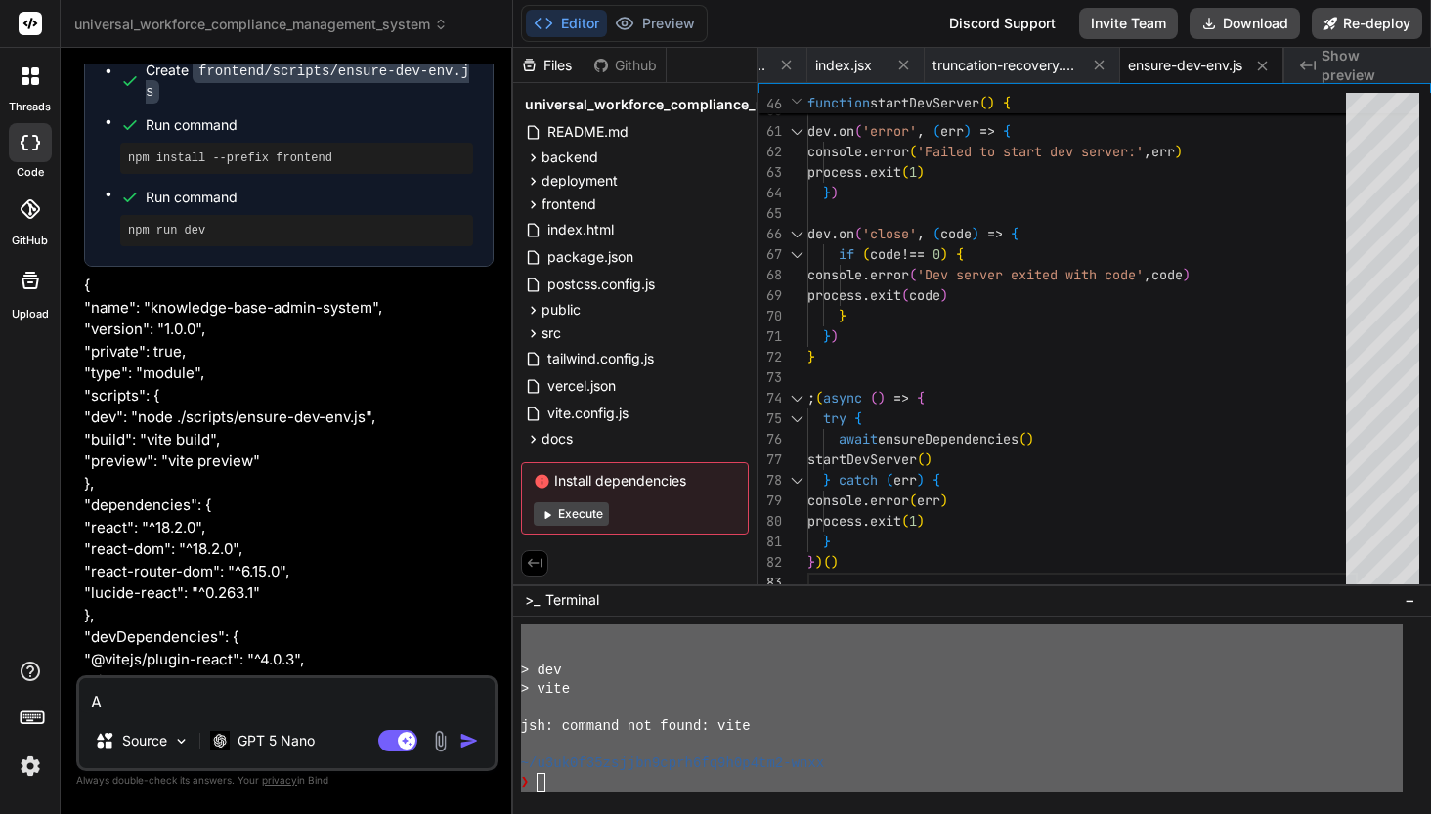
type textarea "x"
type textarea "Ana"
type textarea "x"
type textarea "Anal"
type textarea "x"
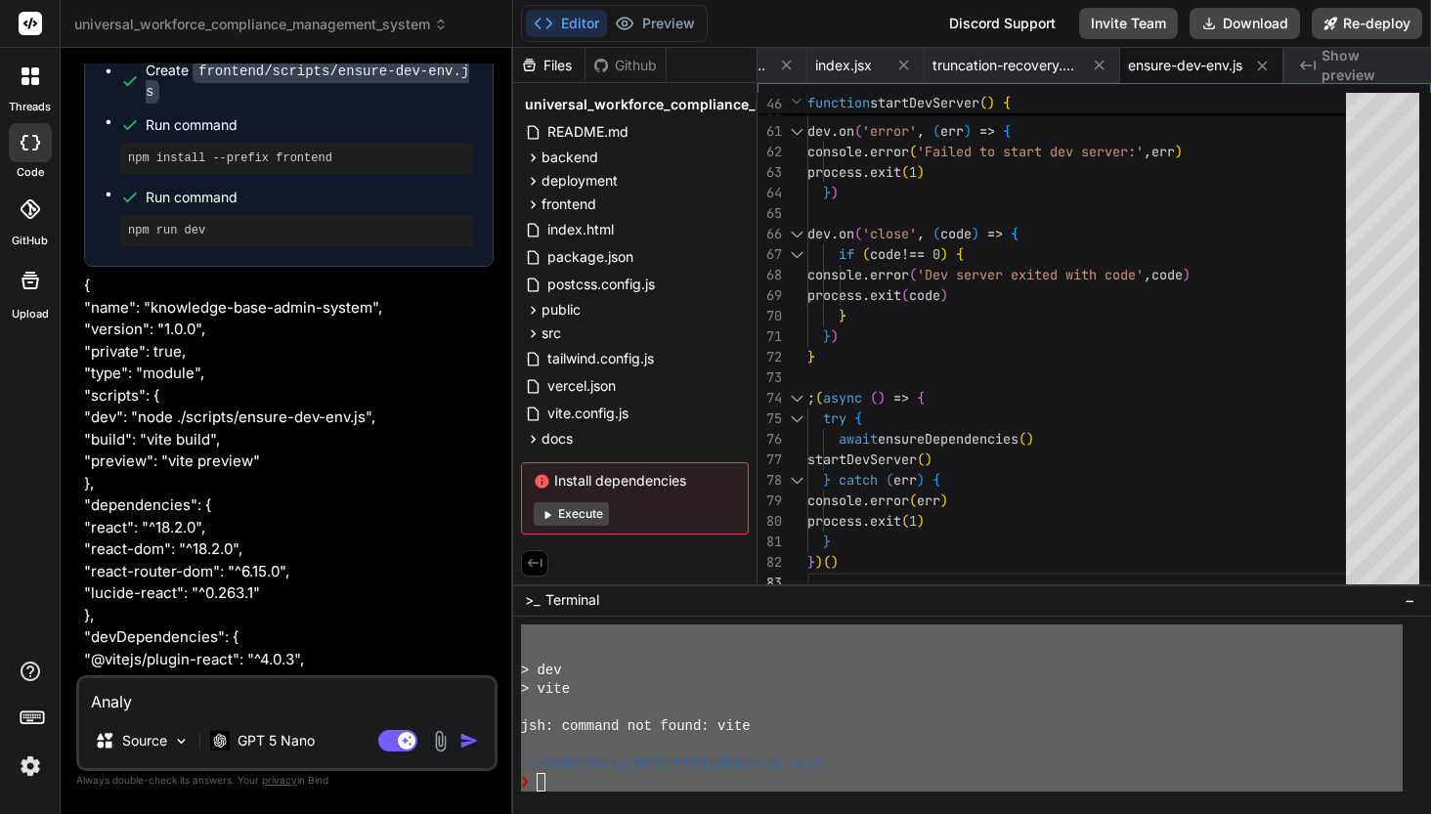
type textarea "Analyu"
type textarea "x"
type textarea "Analy]"
type textarea "x"
type textarea "Analy]"
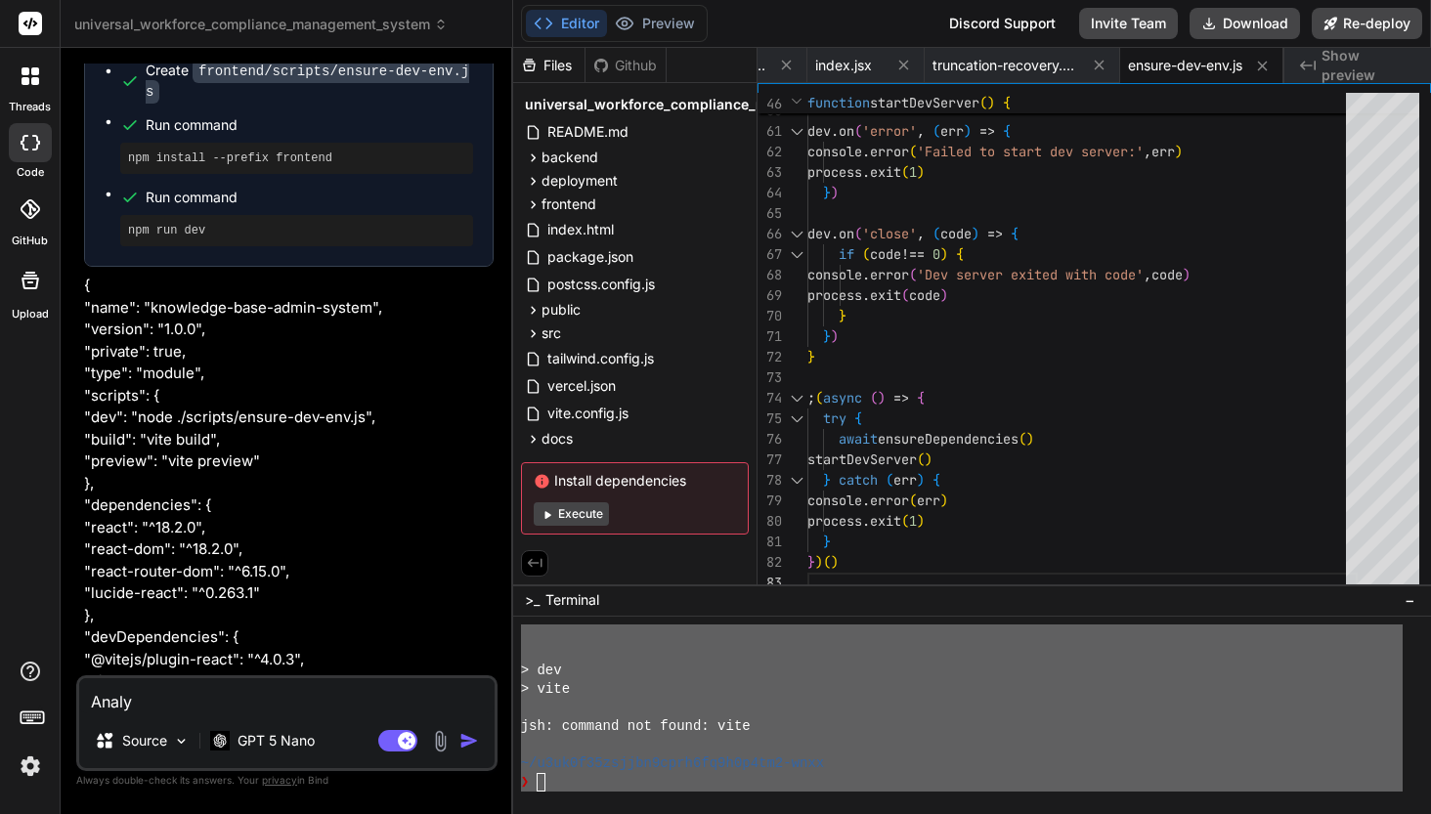
type textarea "x"
type textarea "Analy"
type textarea "x"
type textarea "Analys"
type textarea "x"
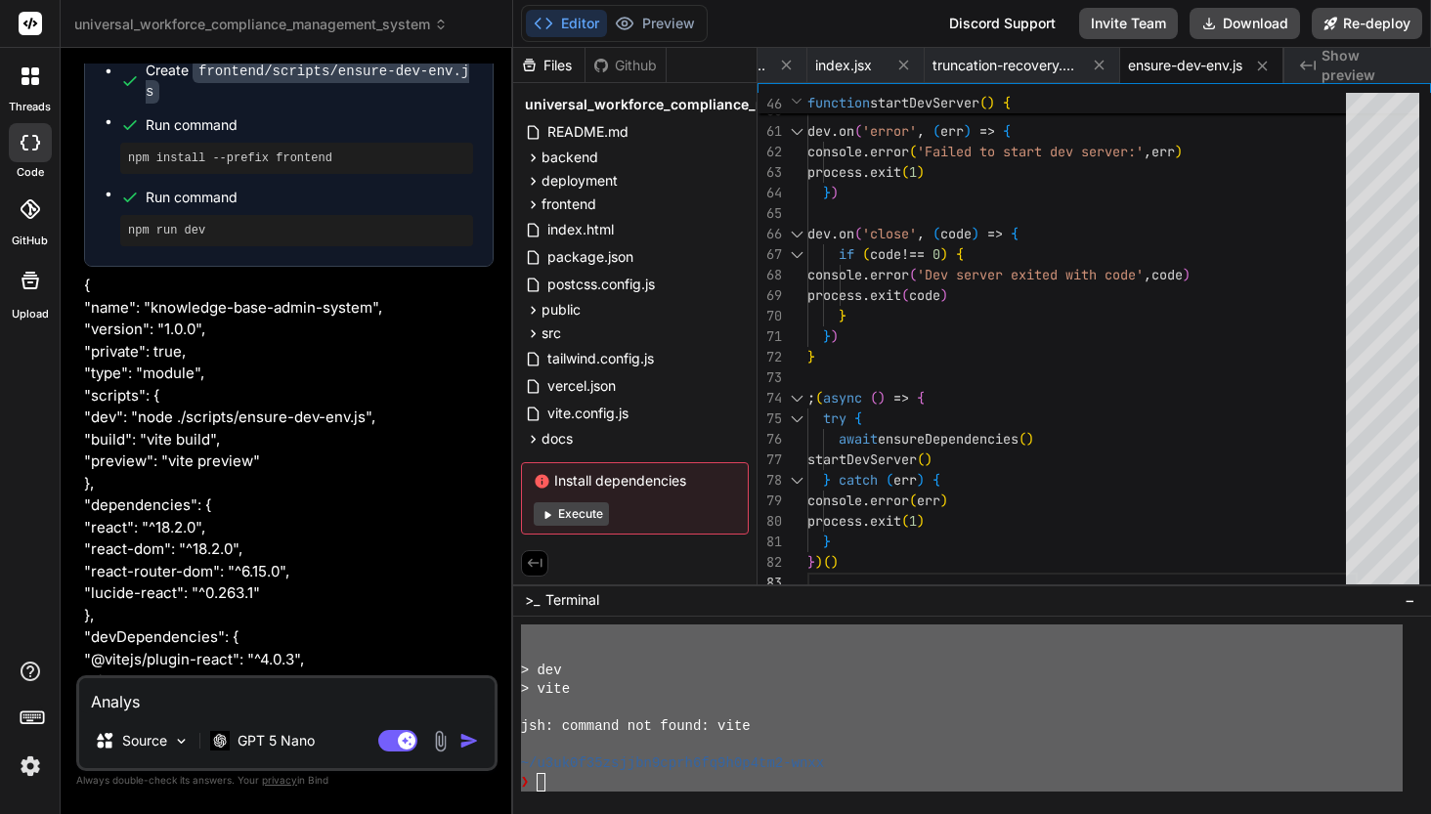
type textarea "Analysi"
type textarea "x"
type textarea "Analysis"
type textarea "x"
type textarea "Analysis"
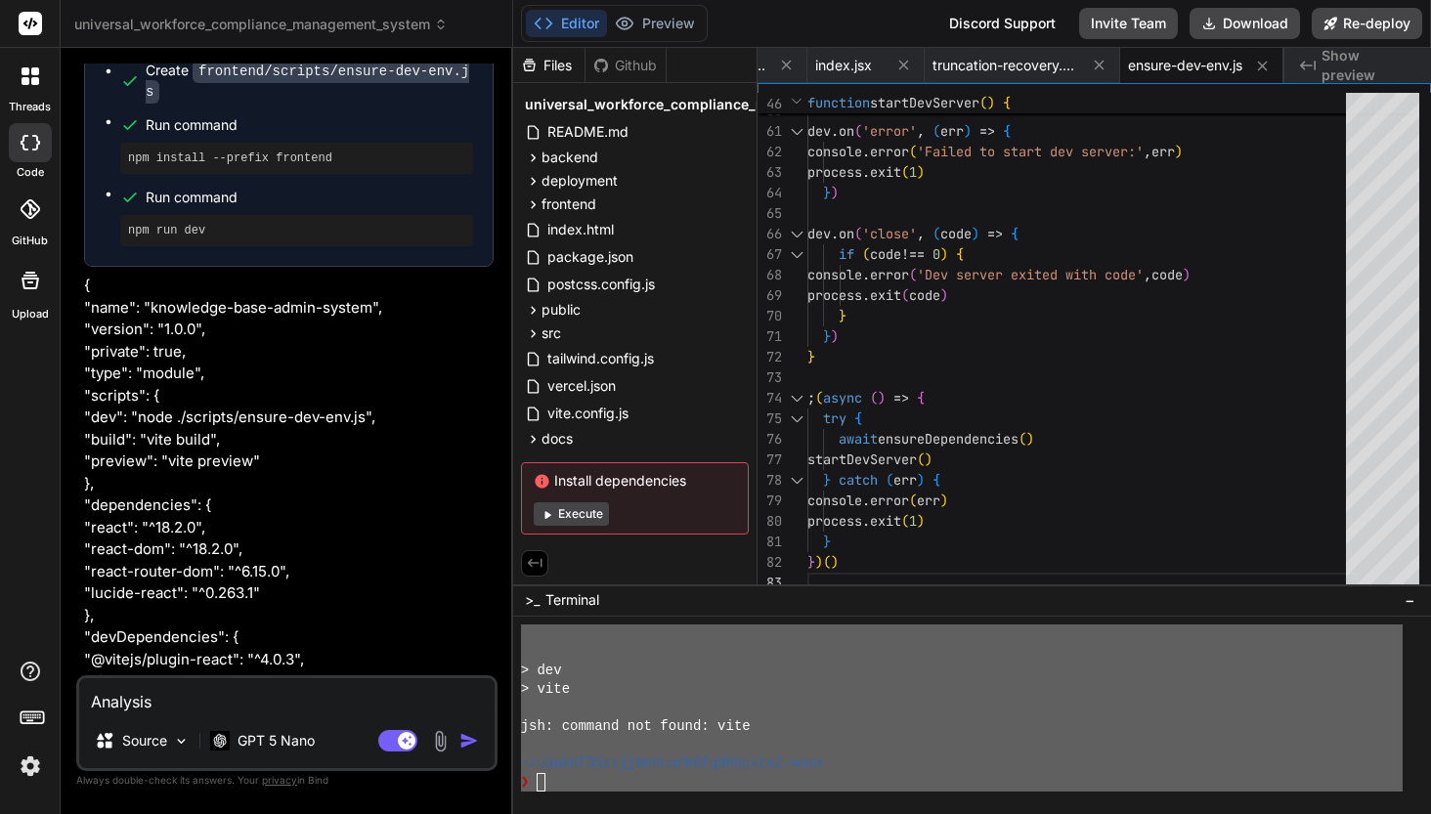
type textarea "x"
type textarea "Analysis a"
type textarea "x"
type textarea "Analysis an"
type textarea "x"
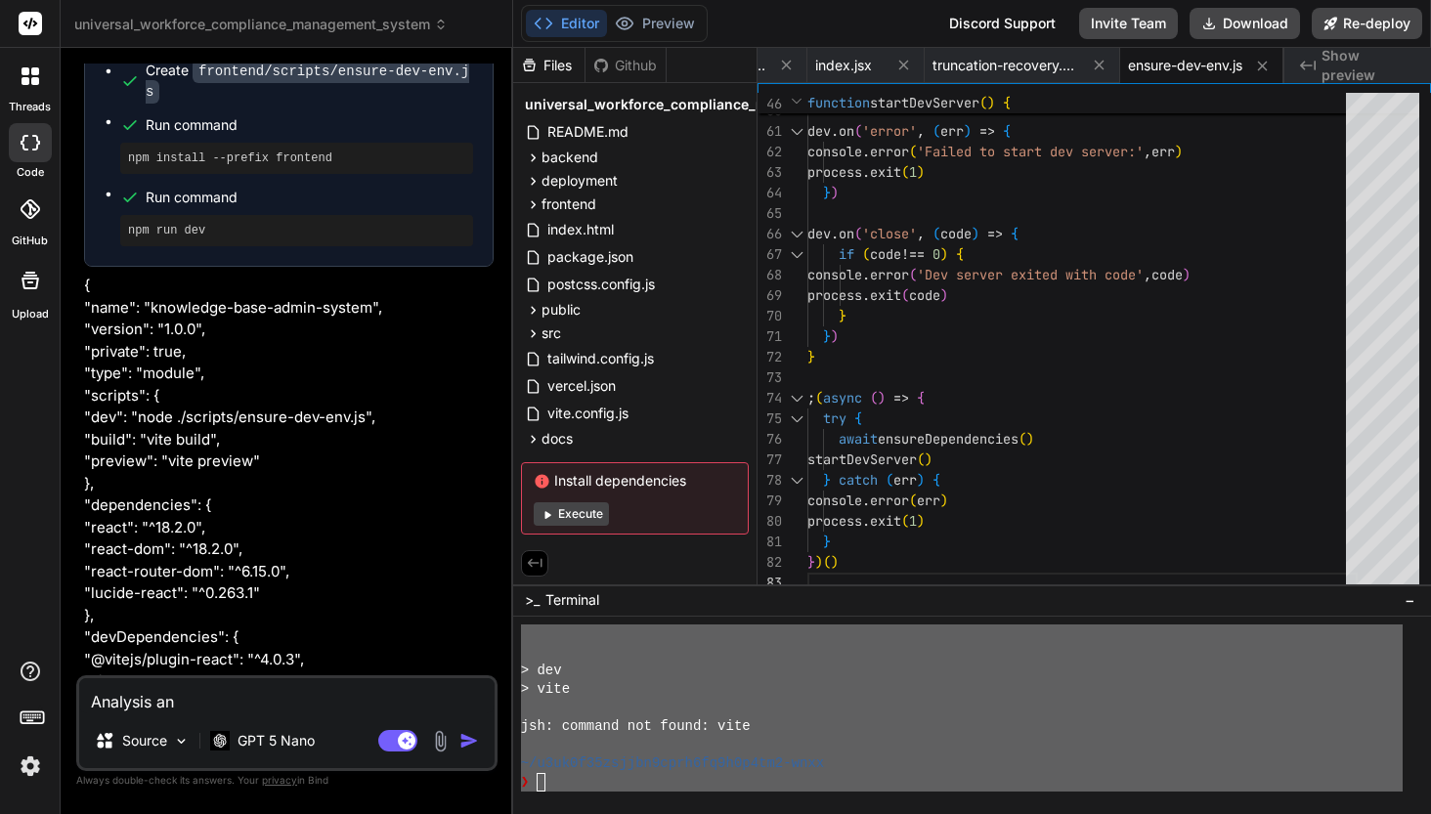
type textarea "Analysis and"
type textarea "x"
type textarea "Analysis and"
type textarea "x"
type textarea "Analysis and i"
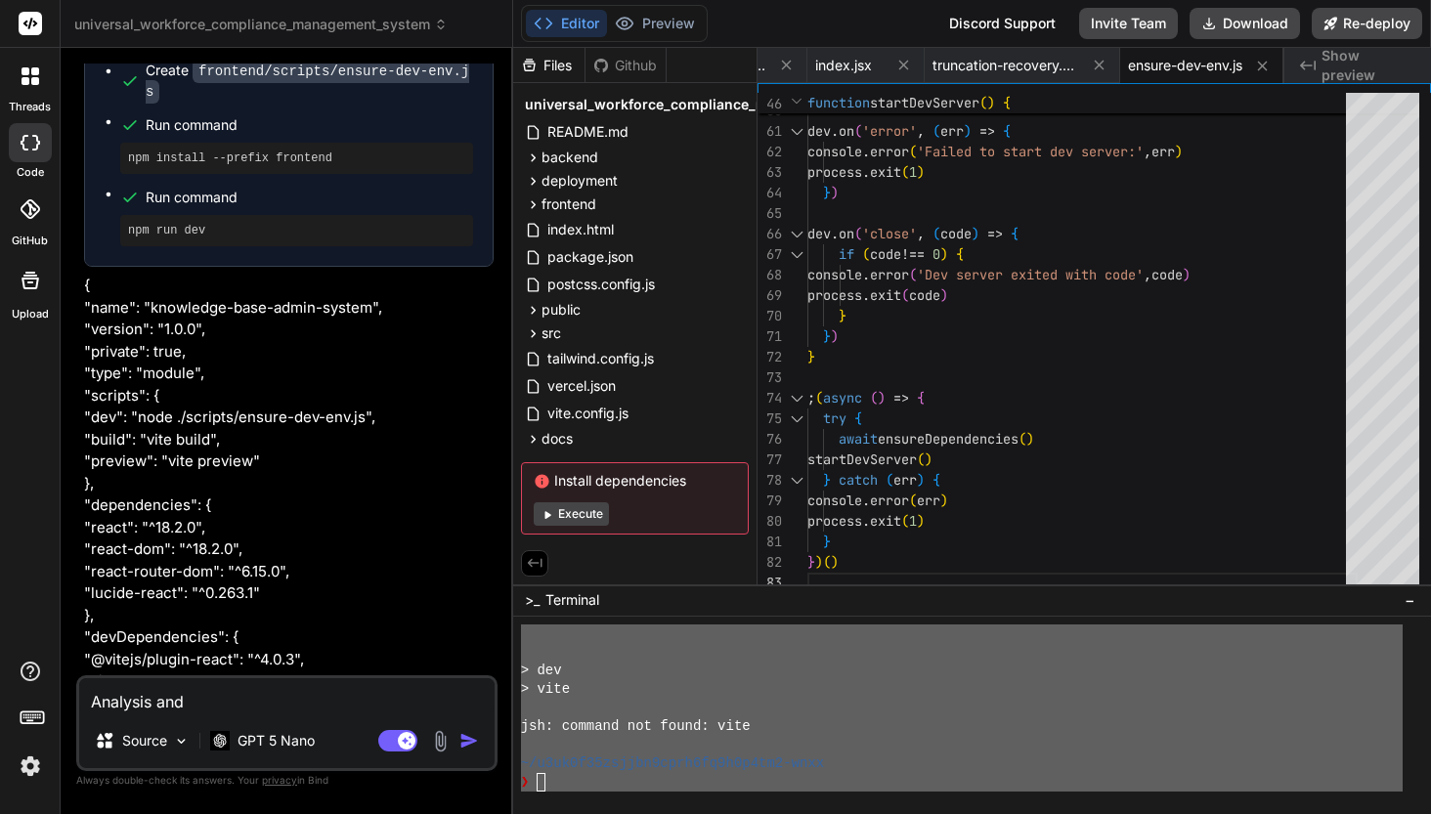
type textarea "x"
type textarea "Analysis and im"
type textarea "x"
type textarea "Analysis and imp"
type textarea "x"
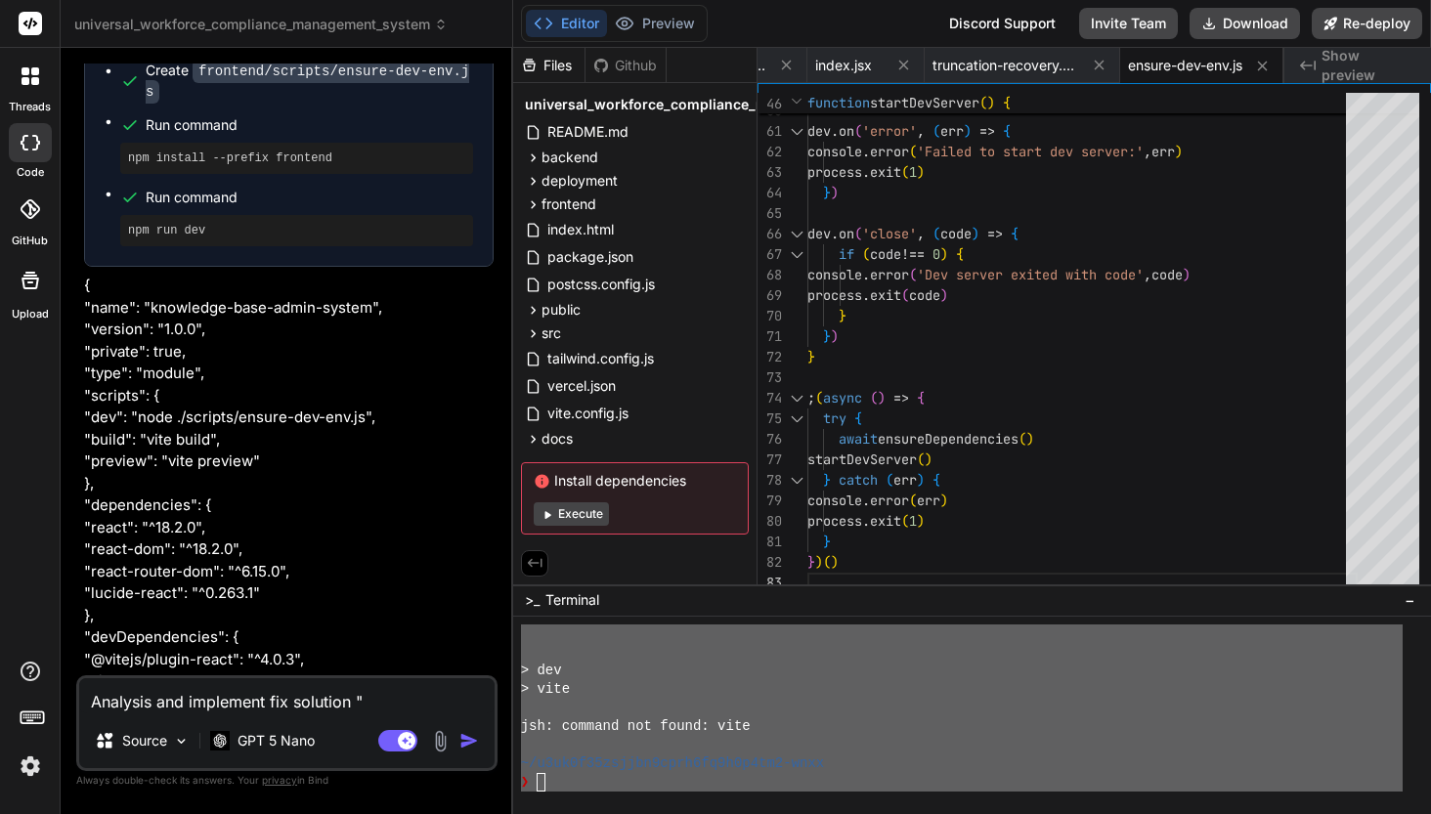
paste textarea "~/u3uk0f35zsjjbn9cprh6fq9h0p4tm2-wnxx ❯ npm run dev > knowledge-base-admin-syst…"
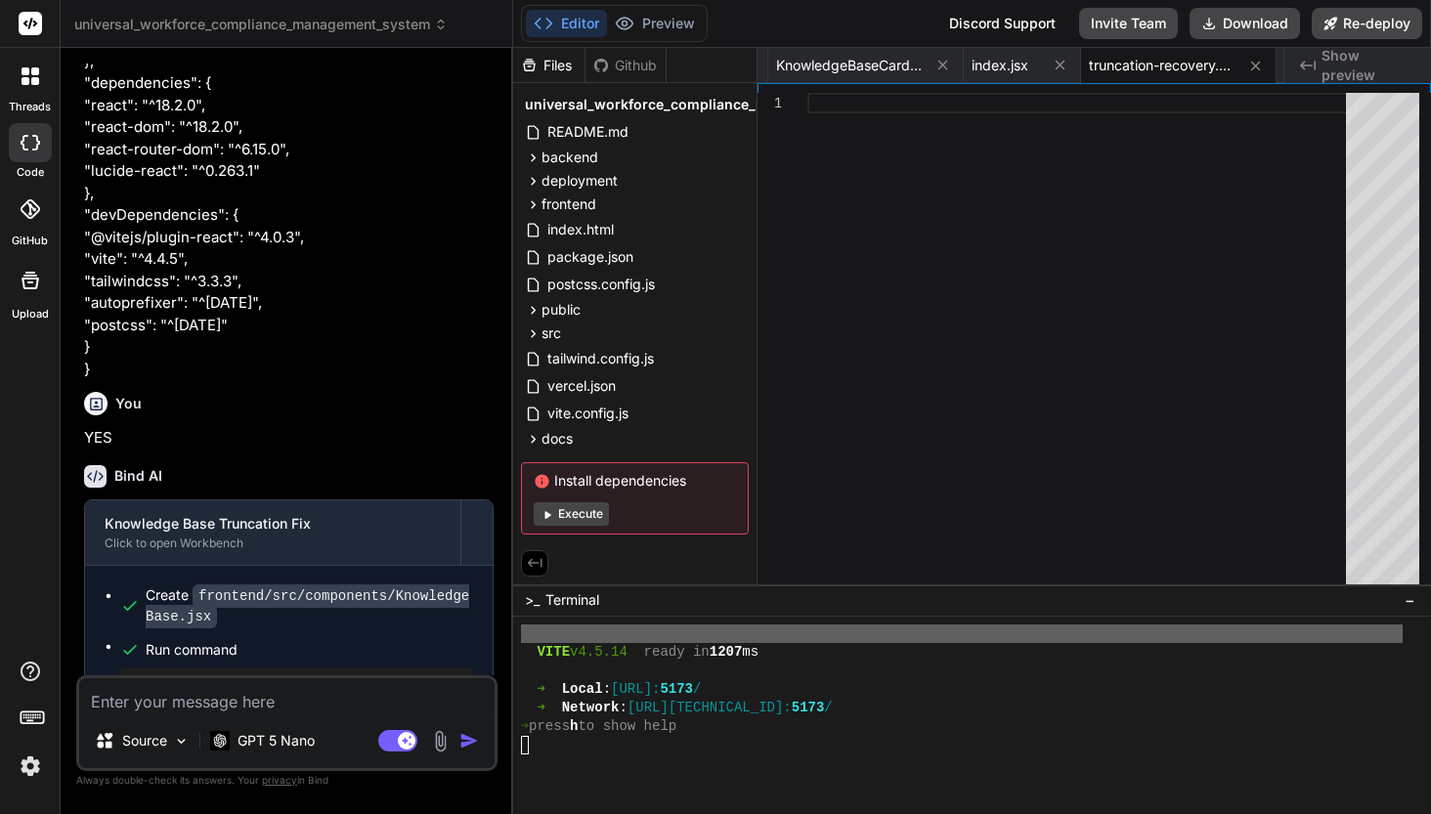
scroll to position [91079, 0]
drag, startPoint x: 262, startPoint y: 658, endPoint x: 121, endPoint y: 631, distance: 143.2
copy span "This message appears to be truncated. The response may be incomplete."
click at [158, 714] on div "Source GPT 5 Nano Agent Mode. When this toggle is activated, AI automatically m…" at bounding box center [286, 723] width 421 height 96
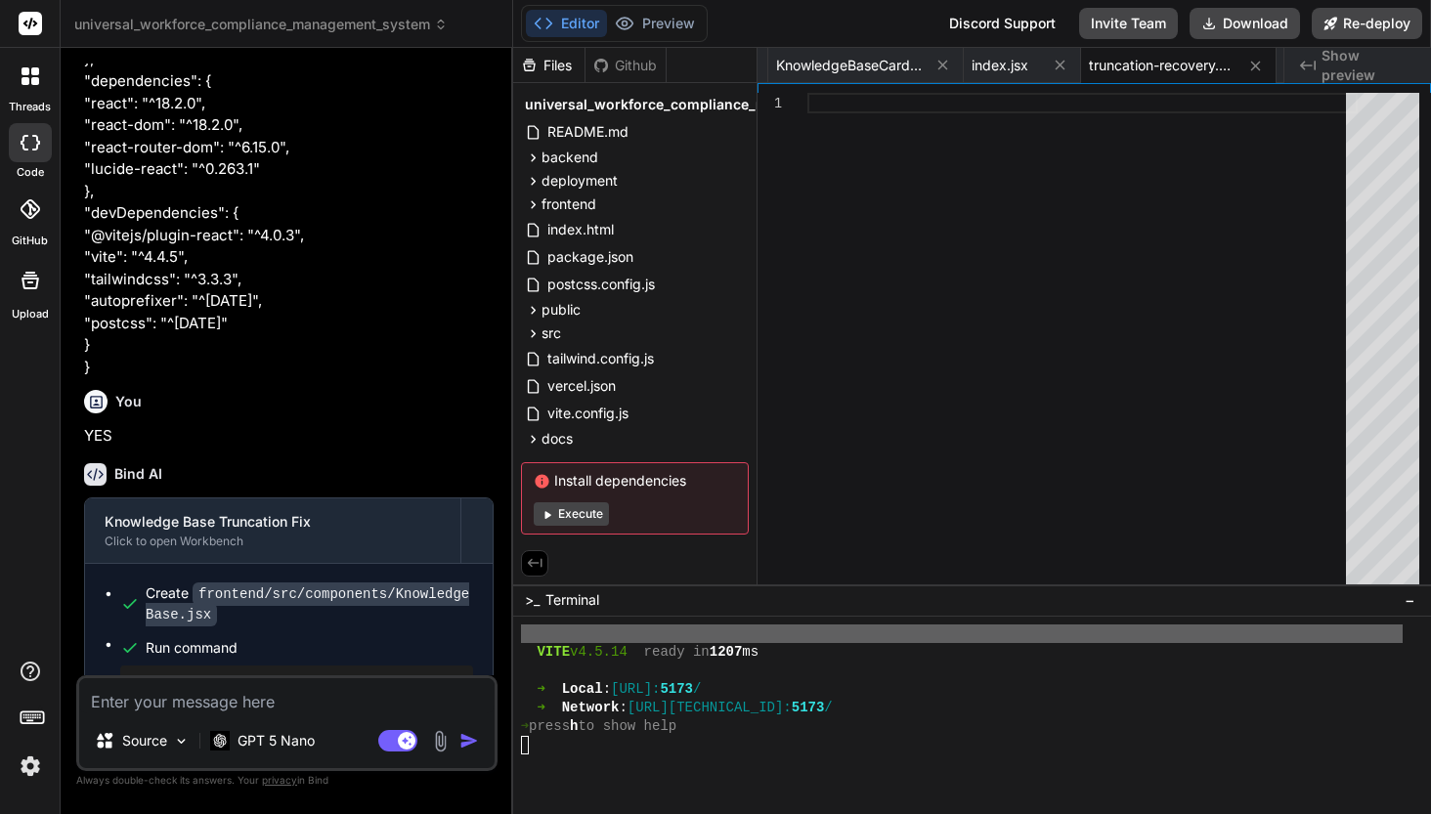
click at [152, 716] on div "Source GPT 5 Nano Agent Mode. When this toggle is activated, AI automatically m…" at bounding box center [286, 723] width 421 height 96
click at [151, 712] on textarea at bounding box center [286, 695] width 415 height 35
paste textarea "This message appears to be truncated. The response may be incomplete."
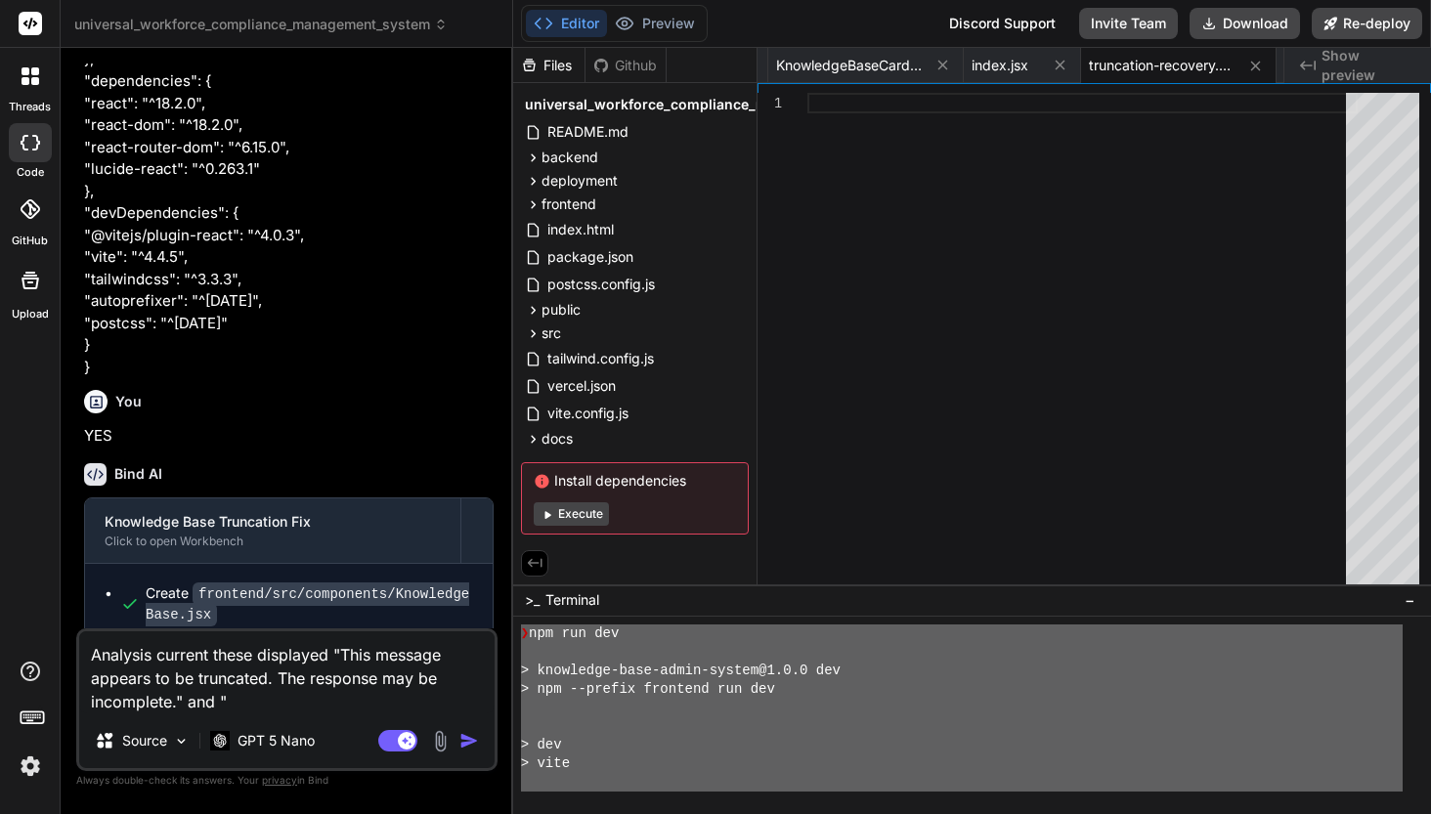
scroll to position [9546, 0]
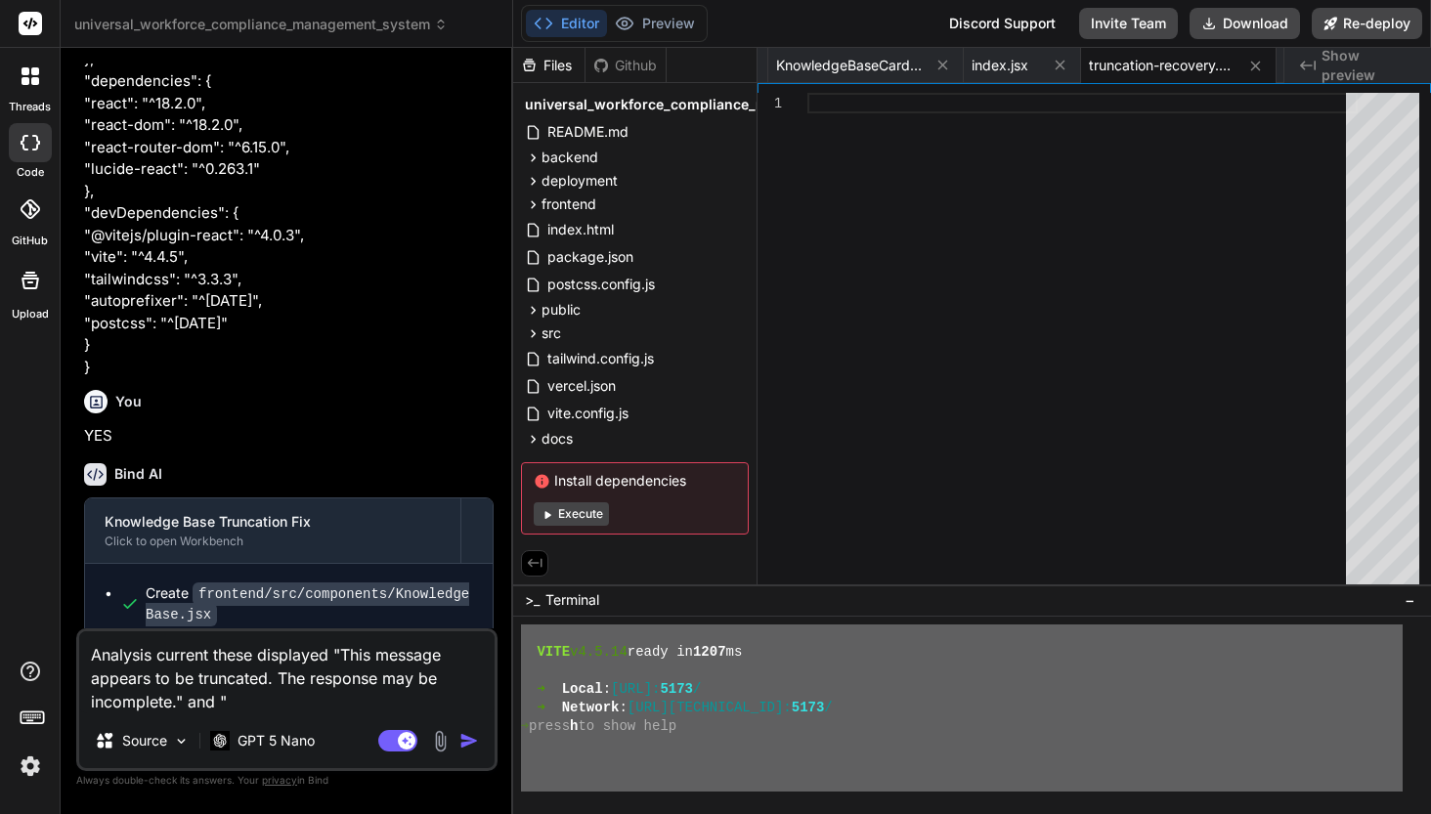
drag, startPoint x: 520, startPoint y: 689, endPoint x: 722, endPoint y: 808, distance: 234.9
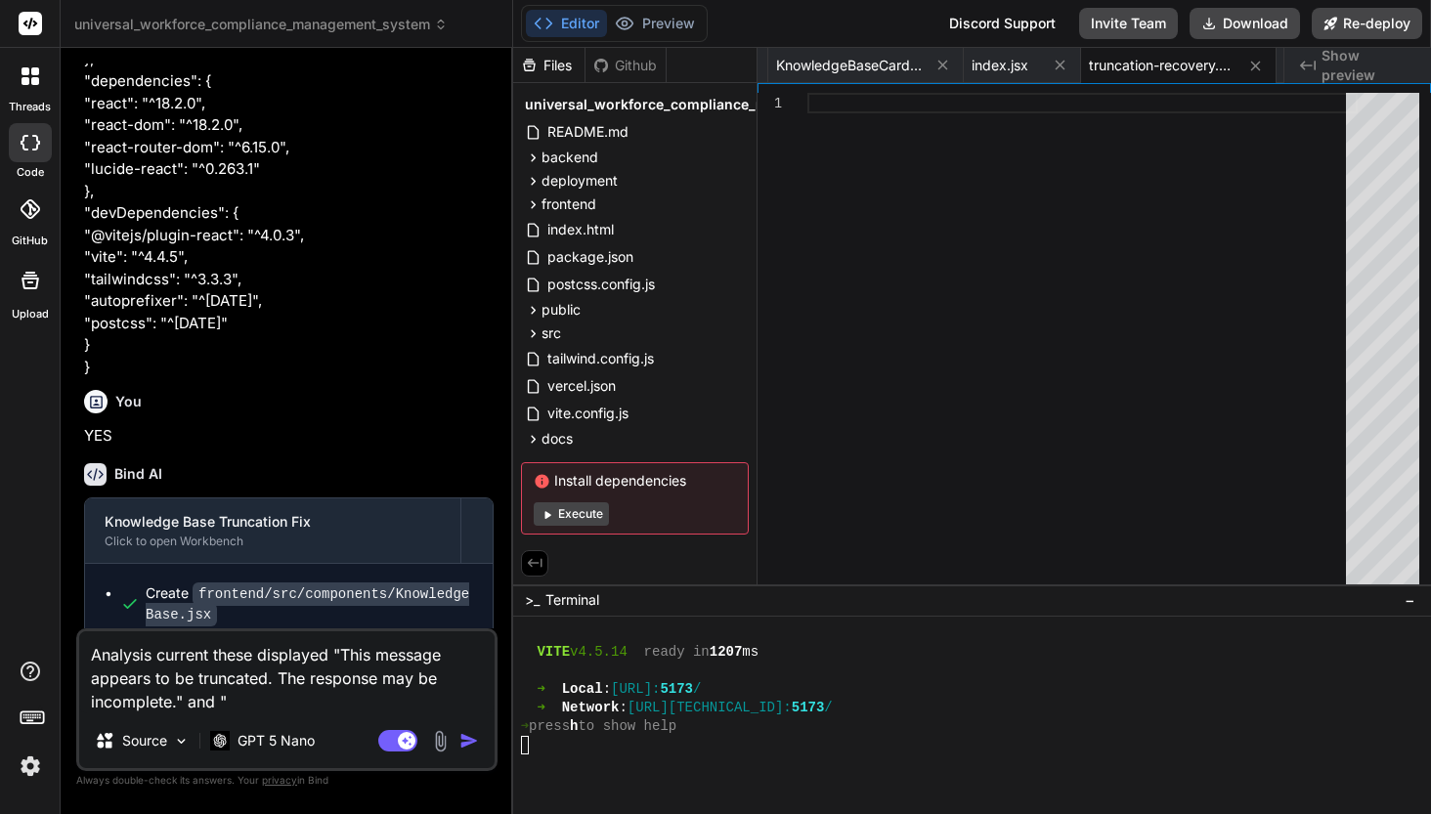
click at [269, 697] on textarea "Analysis current these displayed "This message appears to be truncated. The res…" at bounding box center [286, 672] width 415 height 82
paste textarea "This message appears to be truncated. The response may be incomplete."
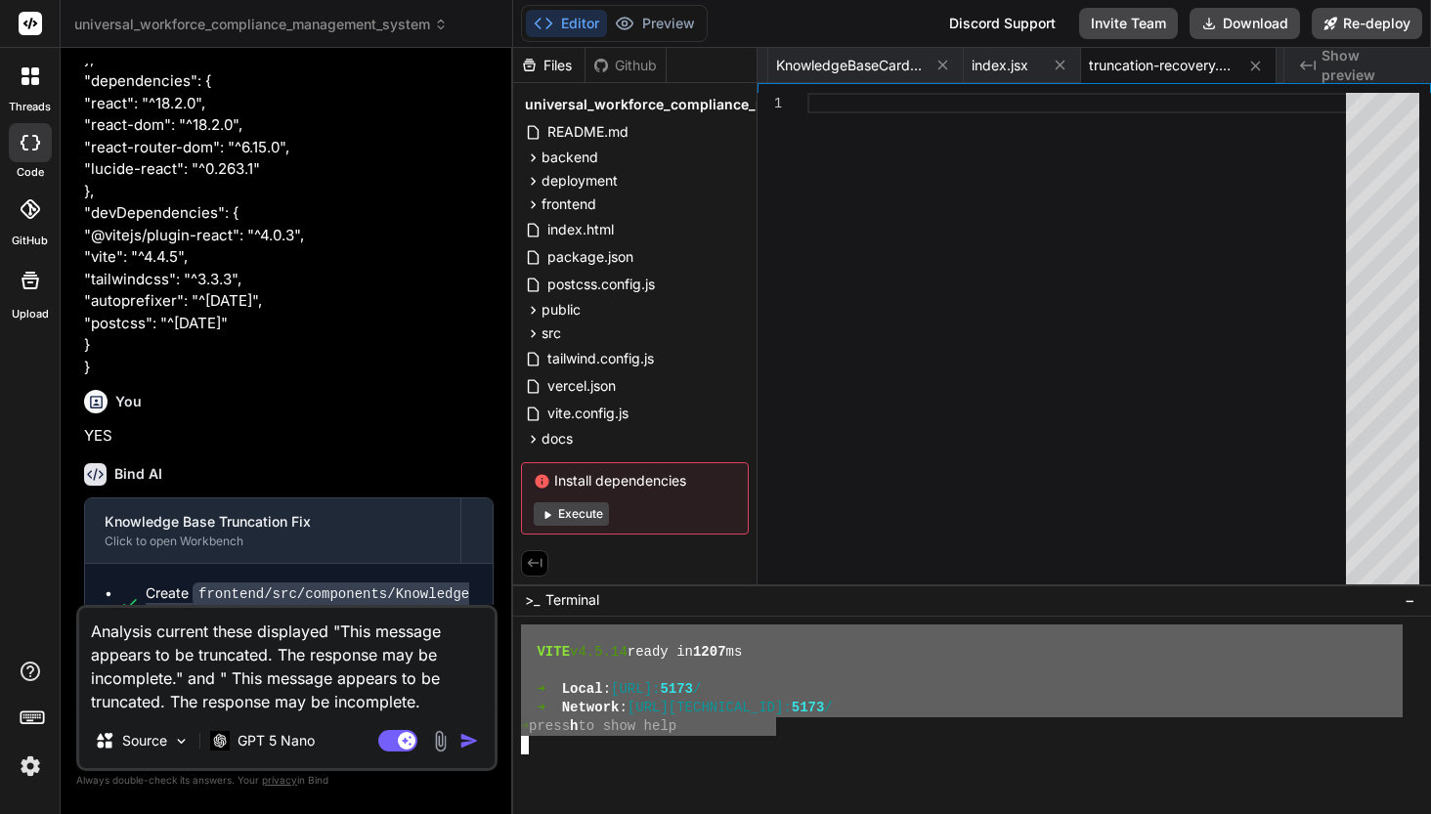
drag, startPoint x: 520, startPoint y: 665, endPoint x: 777, endPoint y: 721, distance: 263.3
drag, startPoint x: 235, startPoint y: 675, endPoint x: 481, endPoint y: 710, distance: 248.7
click at [481, 710] on textarea "Analysis current these displayed "This message appears to be truncated. The res…" at bounding box center [286, 661] width 415 height 106
paste textarea "~/u3uk0f35zsjjbn9cprh6fq9h0p4tm2-wnxx ❯ npm run dev > knowledge-base-admin-syst…"
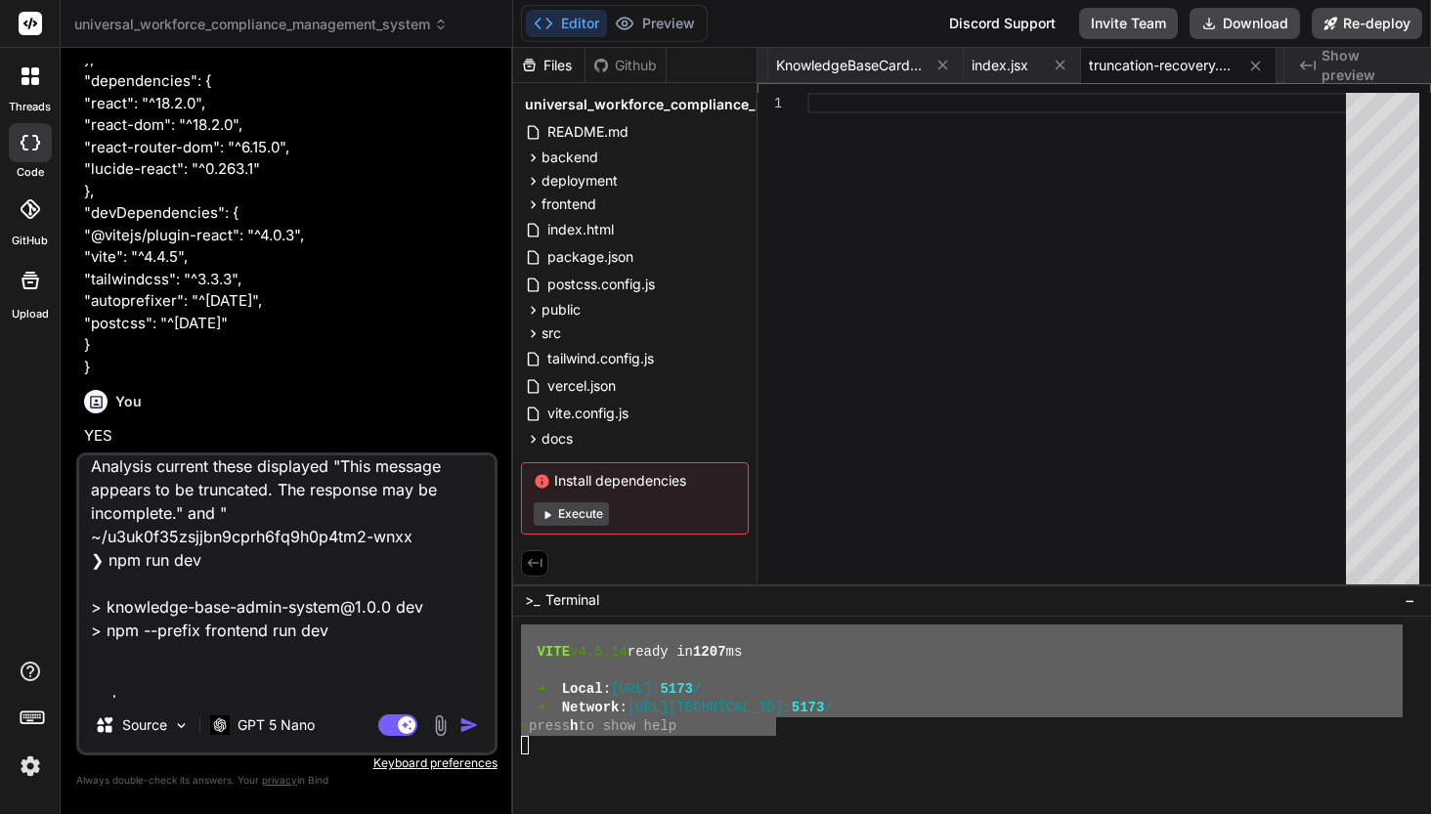
scroll to position [0, 0]
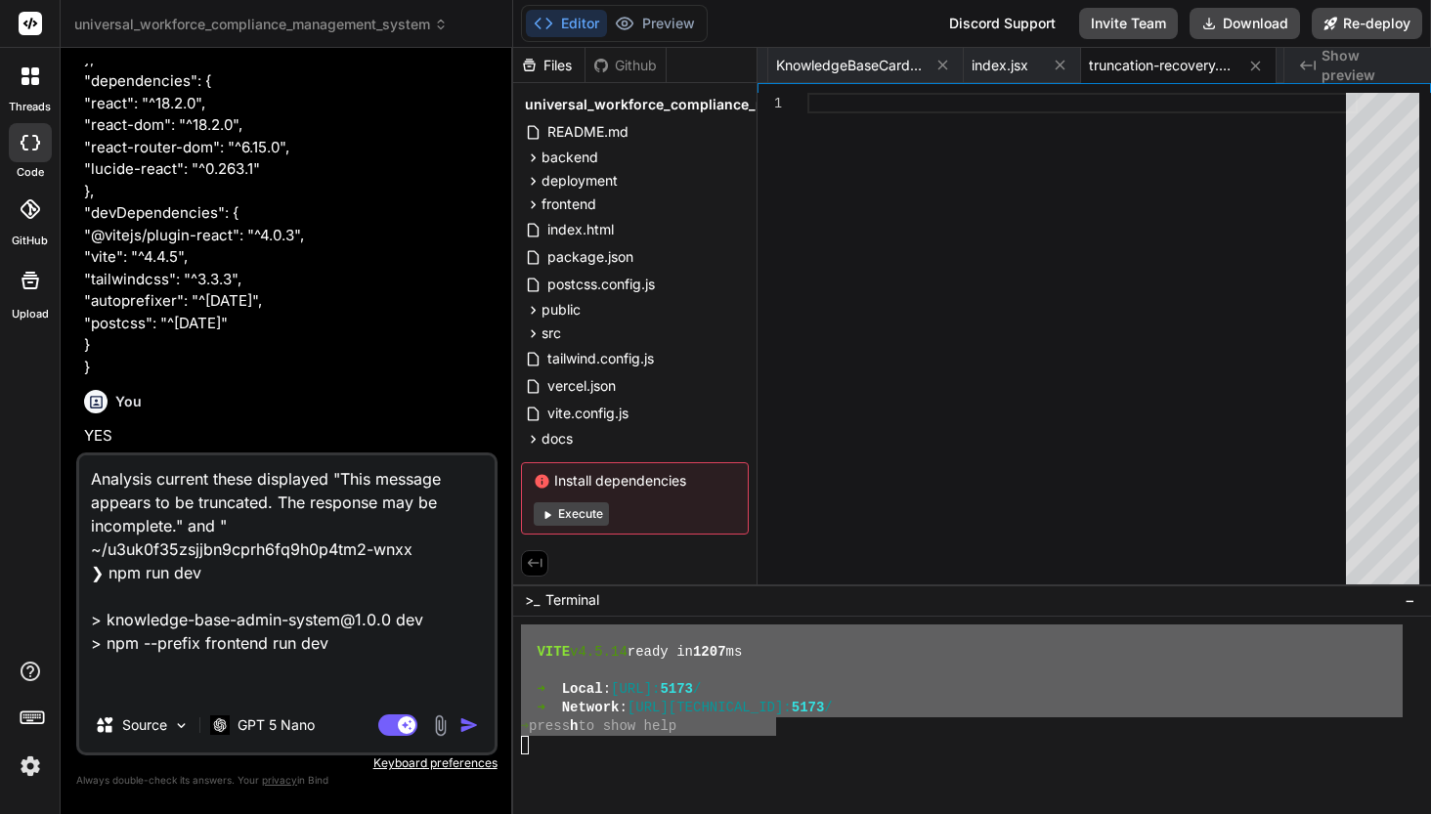
click at [333, 475] on textarea "Analysis current these displayed "This message appears to be truncated. The res…" at bounding box center [286, 577] width 415 height 242
drag, startPoint x: 432, startPoint y: 478, endPoint x: 483, endPoint y: 497, distance: 54.1
click at [433, 478] on textarea "Analysis current these displayed and fix it enusure this app"This message appea…" at bounding box center [286, 577] width 415 height 242
click at [147, 506] on textarea "Analysis current these displayed and fix it ensure this app"This message appear…" at bounding box center [286, 577] width 415 height 242
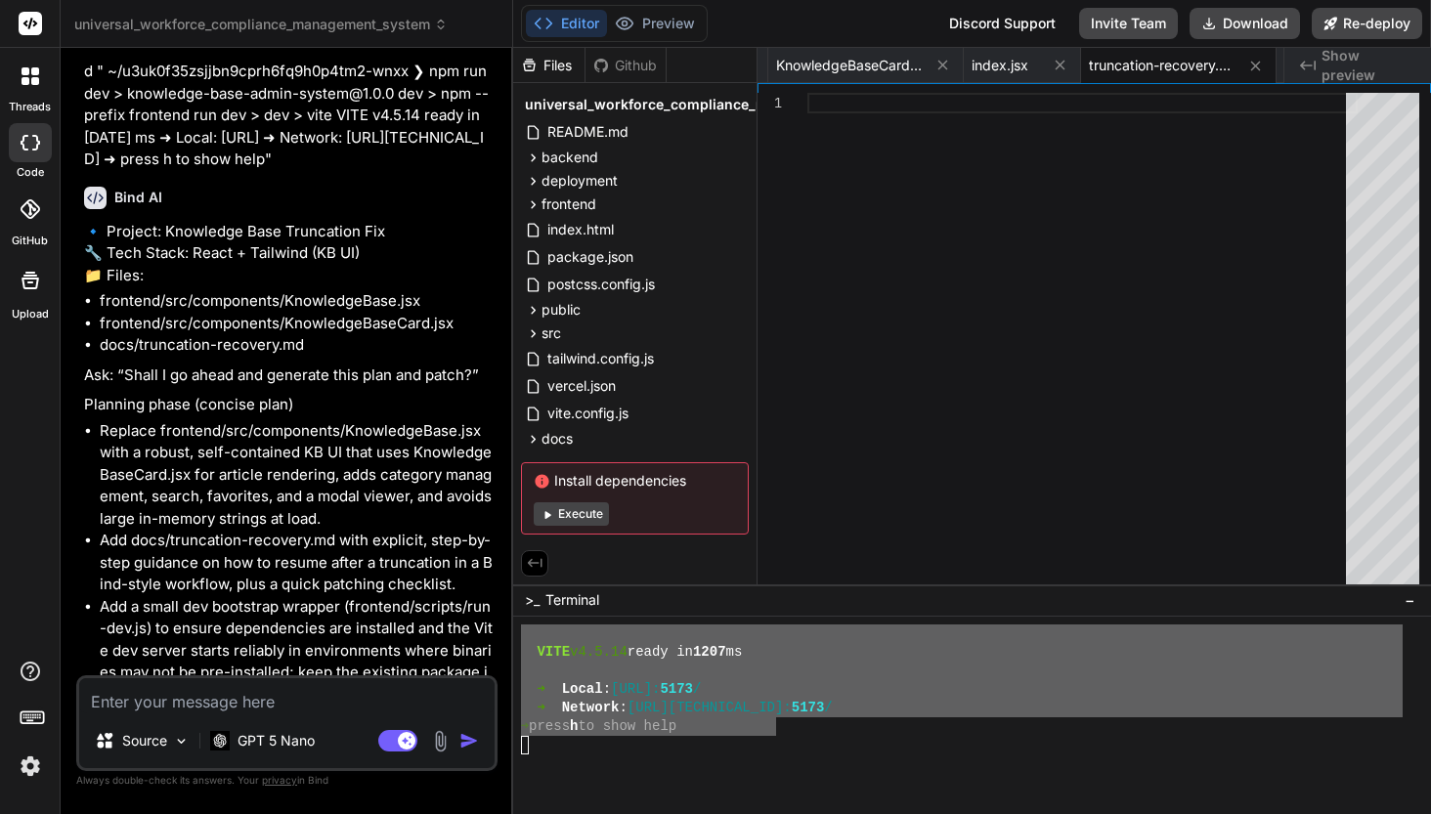
scroll to position [92087, 0]
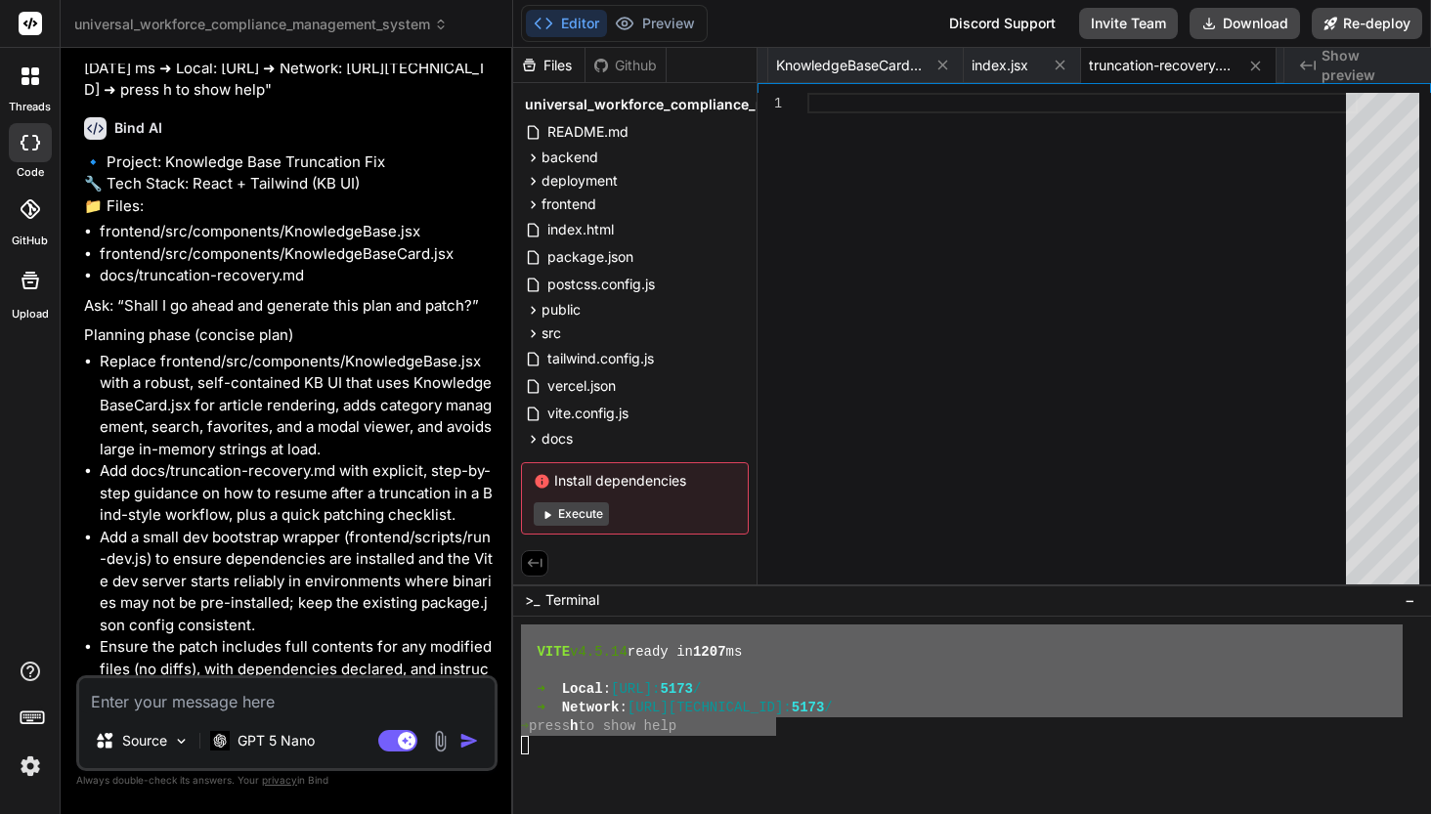
click at [285, 713] on textarea at bounding box center [286, 695] width 415 height 35
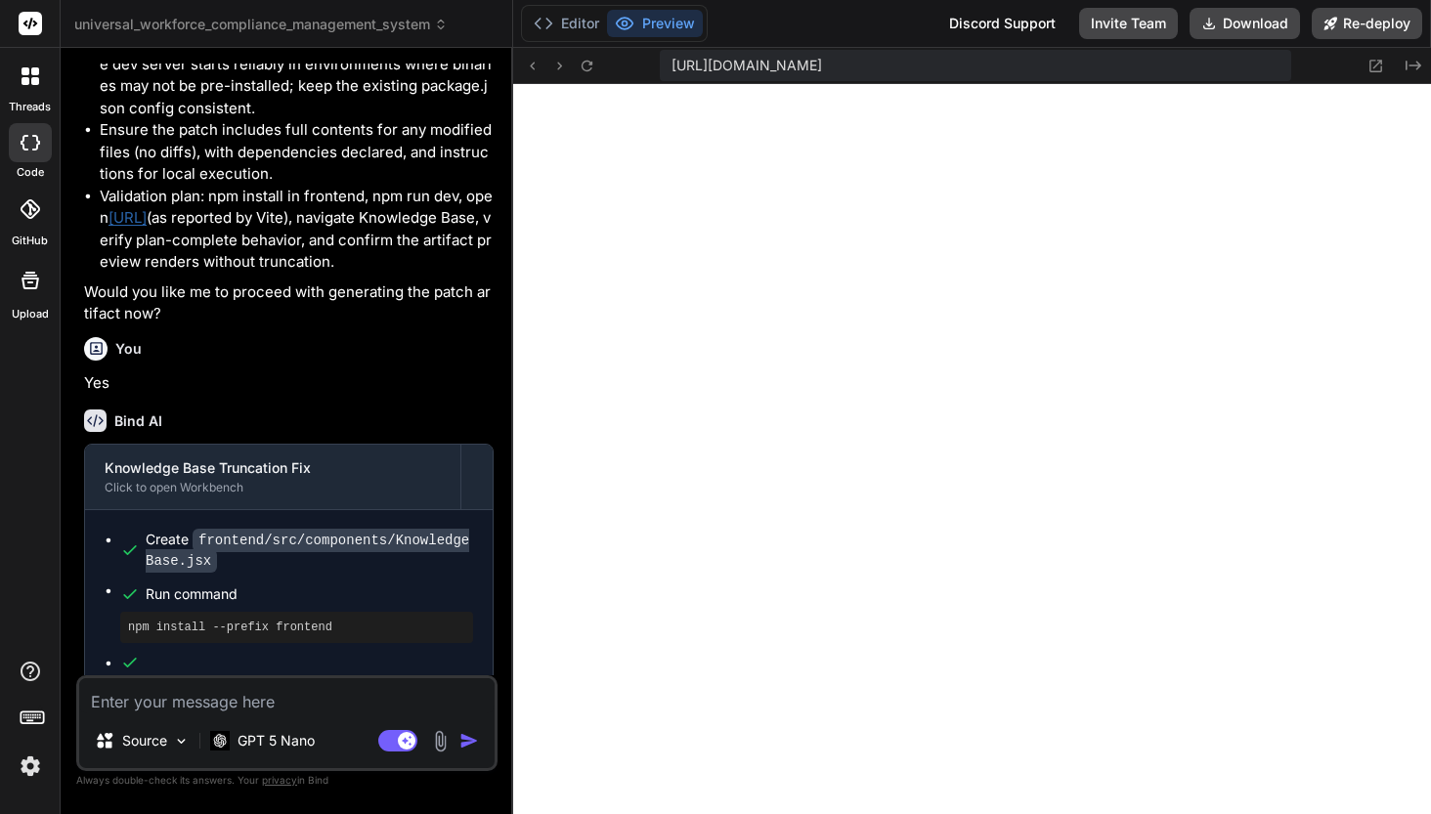
scroll to position [92727, 0]
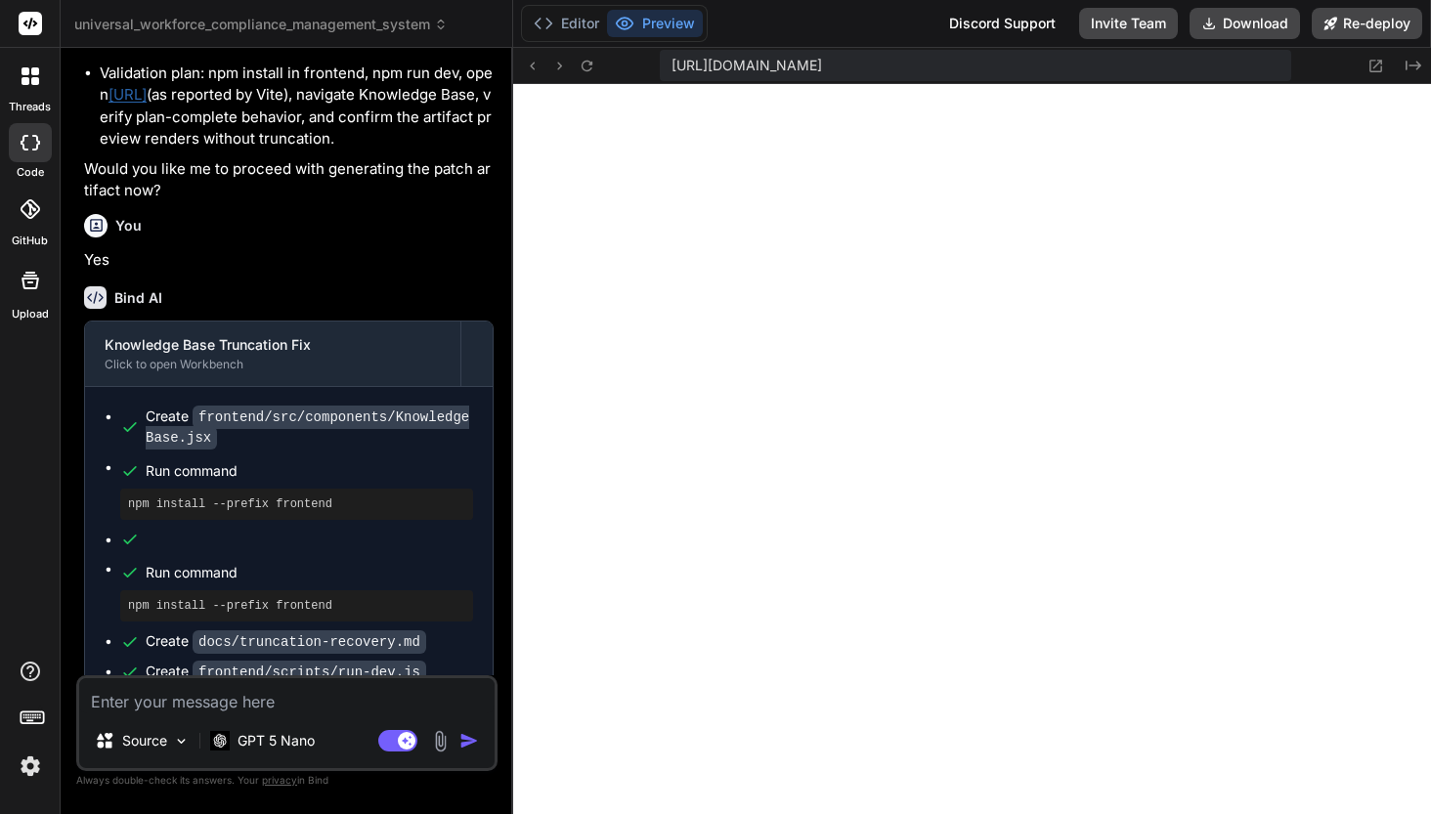
click at [183, 709] on textarea at bounding box center [286, 695] width 415 height 35
paste textarea "<!doctype html> <html lang="en"> <head> <meta charset="UTF-8" /> <meta name="vi…"
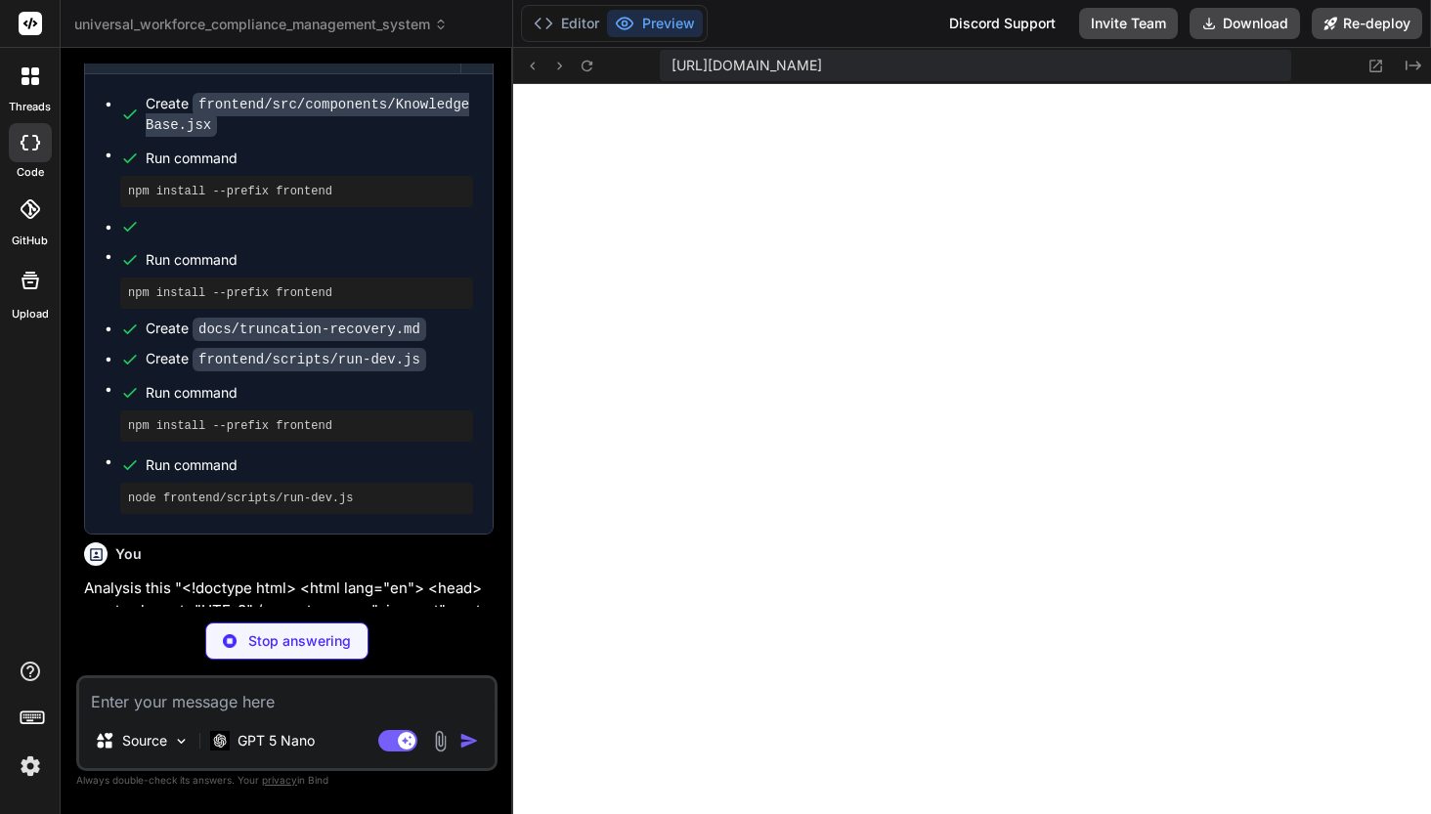
scroll to position [93004, 0]
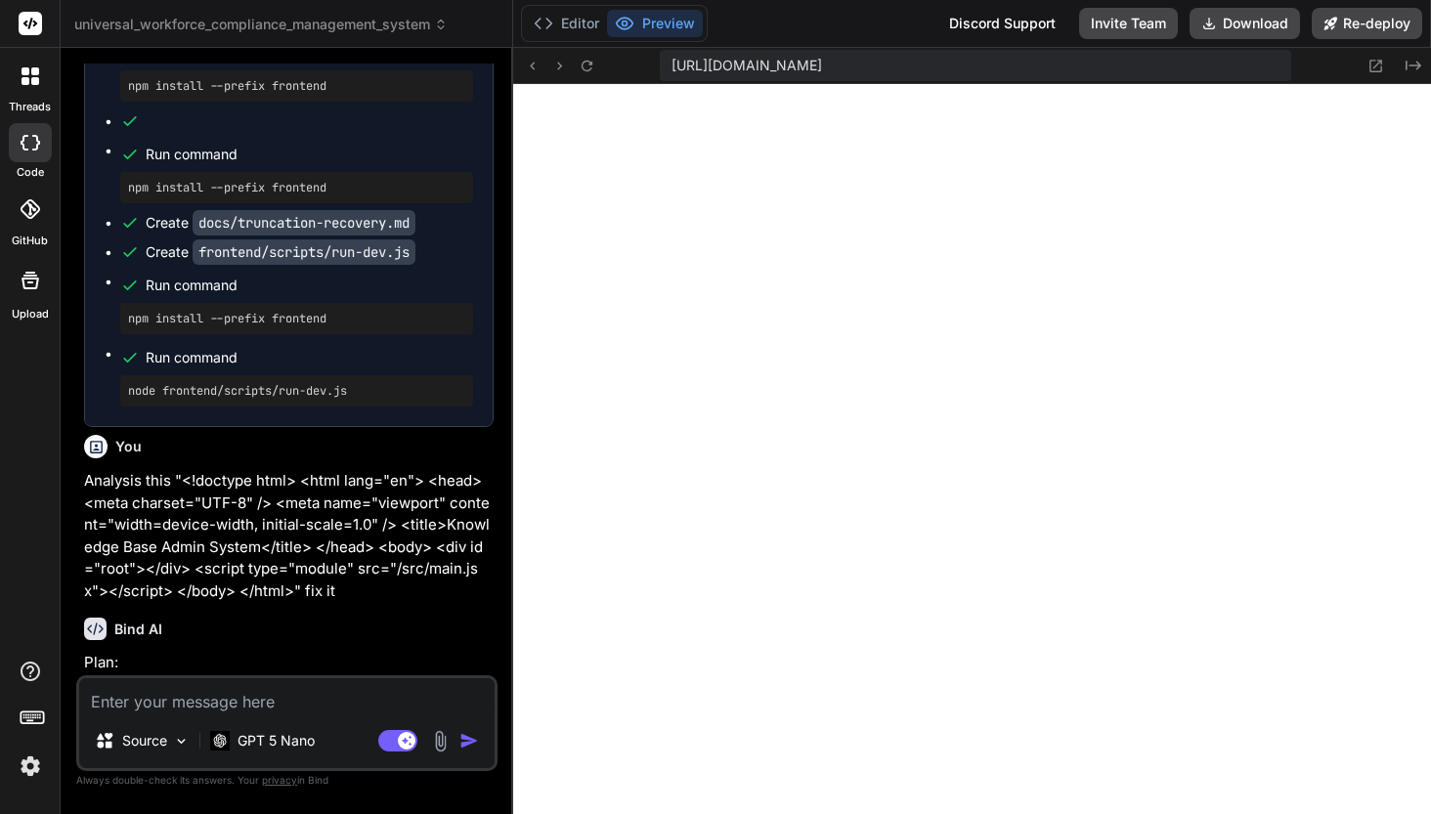
click at [183, 709] on textarea at bounding box center [286, 695] width 415 height 35
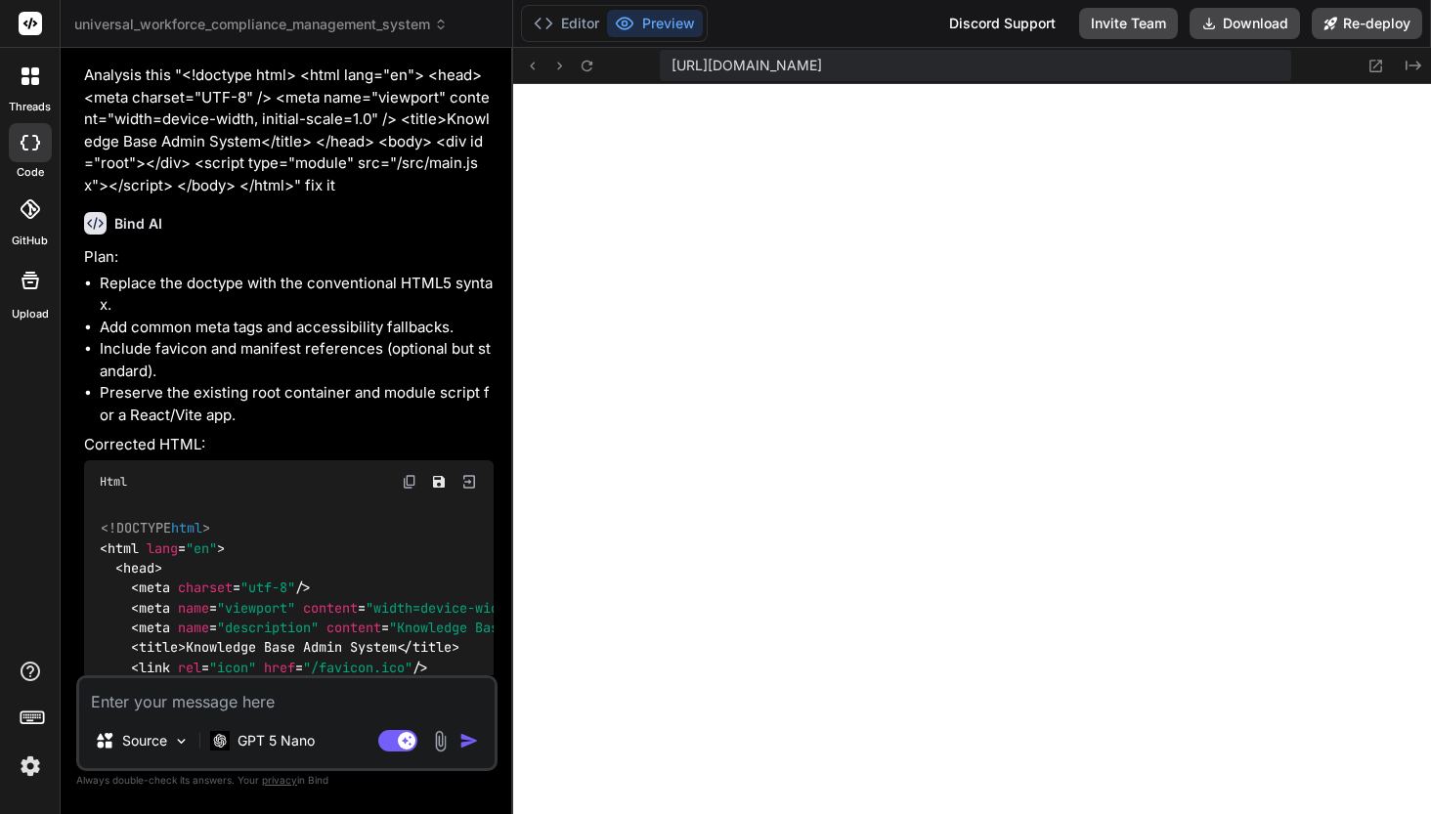
scroll to position [93383, 0]
